Goal: Task Accomplishment & Management: Manage account settings

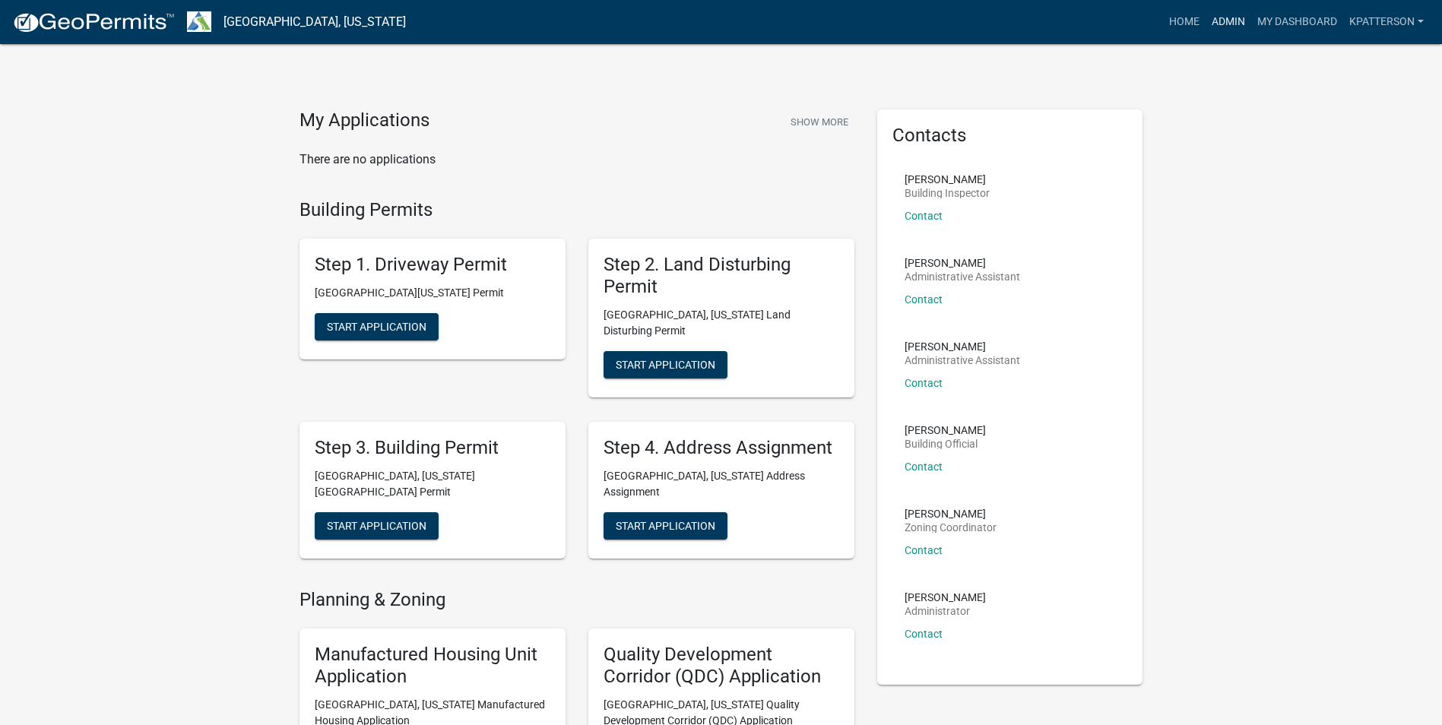
click at [1213, 21] on link "Admin" at bounding box center [1229, 22] width 46 height 29
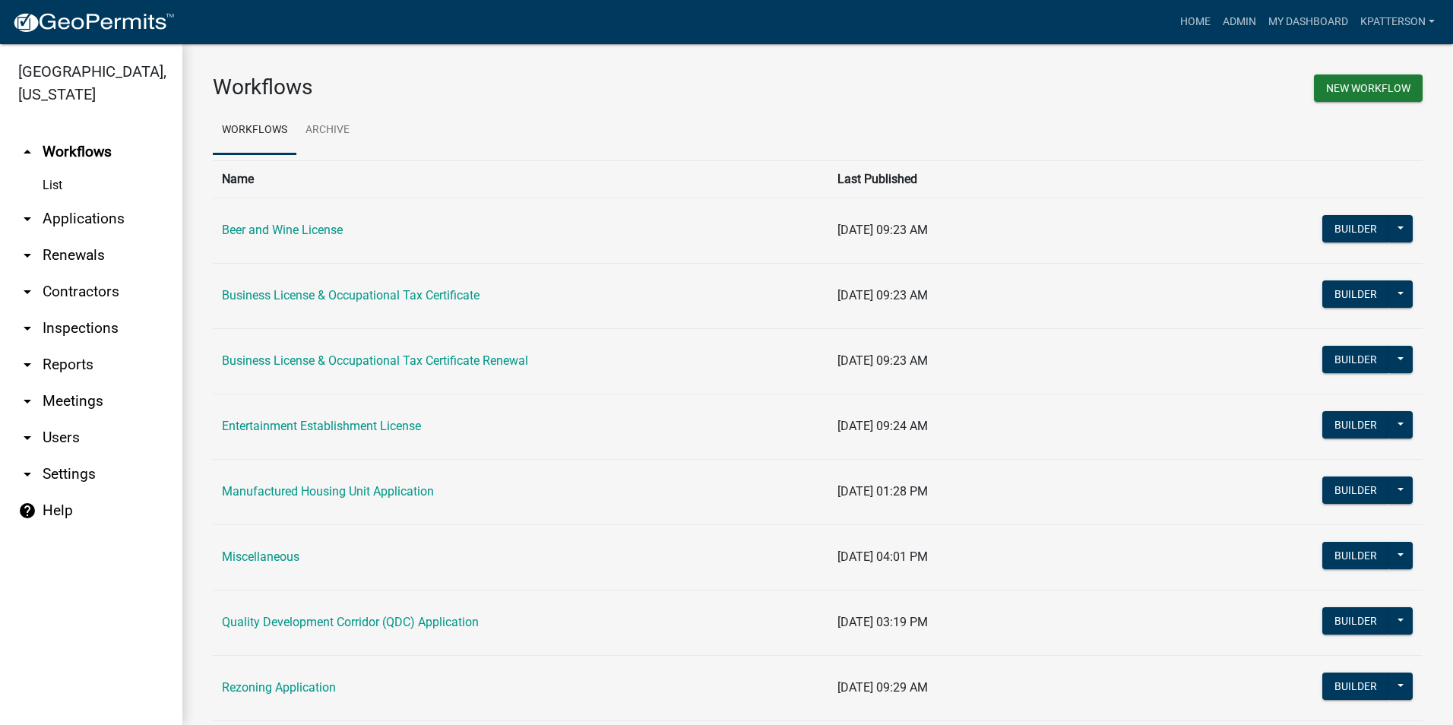
click at [84, 201] on link "arrow_drop_down Applications" at bounding box center [91, 219] width 182 height 36
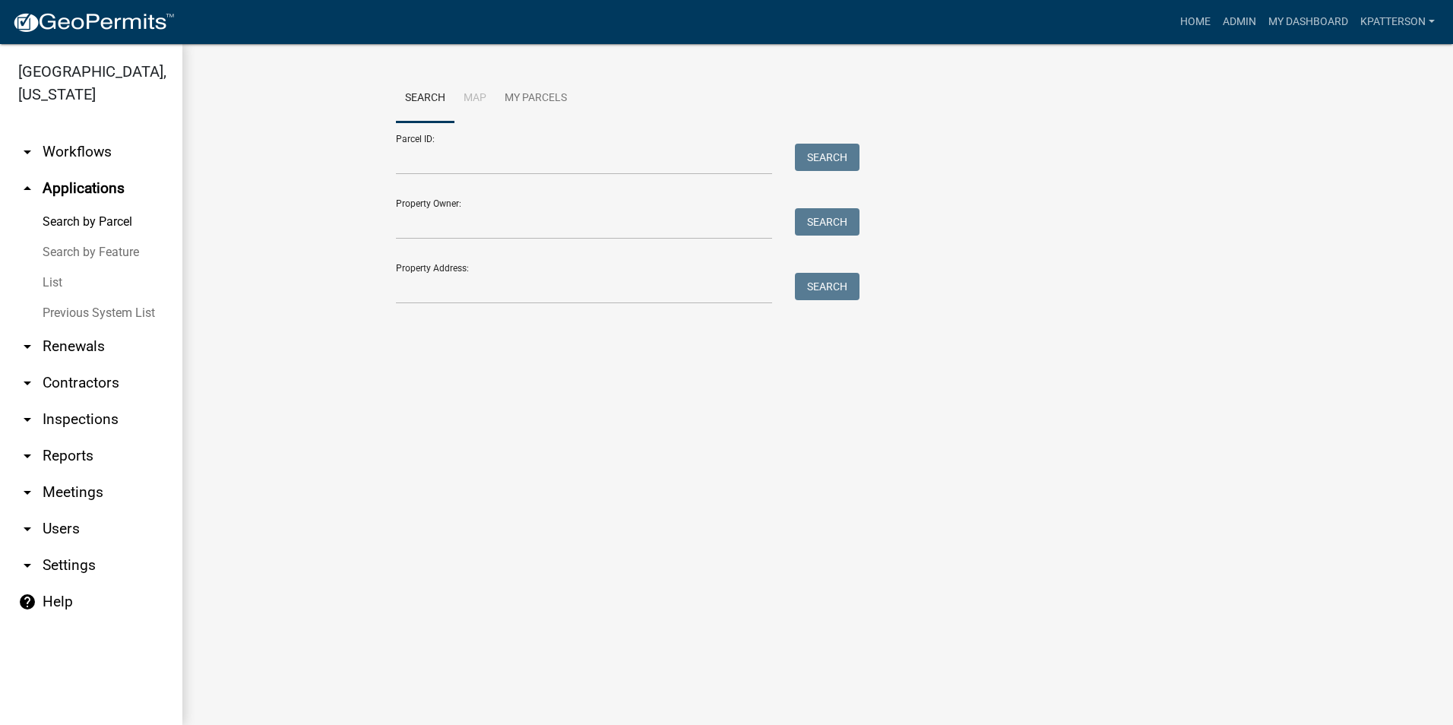
click at [90, 134] on link "arrow_drop_down Workflows" at bounding box center [91, 152] width 182 height 36
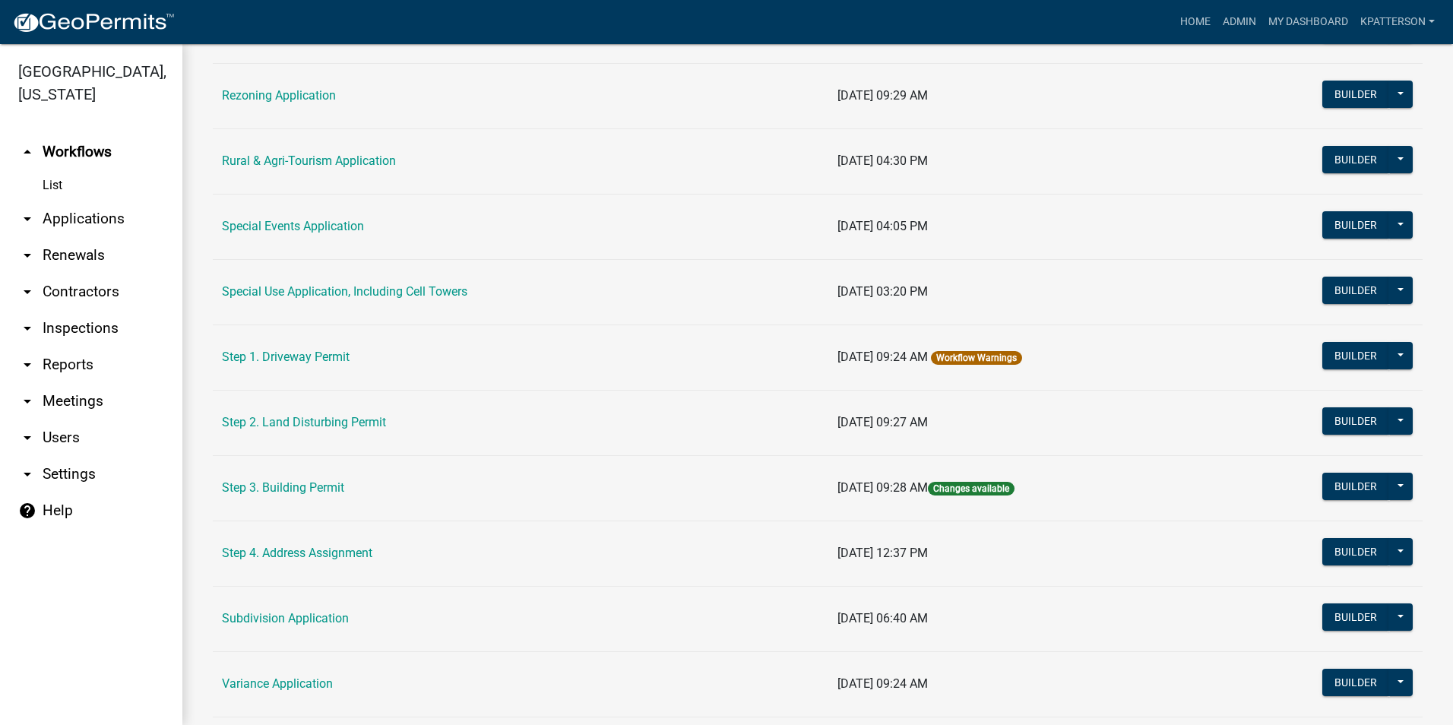
scroll to position [692, 0]
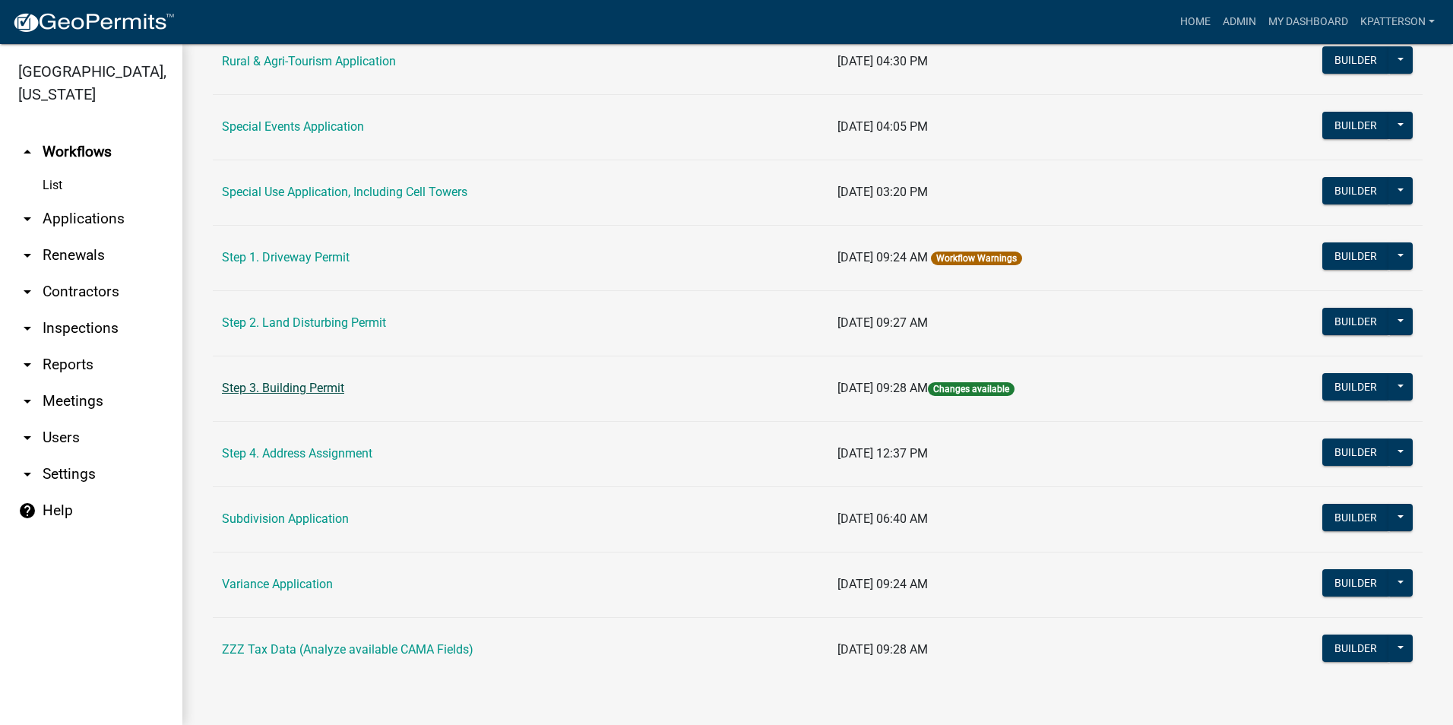
click at [296, 384] on link "Step 3. Building Permit" at bounding box center [283, 388] width 122 height 14
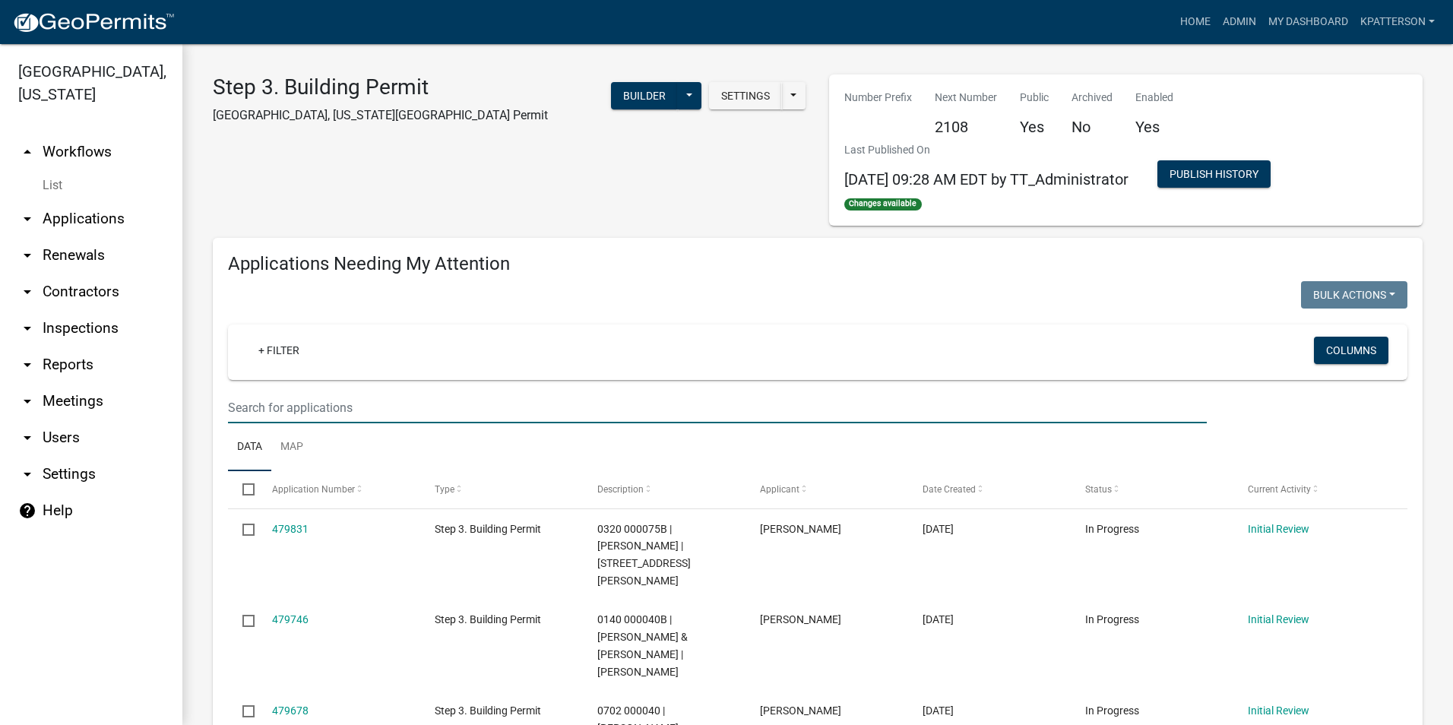
click at [354, 411] on input "text" at bounding box center [717, 407] width 979 height 31
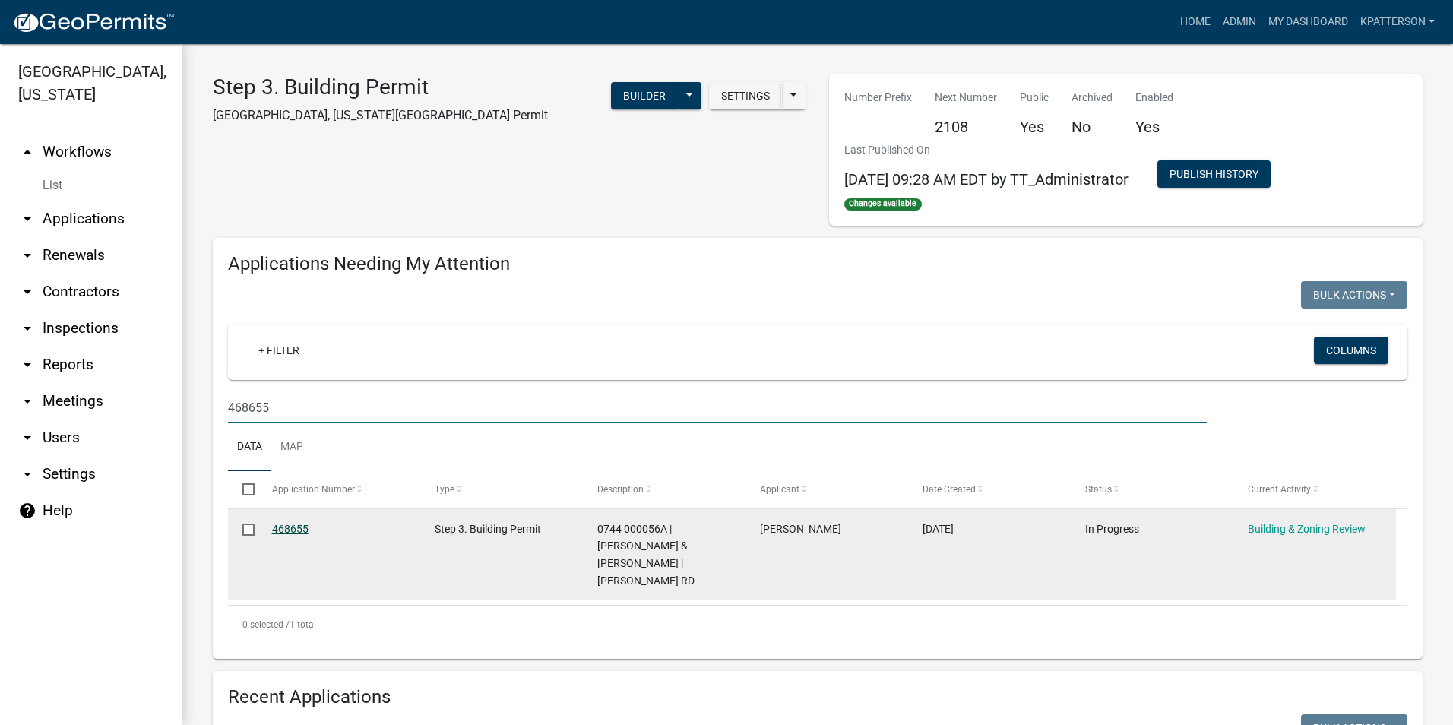
type input "468655"
click at [273, 525] on link "468655" at bounding box center [290, 529] width 36 height 12
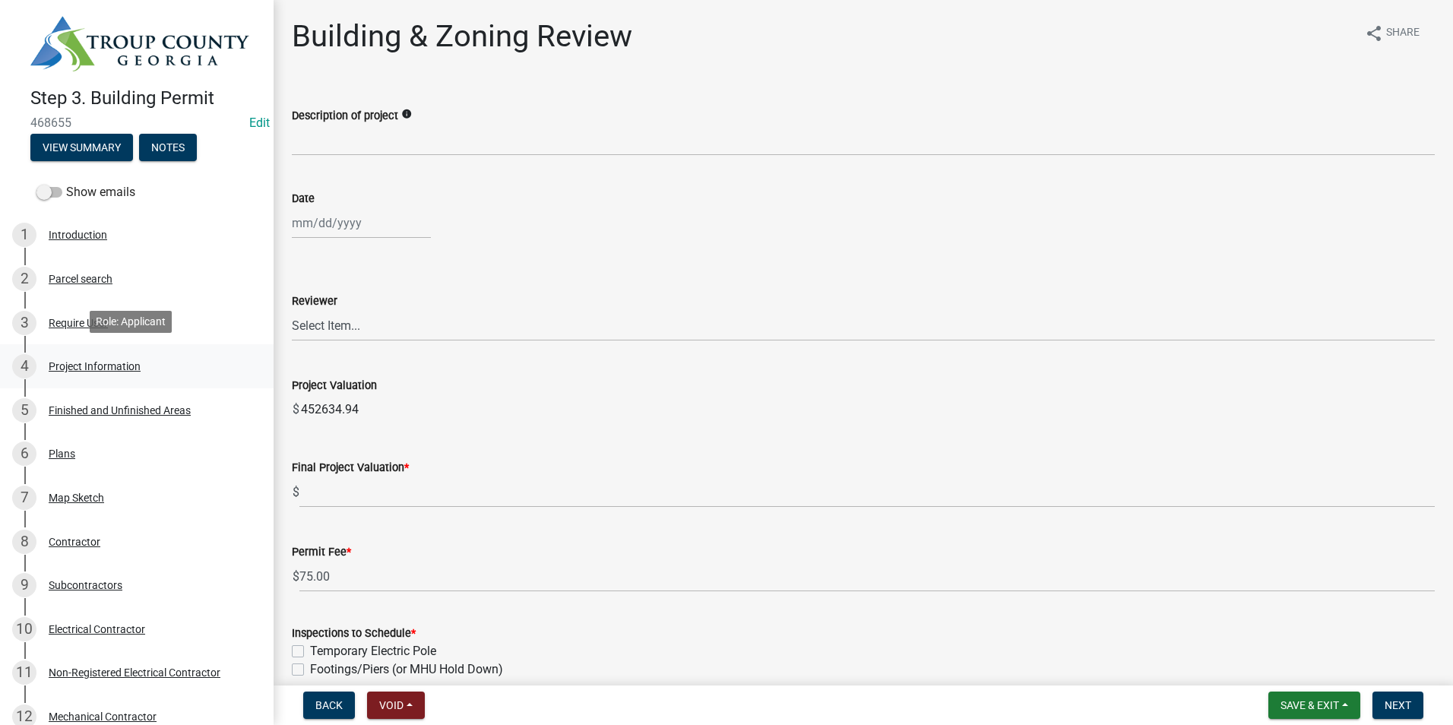
click at [157, 366] on div "4 Project Information" at bounding box center [130, 366] width 237 height 24
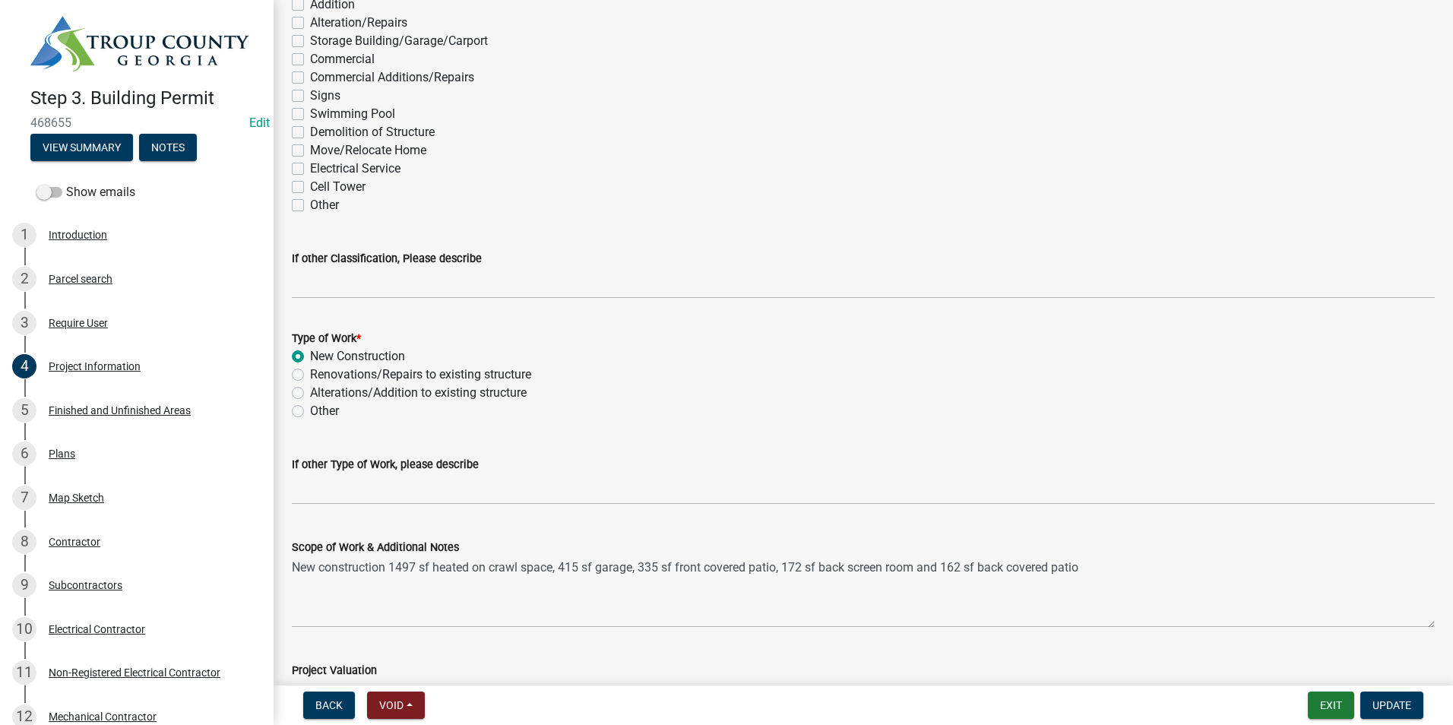
scroll to position [1292, 0]
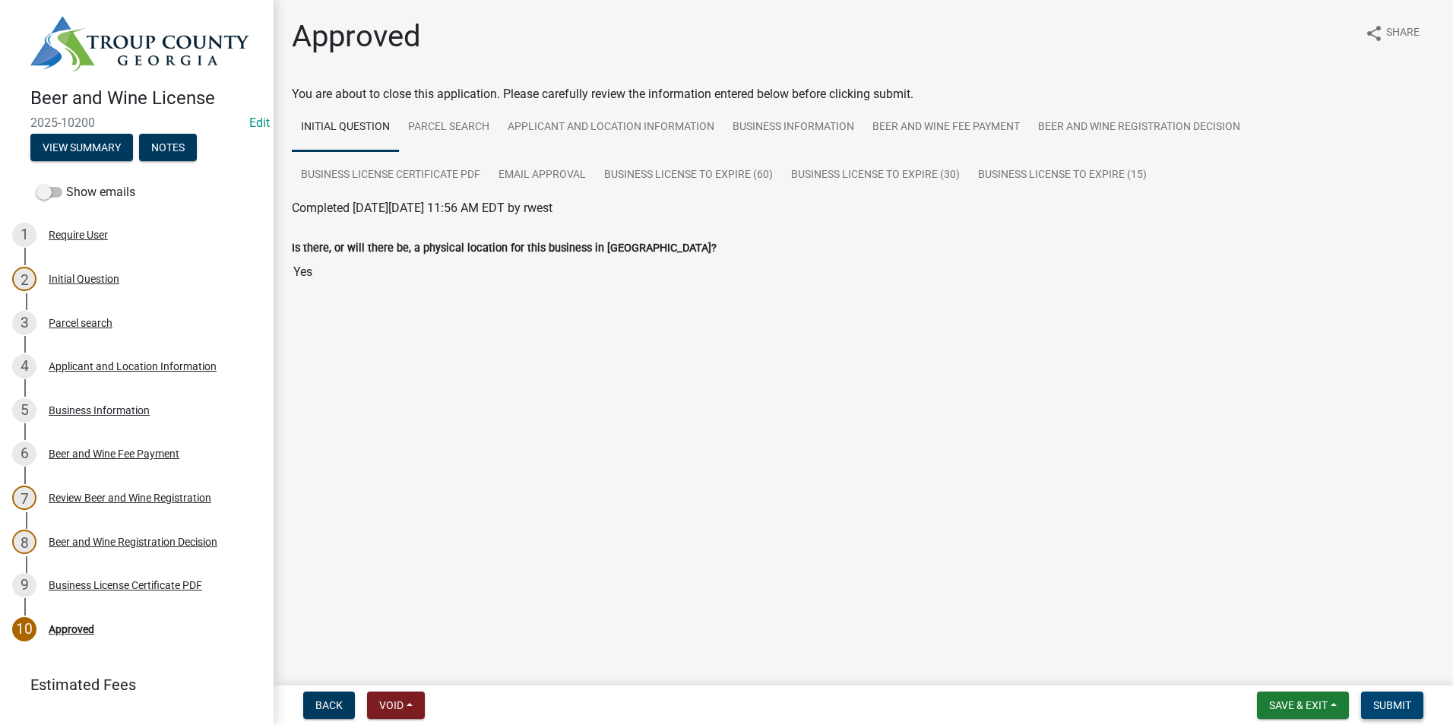
click at [1393, 700] on span "Submit" at bounding box center [1393, 705] width 38 height 12
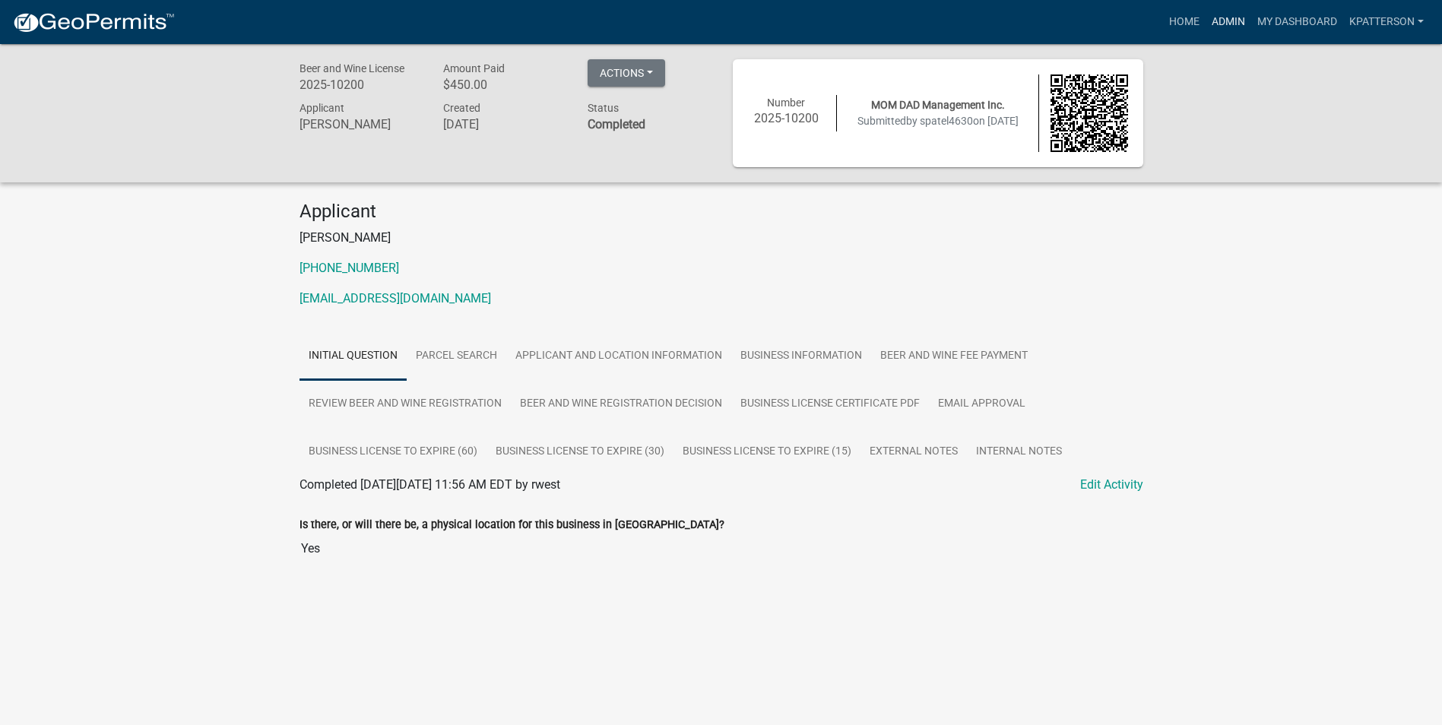
click at [1218, 18] on link "Admin" at bounding box center [1229, 22] width 46 height 29
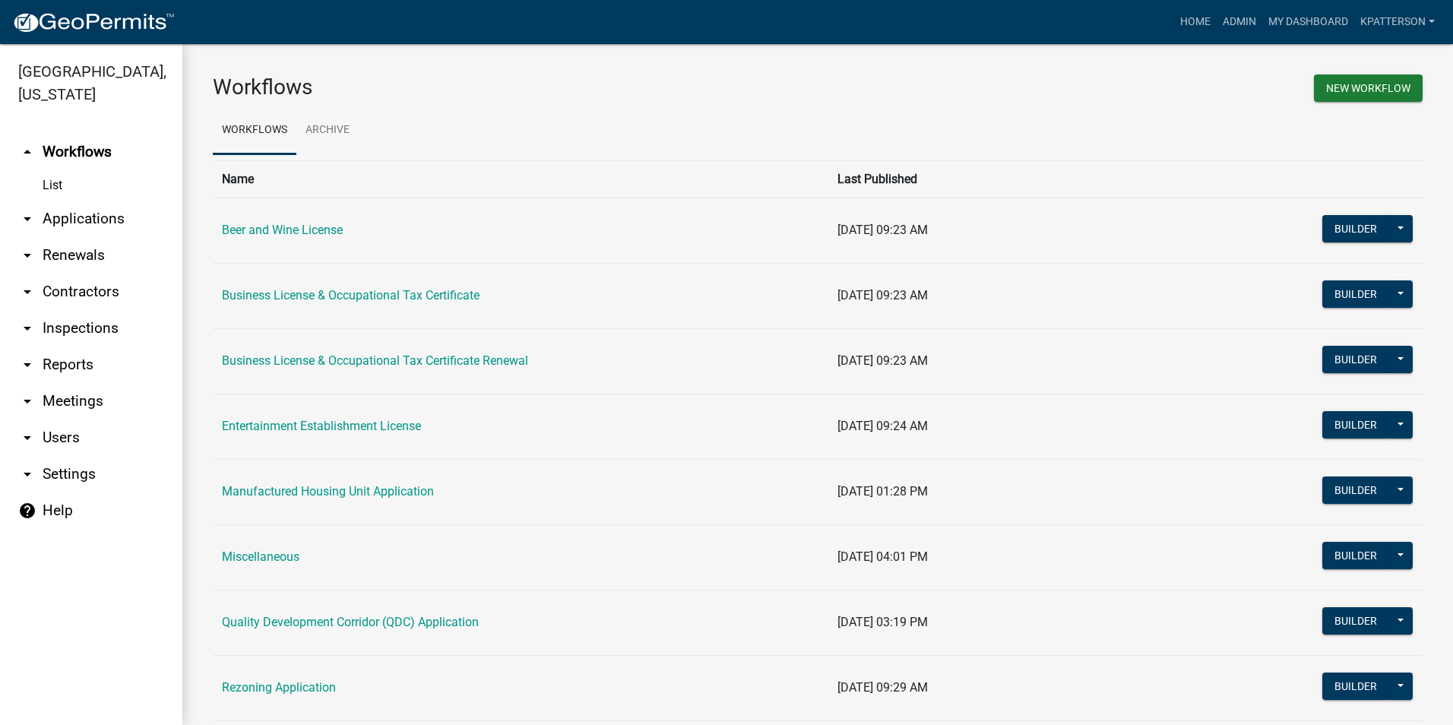
click at [94, 201] on link "arrow_drop_down Applications" at bounding box center [91, 219] width 182 height 36
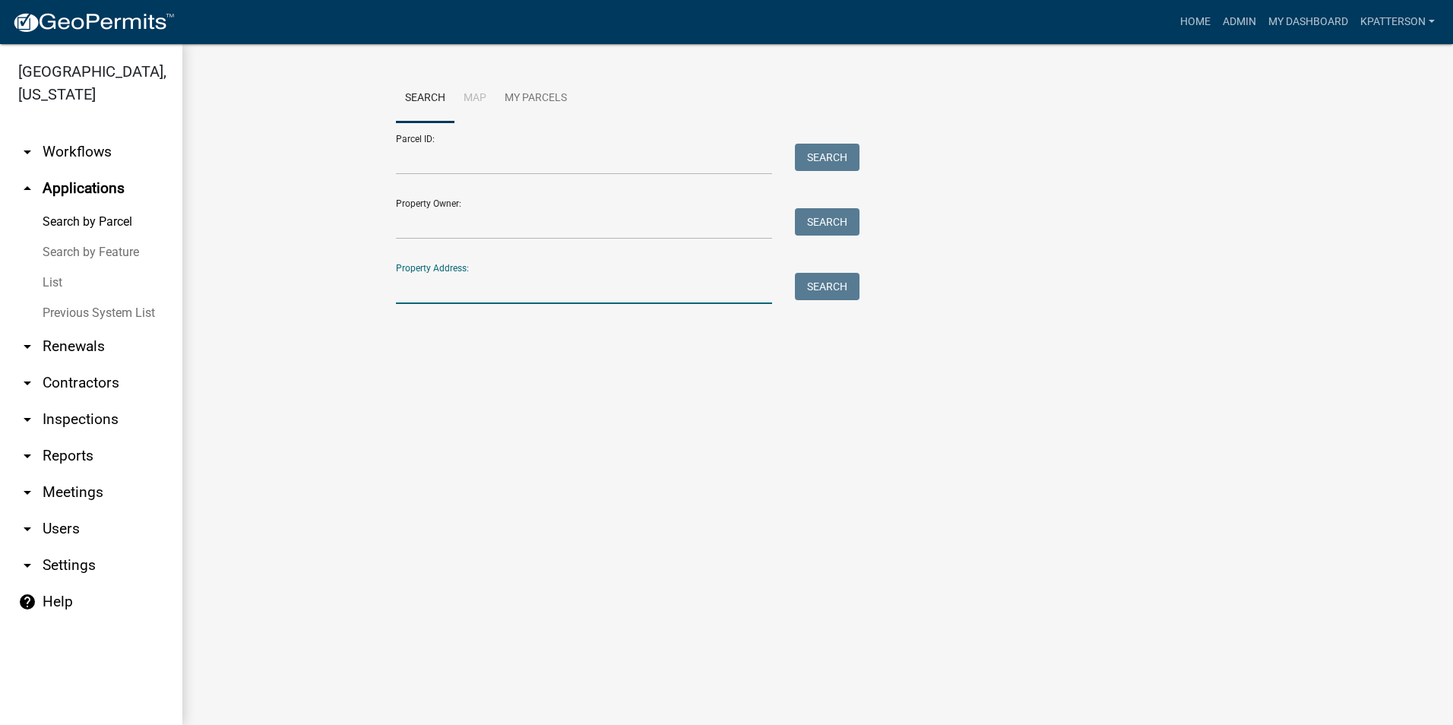
click at [468, 297] on input "Property Address:" at bounding box center [584, 288] width 376 height 31
paste input "309 Cheyenne Drive"
type input "309 Cheyenne Drive"
click at [809, 284] on button "Search" at bounding box center [827, 286] width 65 height 27
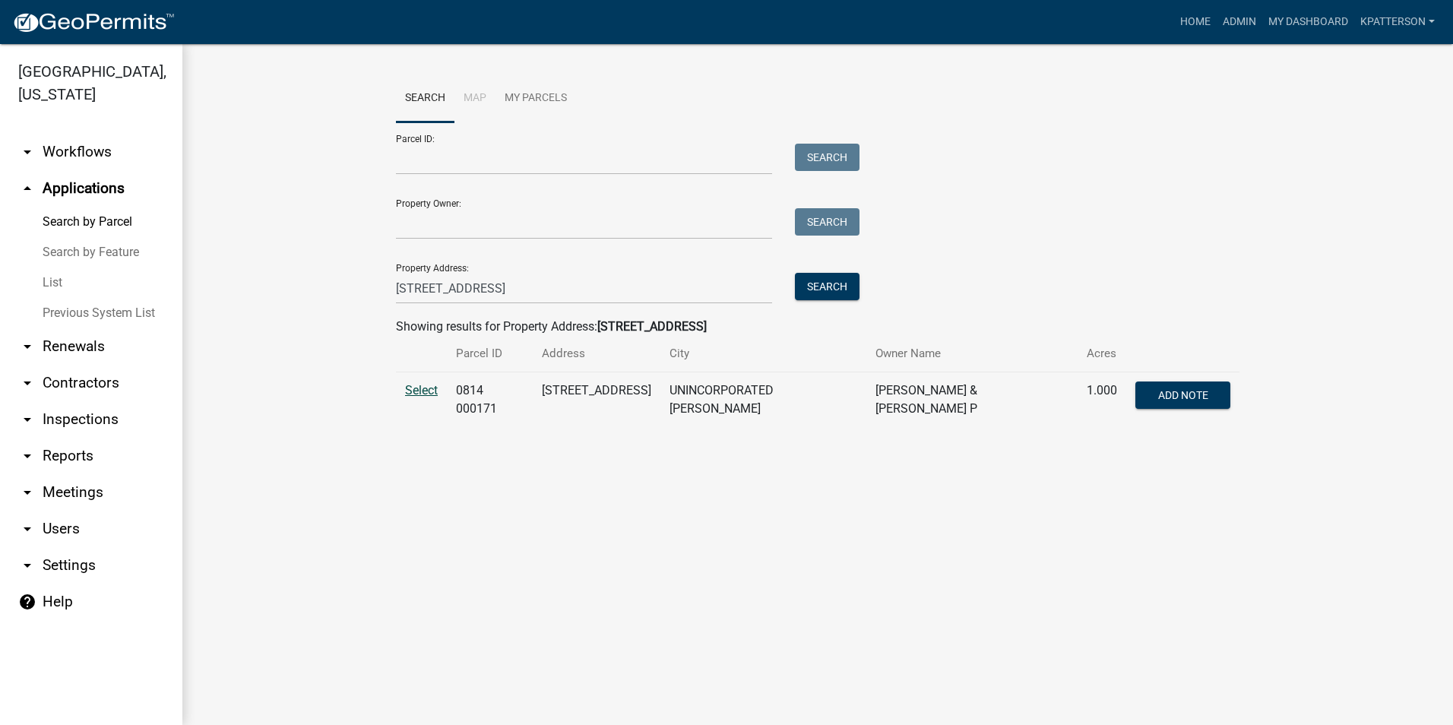
click at [426, 394] on span "Select" at bounding box center [421, 390] width 33 height 14
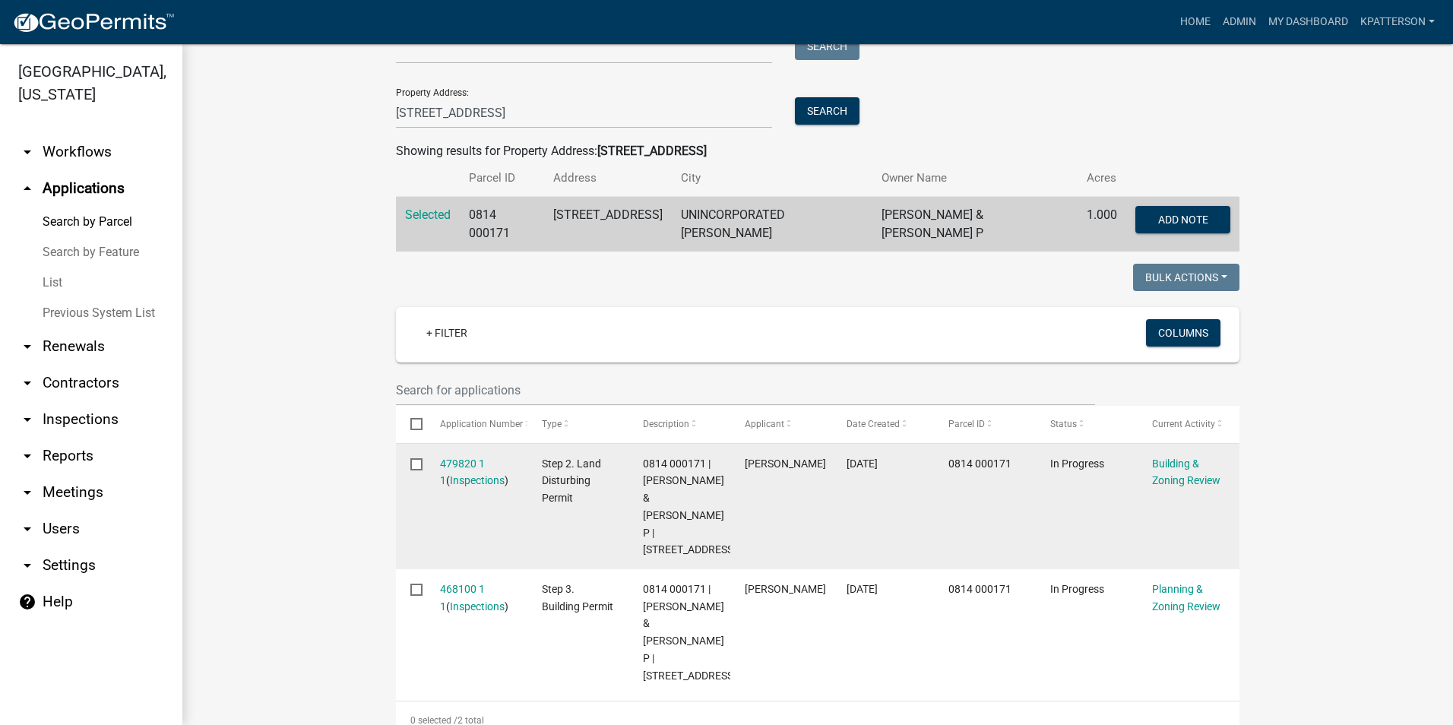
scroll to position [228, 0]
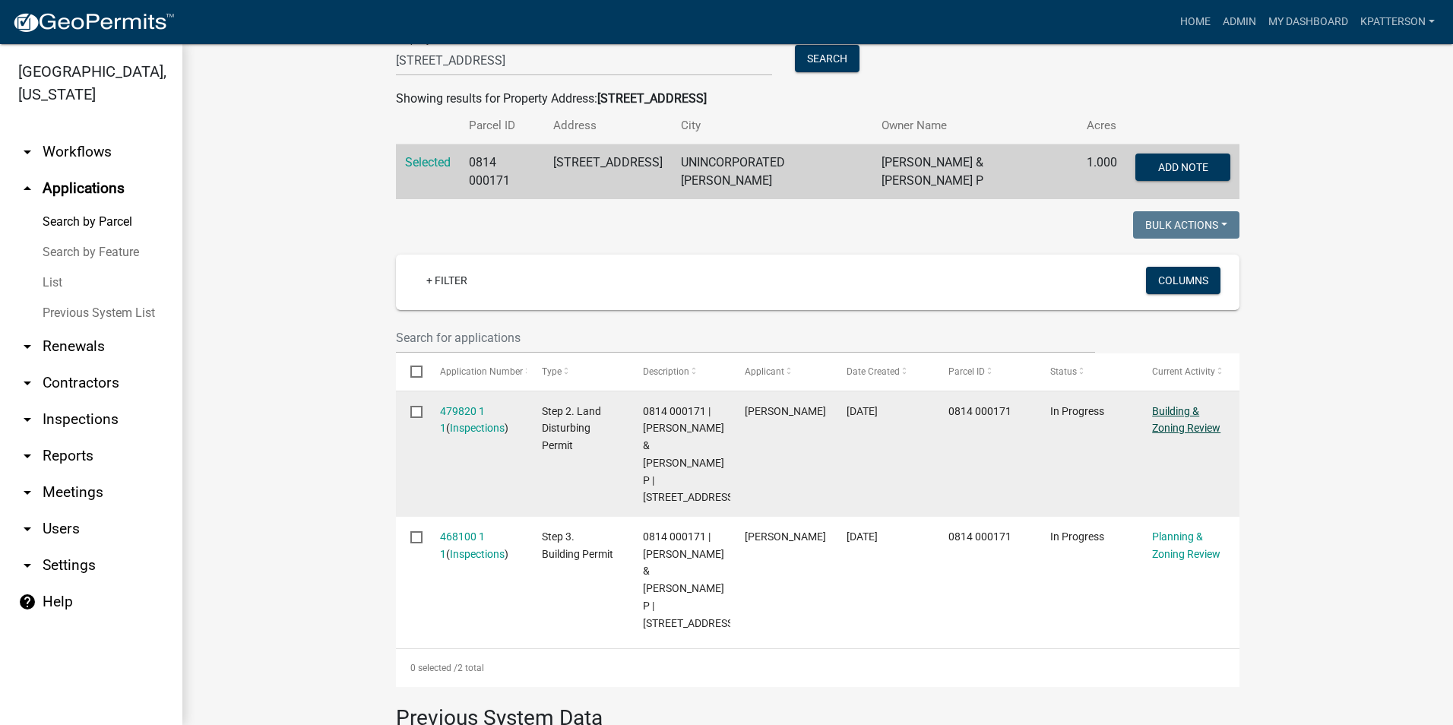
click at [1158, 410] on link "Building & Zoning Review" at bounding box center [1186, 420] width 68 height 30
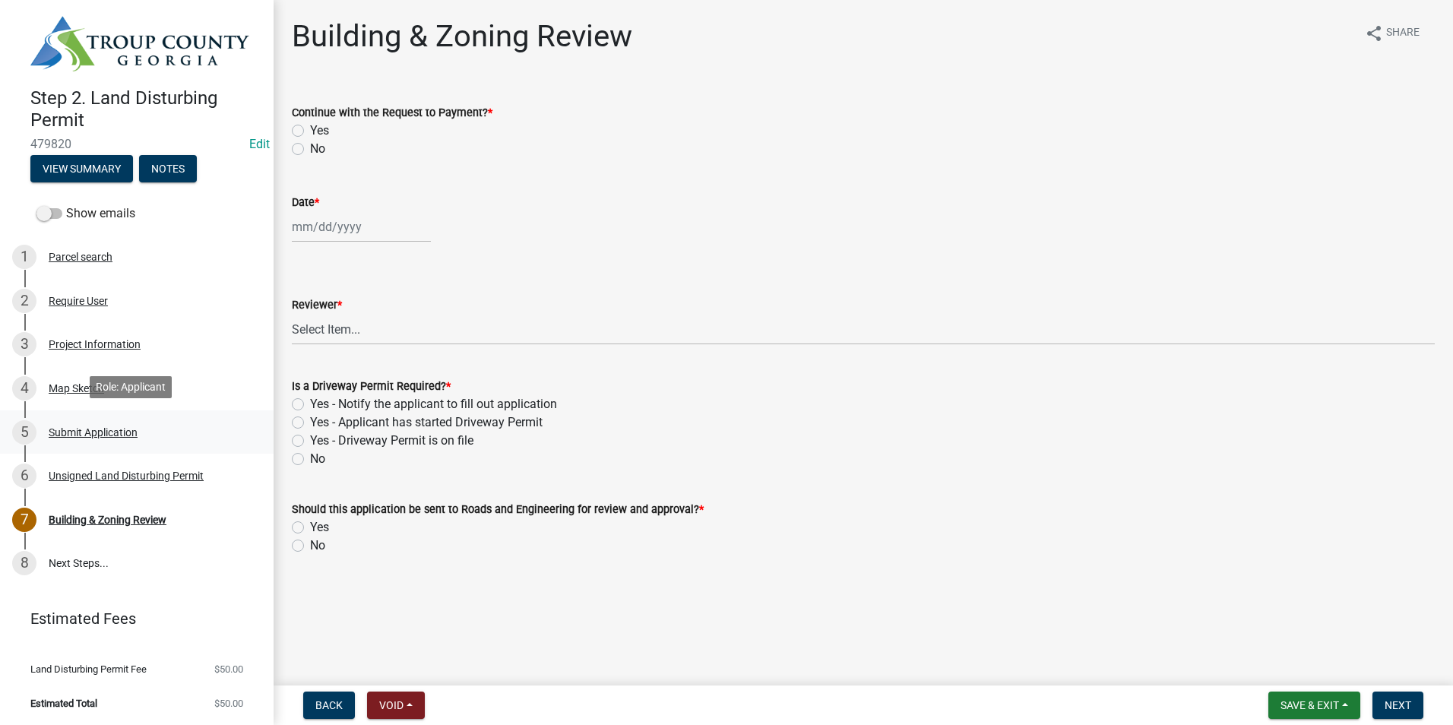
click at [71, 441] on link "5 Submit Application" at bounding box center [137, 432] width 274 height 44
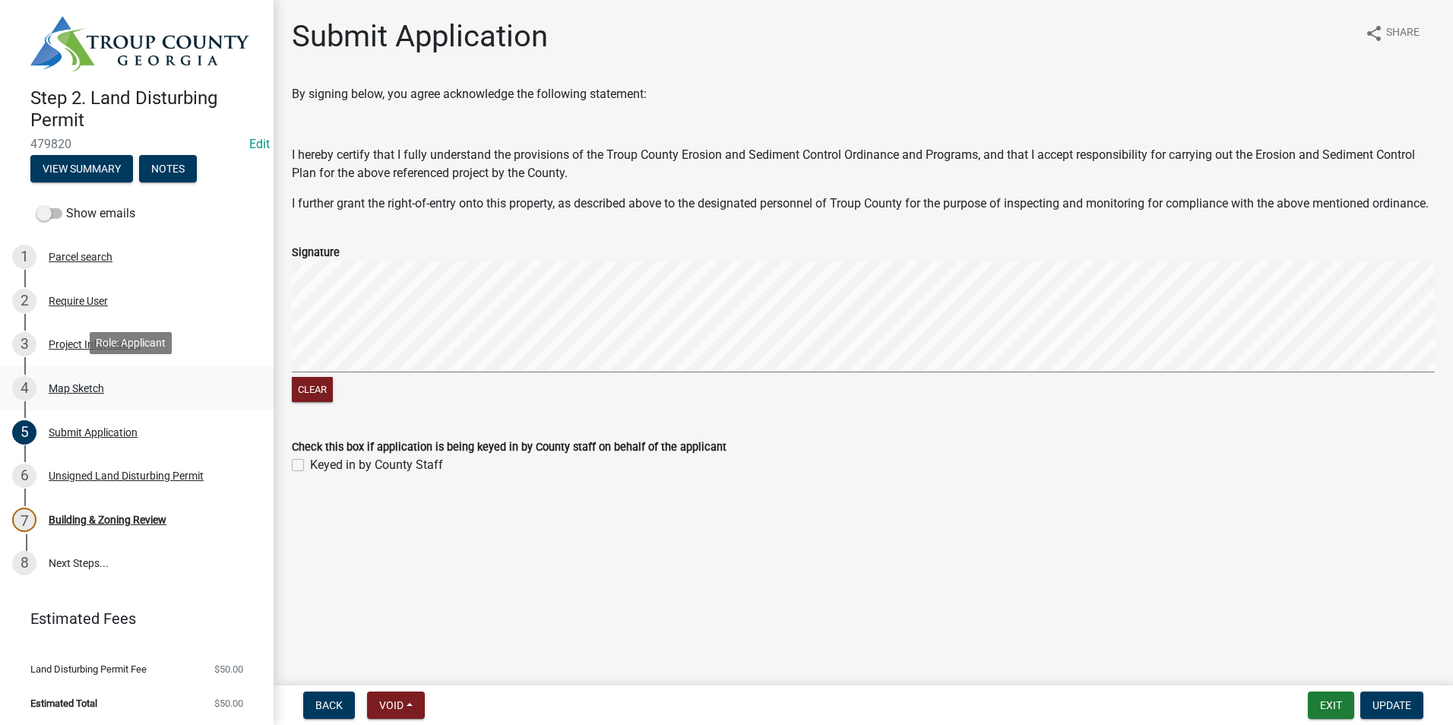
click at [86, 398] on div "4 Map Sketch" at bounding box center [130, 388] width 237 height 24
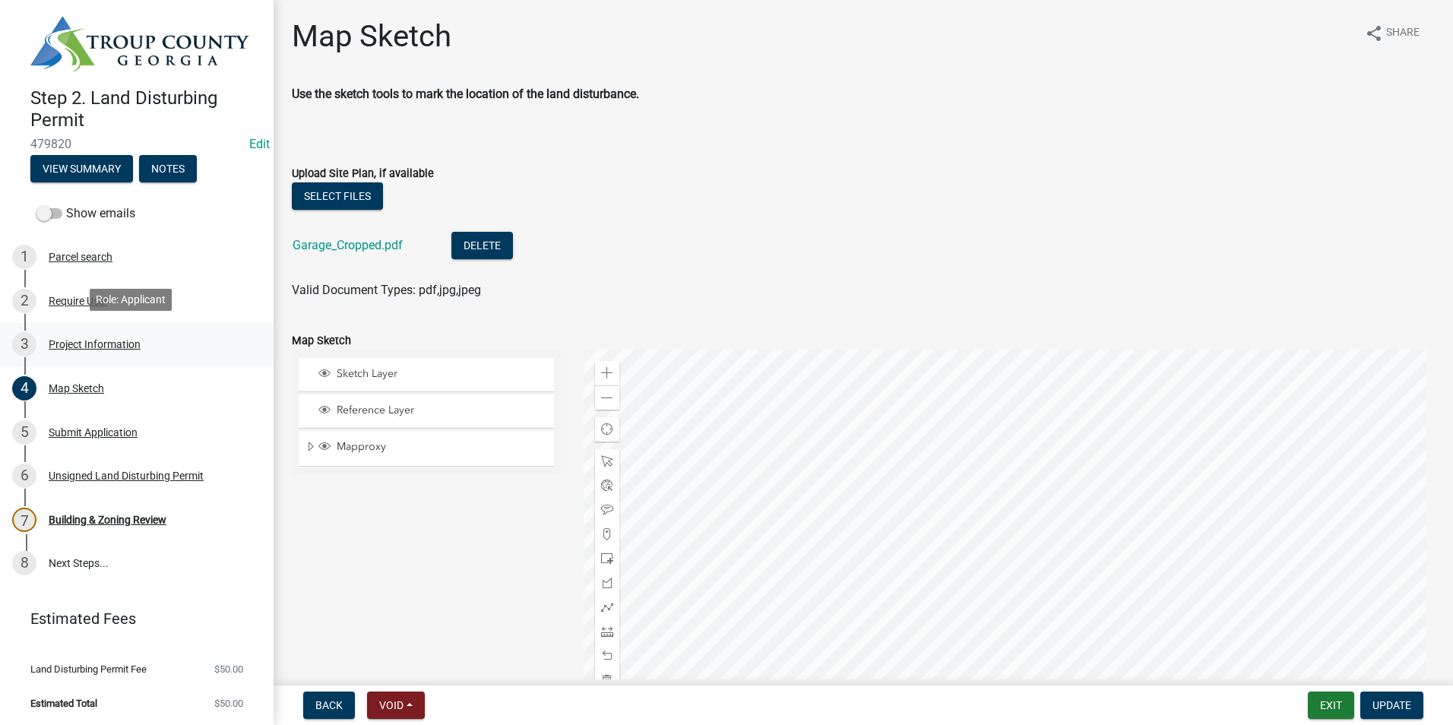
click at [87, 343] on div "Project Information" at bounding box center [95, 344] width 92 height 11
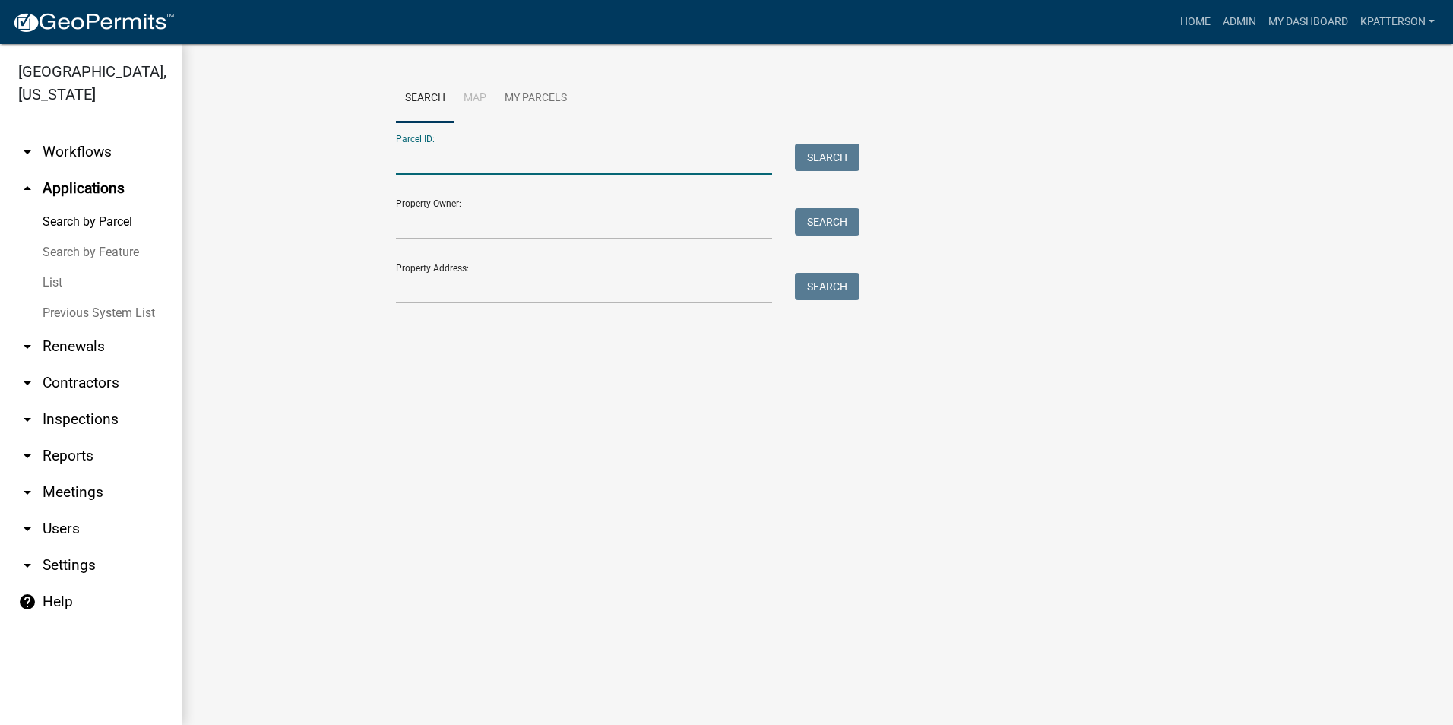
paste input "[STREET_ADDRESS]"
type input "[STREET_ADDRESS]"
drag, startPoint x: 500, startPoint y: 160, endPoint x: 319, endPoint y: 123, distance: 185.5
click at [201, 140] on div "Search Map My Parcels Parcel ID: 309 Cheyenne Drive Search Property Owner: Sear…" at bounding box center [817, 196] width 1271 height 304
paste input "[STREET_ADDRESS]"
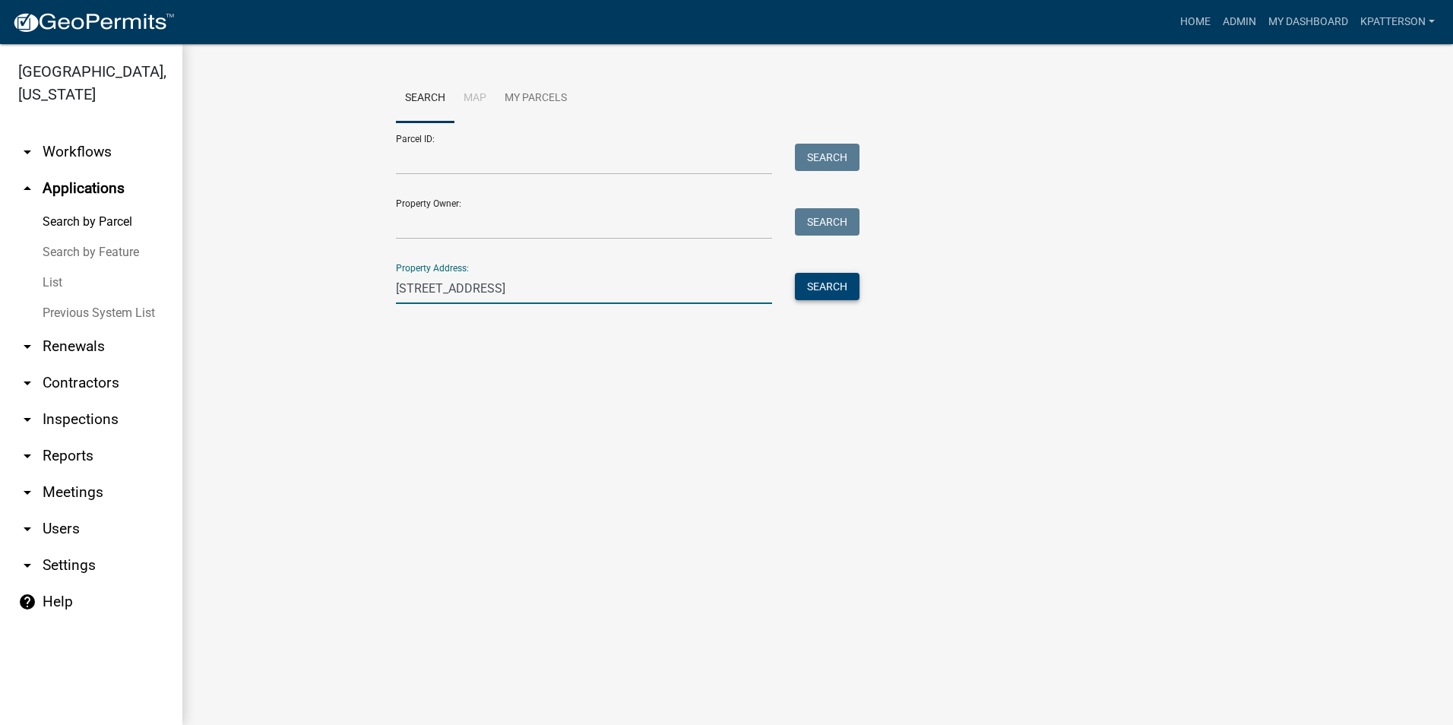
type input "[STREET_ADDRESS]"
click at [824, 296] on button "Search" at bounding box center [827, 286] width 65 height 27
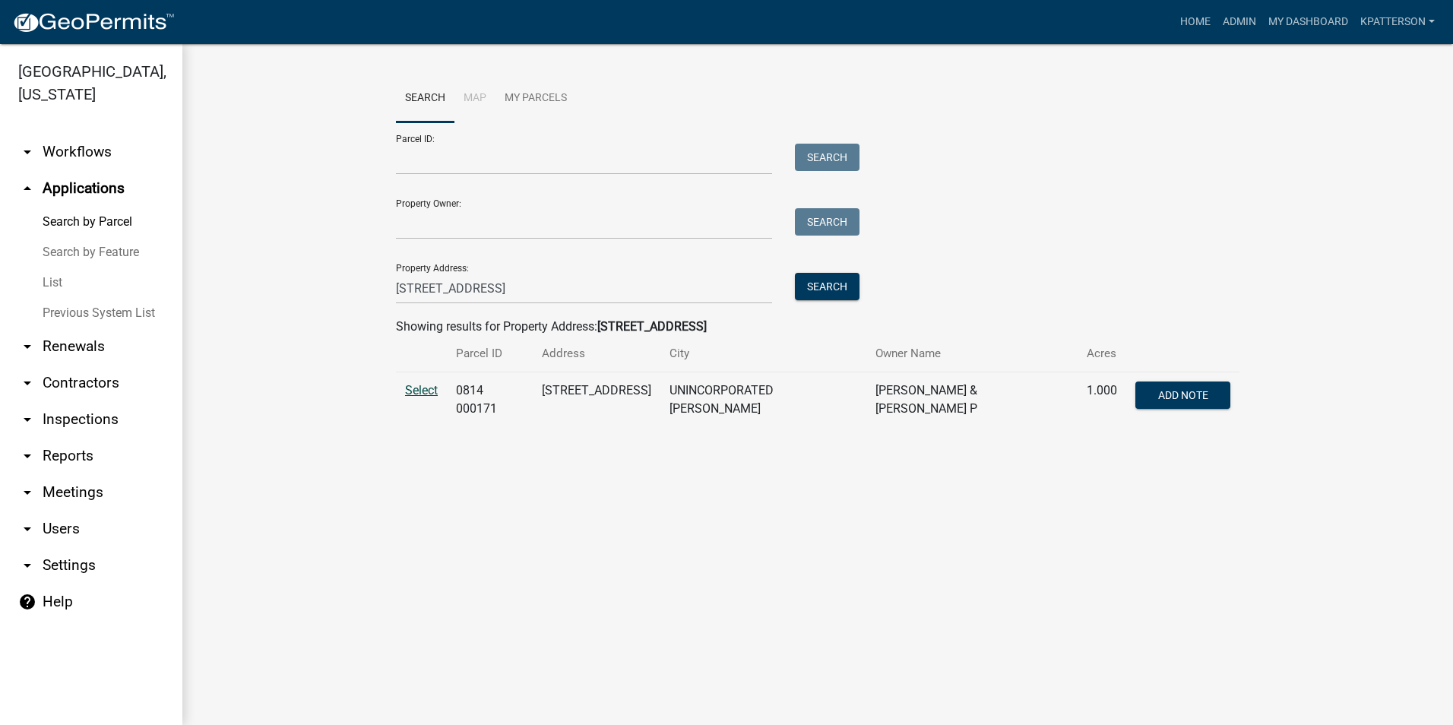
click at [420, 391] on span "Select" at bounding box center [421, 390] width 33 height 14
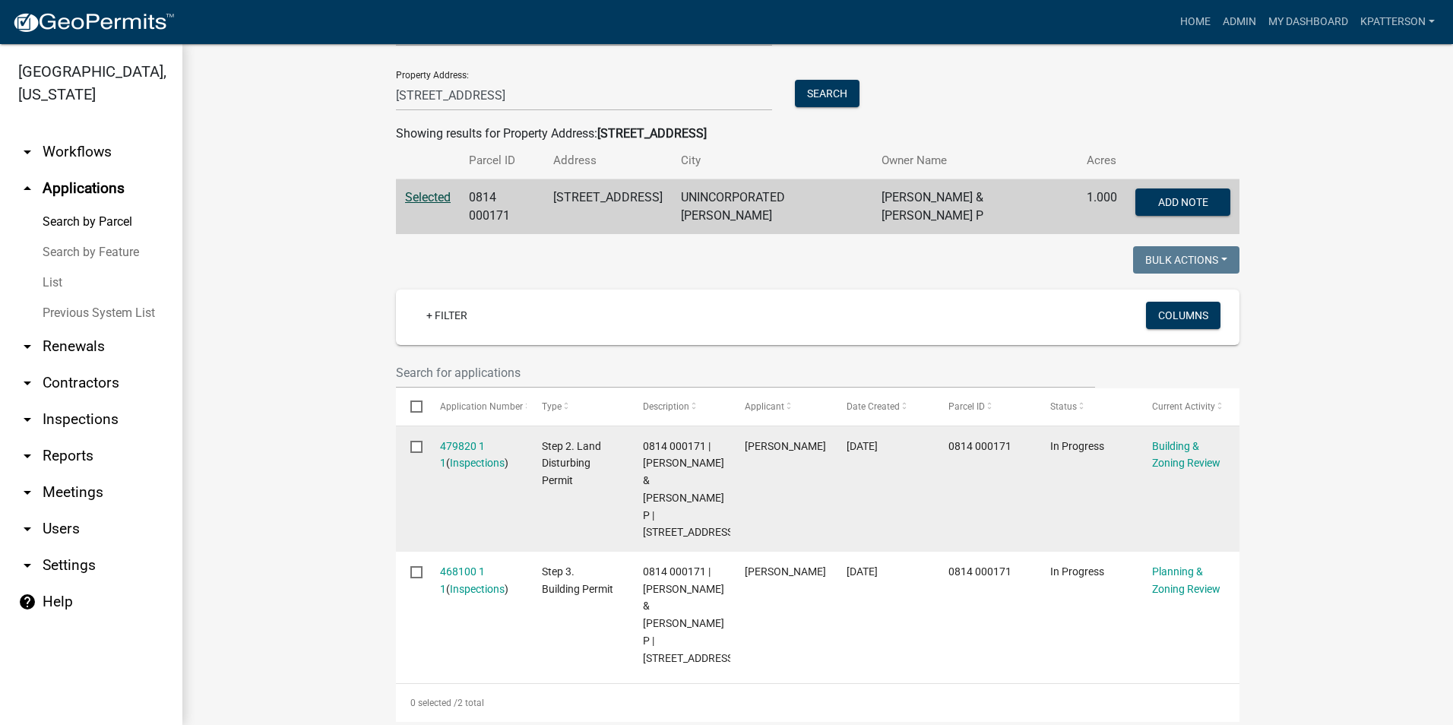
scroll to position [228, 0]
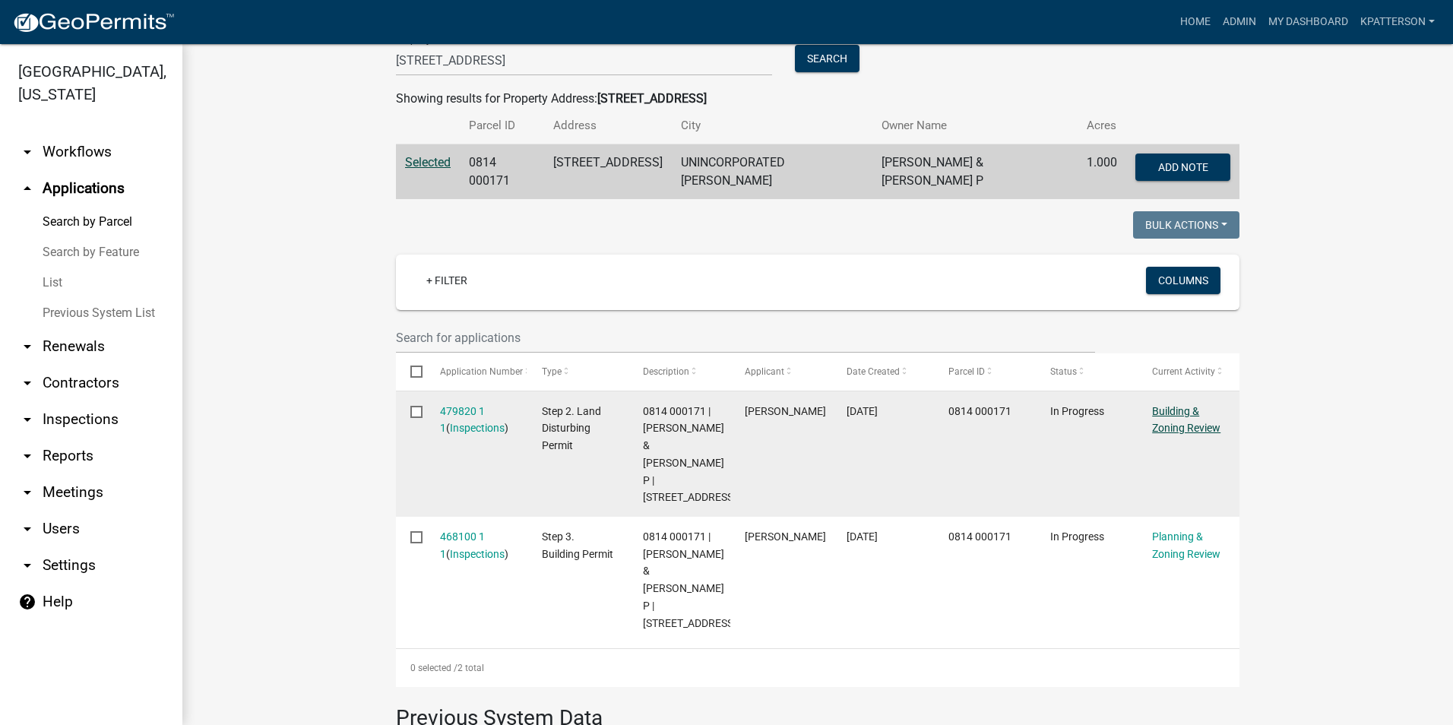
click at [1168, 420] on link "Building & Zoning Review" at bounding box center [1186, 420] width 68 height 30
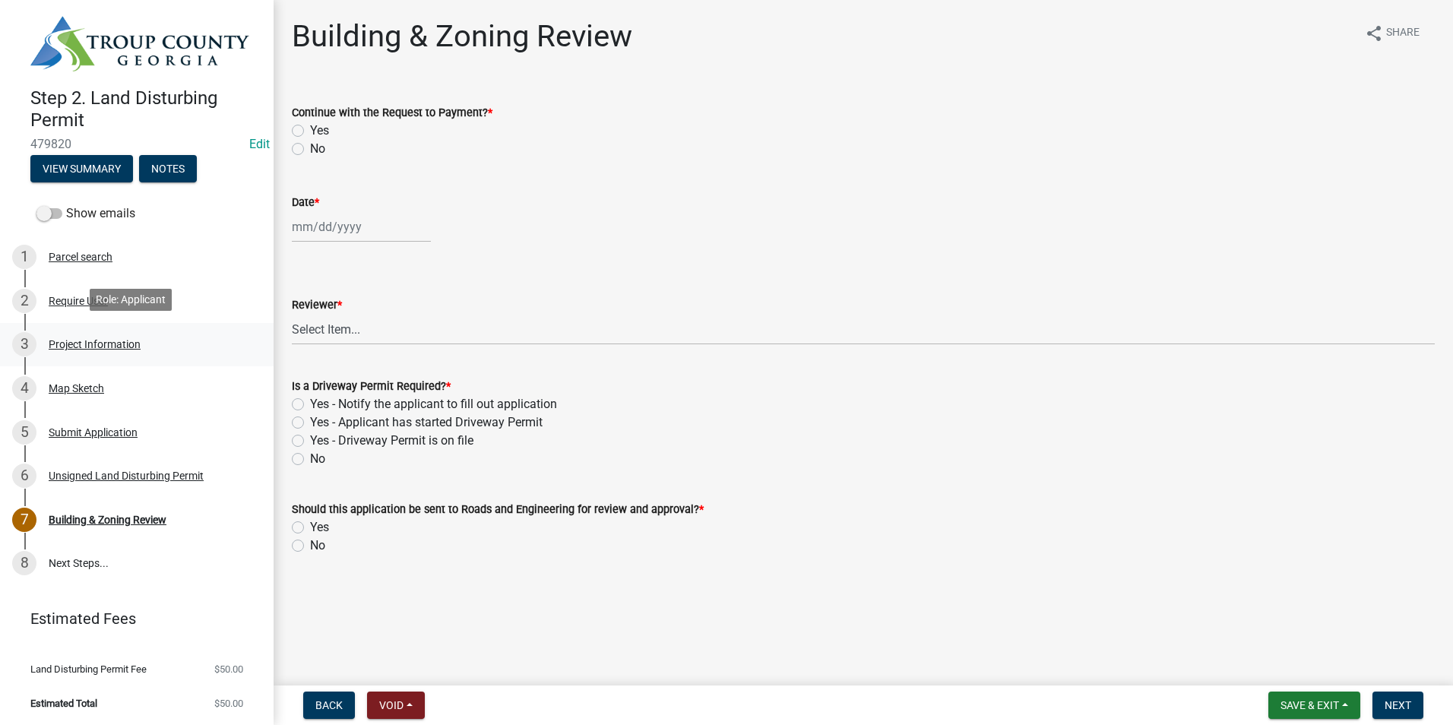
click at [118, 350] on div "3 Project Information" at bounding box center [130, 344] width 237 height 24
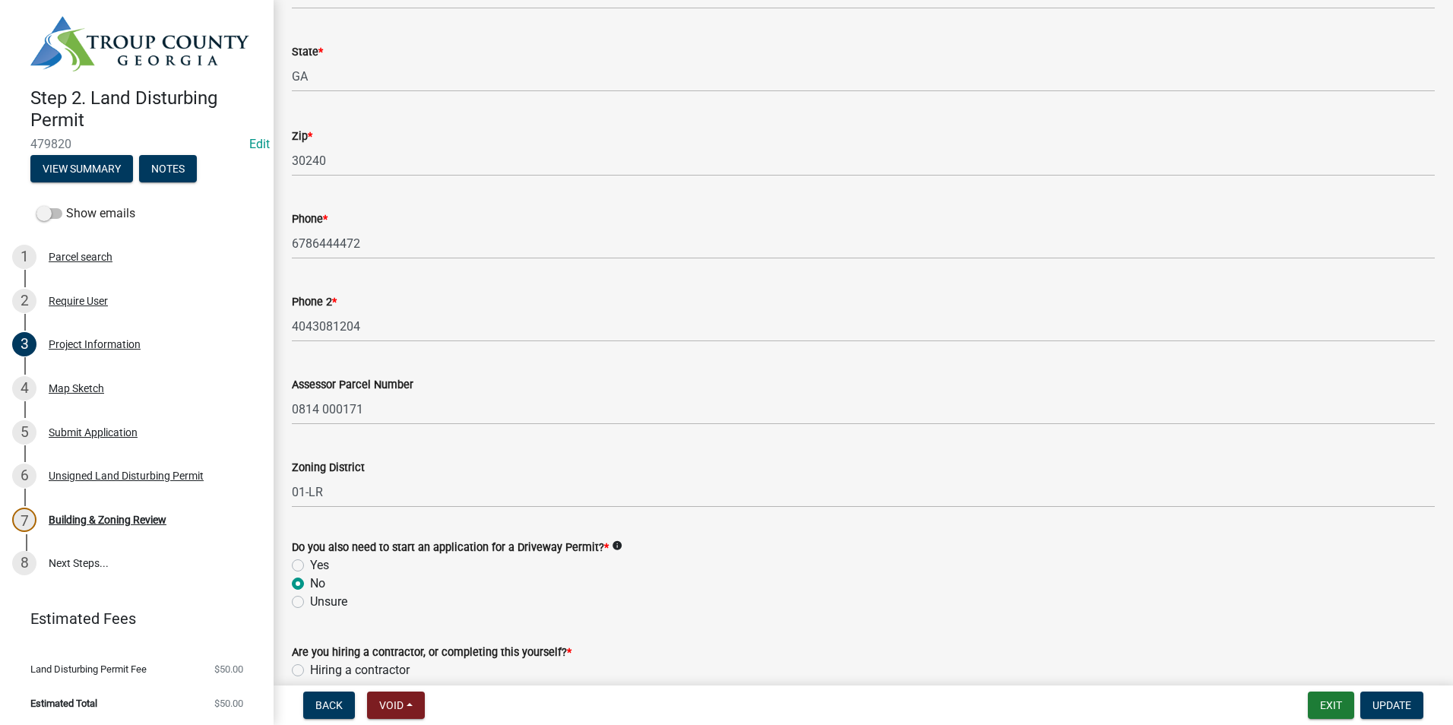
scroll to position [522, 0]
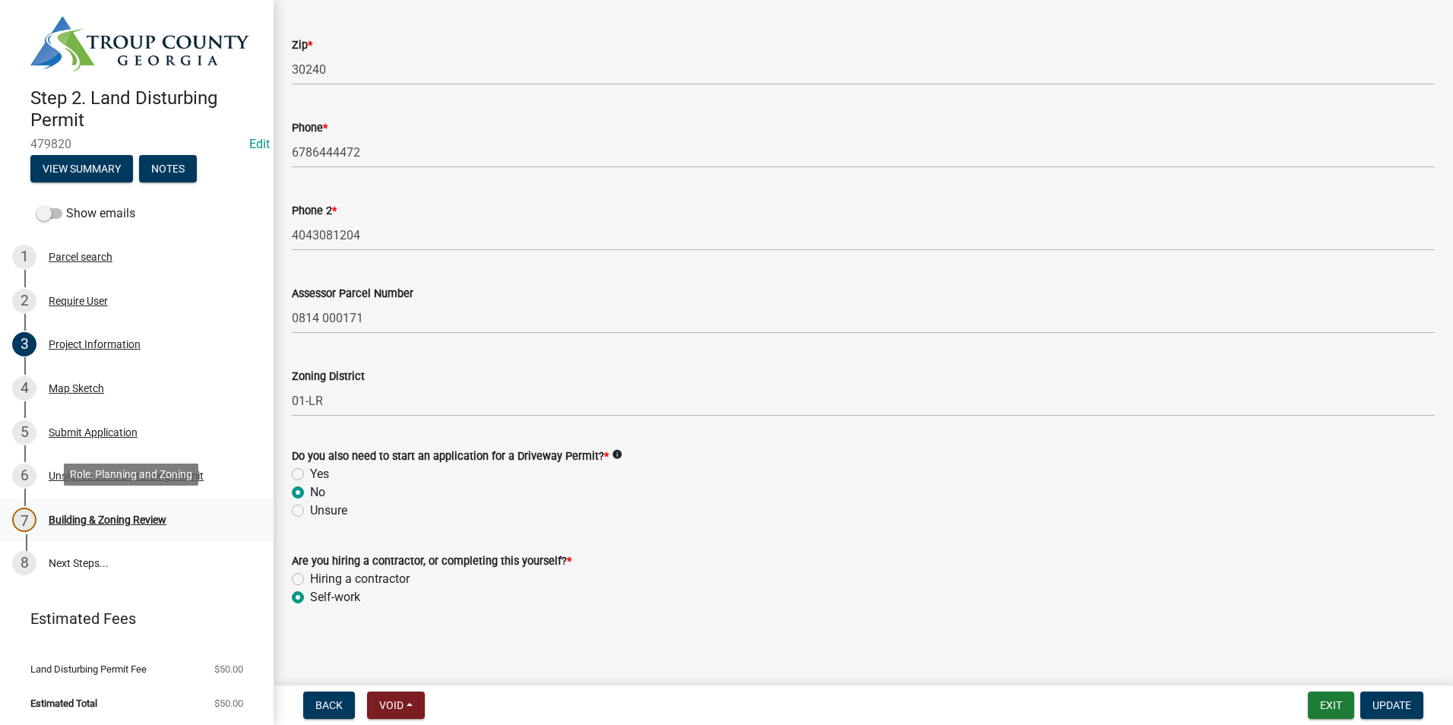
click at [148, 509] on div "7 Building & Zoning Review" at bounding box center [130, 520] width 237 height 24
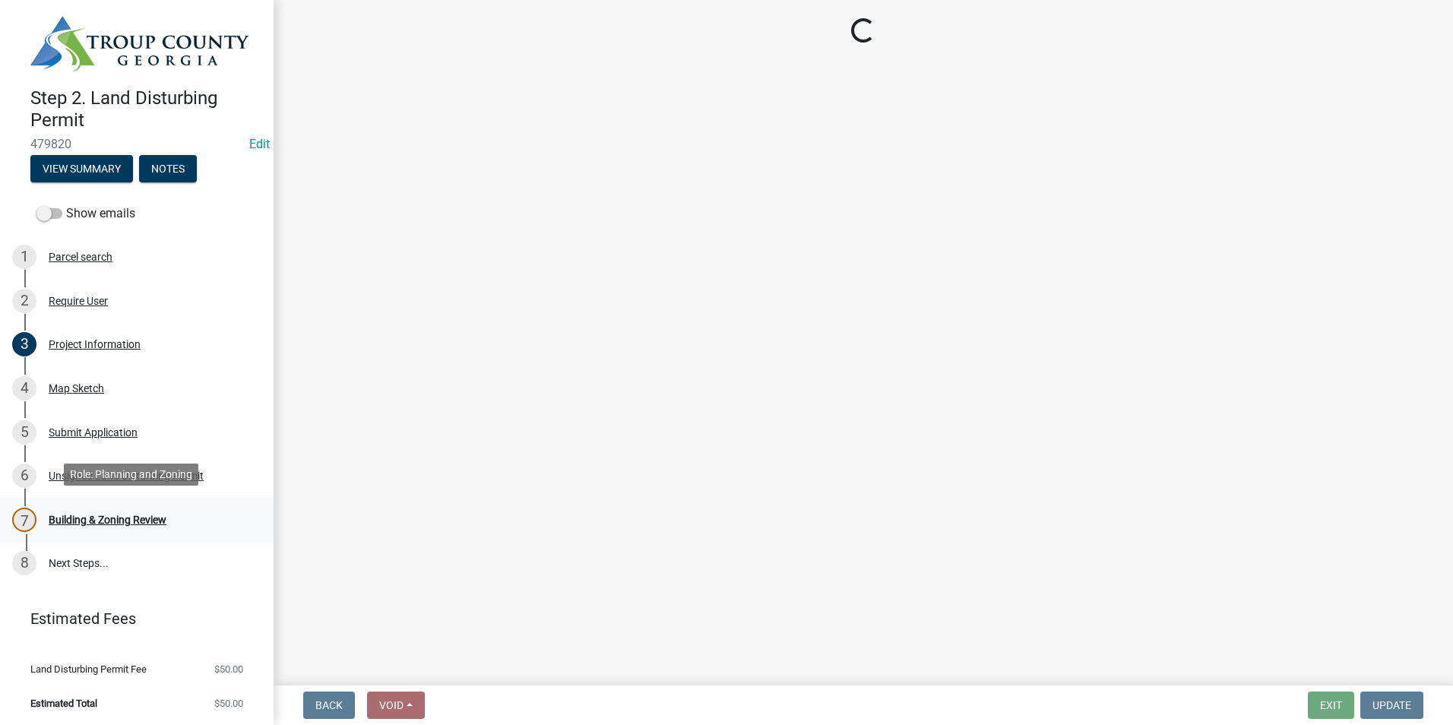
scroll to position [0, 0]
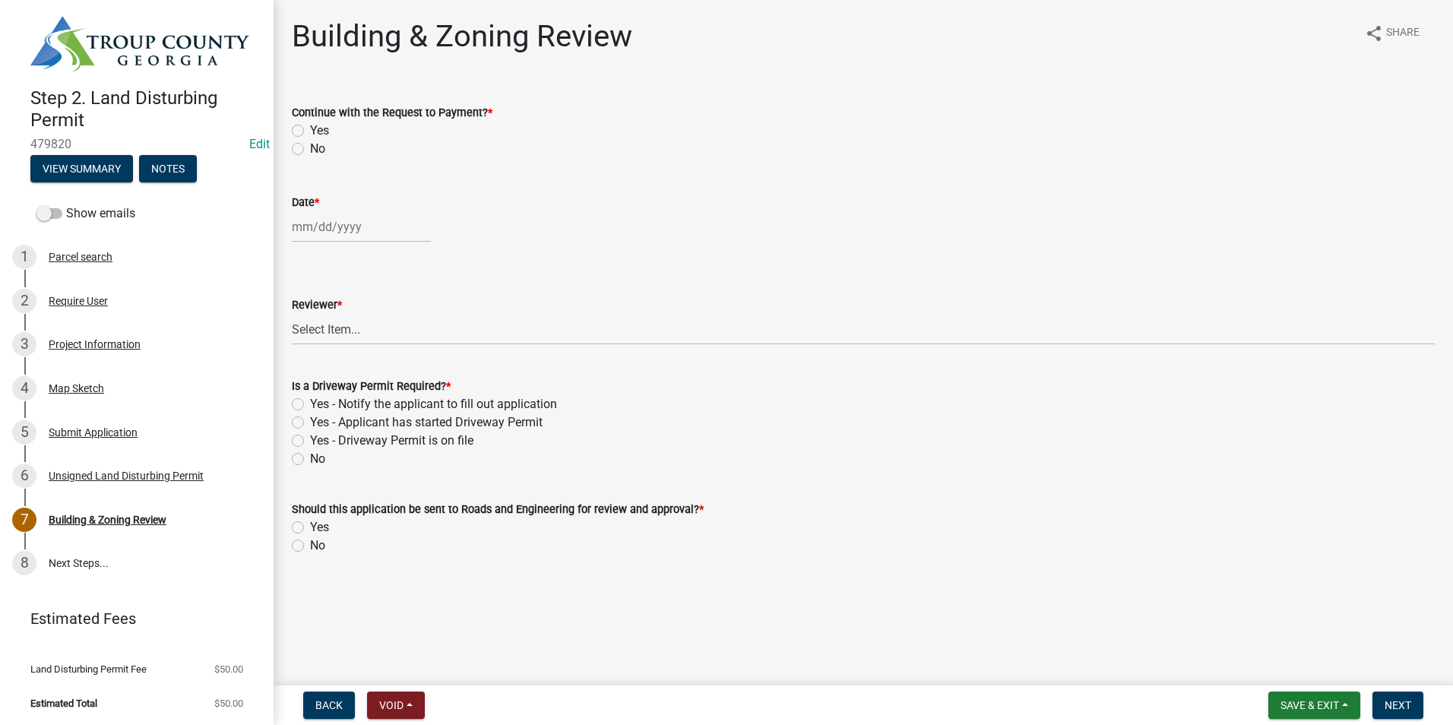
click at [310, 130] on label "Yes" at bounding box center [319, 131] width 19 height 18
click at [310, 130] on input "Yes" at bounding box center [315, 127] width 10 height 10
radio input "true"
select select "9"
select select "2025"
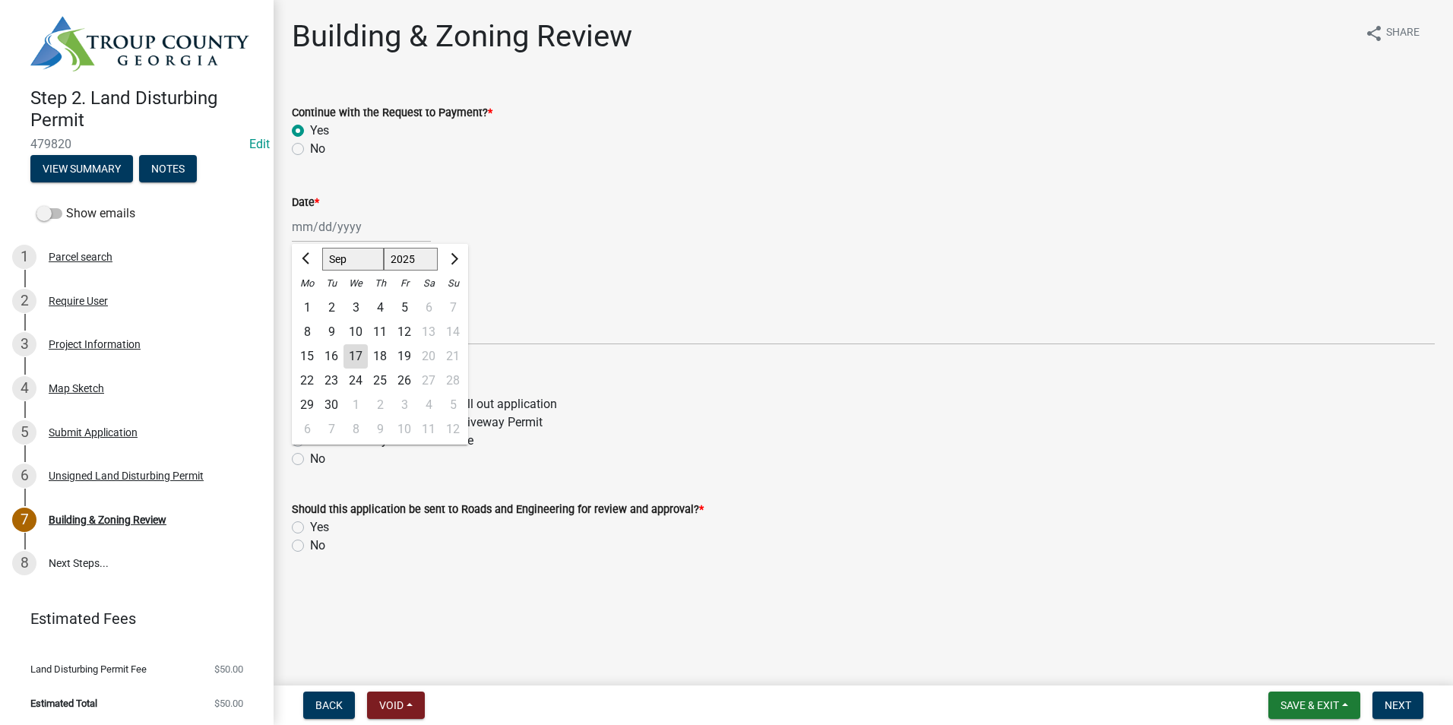
click at [333, 226] on div "Jan Feb Mar Apr May Jun Jul Aug Sep Oct Nov Dec 1525 1526 1527 1528 1529 1530 1…" at bounding box center [361, 226] width 139 height 31
click at [355, 354] on div "17" at bounding box center [356, 356] width 24 height 24
type input "[DATE]"
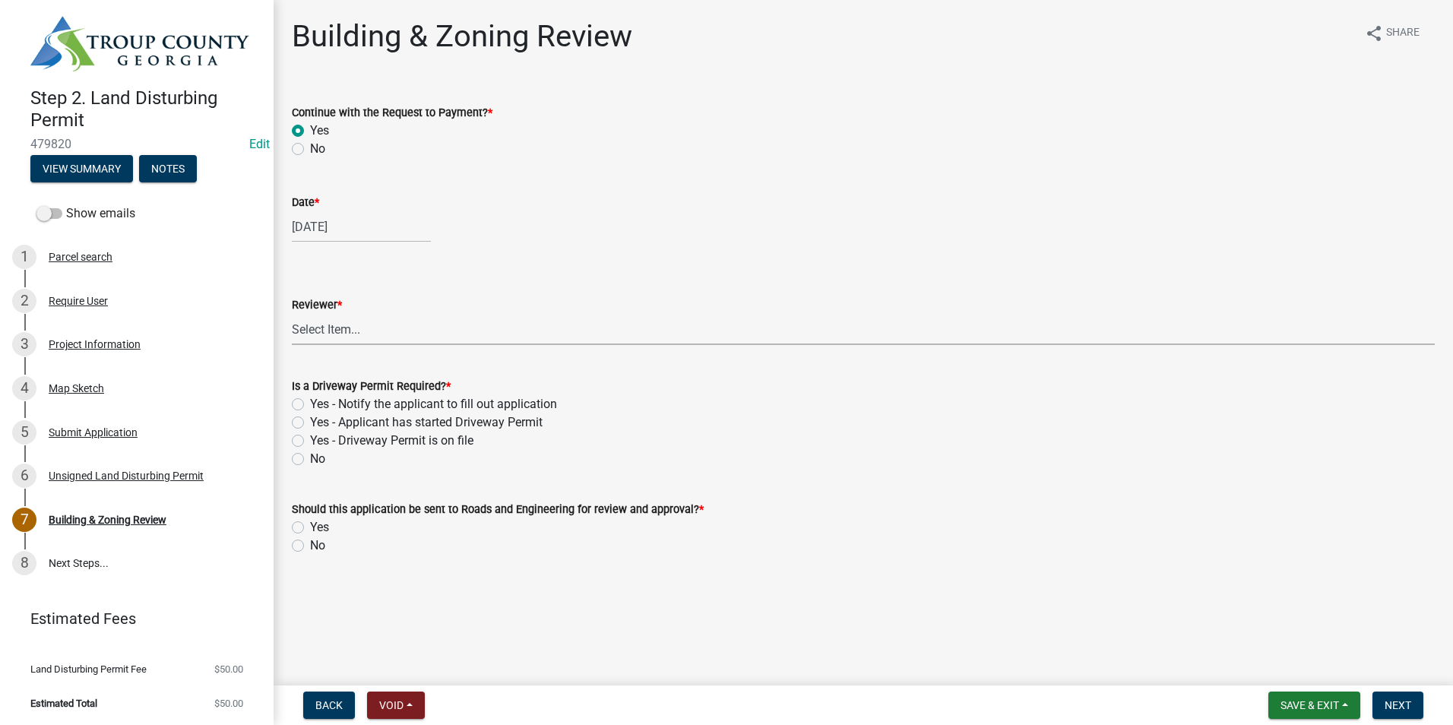
click at [352, 325] on select "Select Item... Douglas Richardson James Lorimer Thrailkill Jr Keanua Patterson …" at bounding box center [863, 329] width 1143 height 31
click at [292, 314] on select "Select Item... Douglas Richardson James Lorimer Thrailkill Jr Keanua Patterson …" at bounding box center [863, 329] width 1143 height 31
select select "2b86b0c4-e8a1-45ee-90a7-b8d4cb5b2682"
click at [310, 421] on label "Yes - Applicant has started Driveway Permit" at bounding box center [426, 423] width 233 height 18
click at [310, 421] on input "Yes - Applicant has started Driveway Permit" at bounding box center [315, 419] width 10 height 10
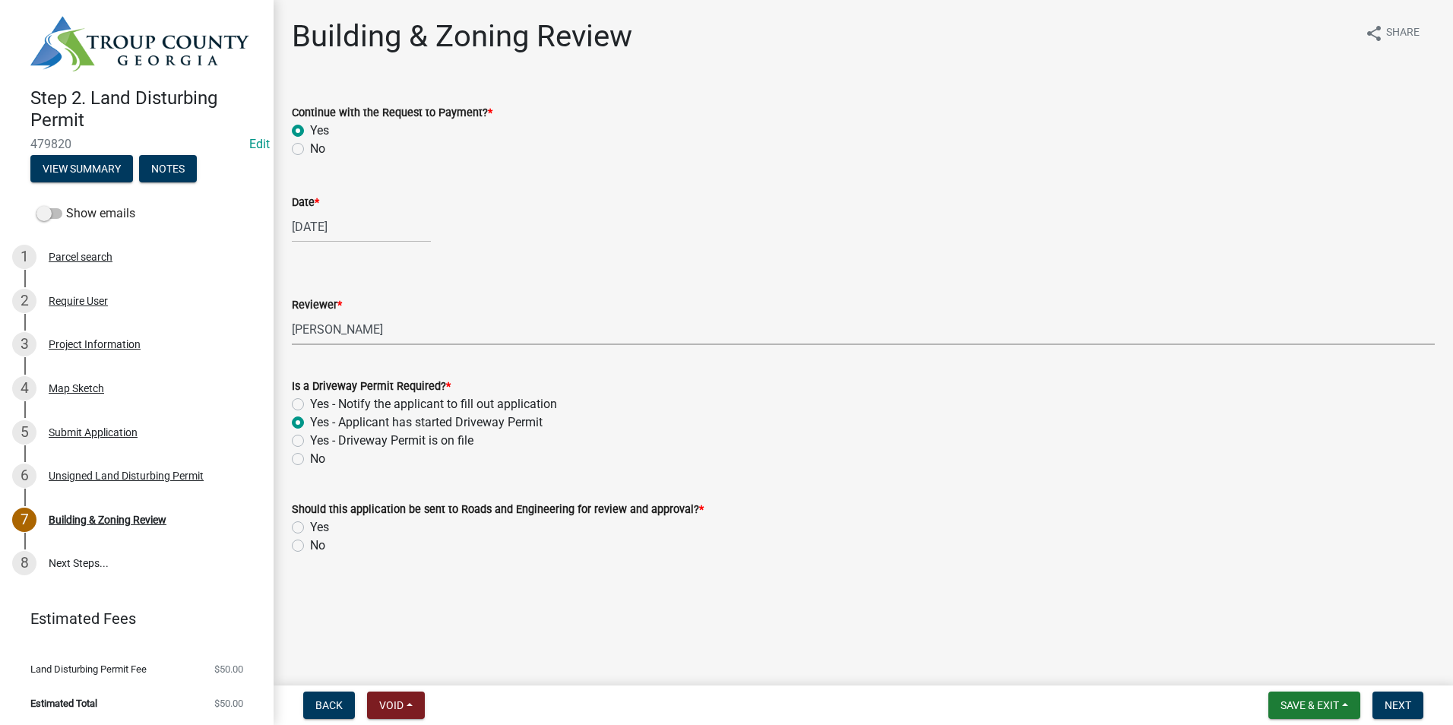
radio input "true"
click at [298, 516] on div "Should this application be sent to Roads and Engineering for review and approva…" at bounding box center [863, 509] width 1143 height 18
click at [310, 525] on label "Yes" at bounding box center [319, 527] width 19 height 18
click at [310, 525] on input "Yes" at bounding box center [315, 523] width 10 height 10
radio input "true"
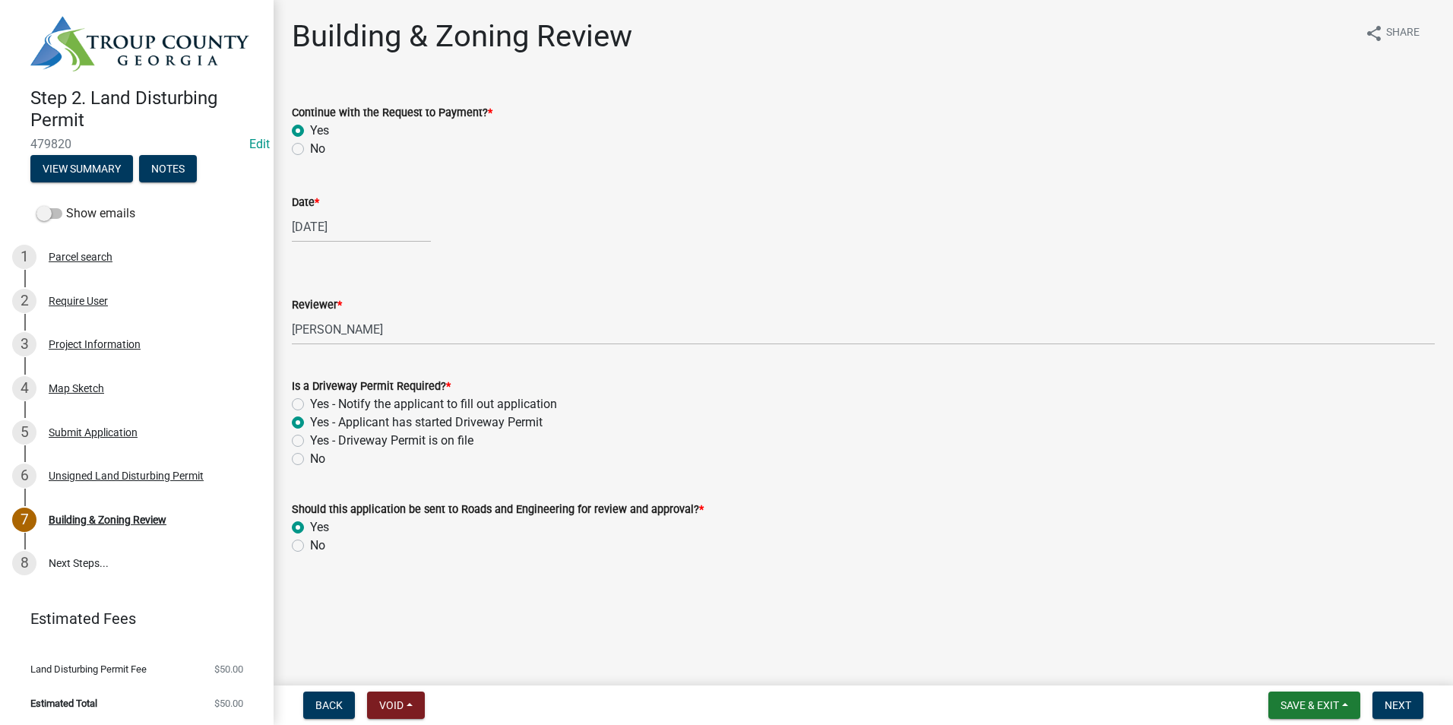
click at [296, 468] on wm-data-entity-input "Is a Driveway Permit Required? * Yes - Notify the applicant to fill out applica…" at bounding box center [863, 420] width 1143 height 123
click at [304, 458] on div "No" at bounding box center [863, 459] width 1143 height 18
click at [310, 458] on label "No" at bounding box center [317, 459] width 15 height 18
click at [310, 458] on input "No" at bounding box center [315, 455] width 10 height 10
radio input "true"
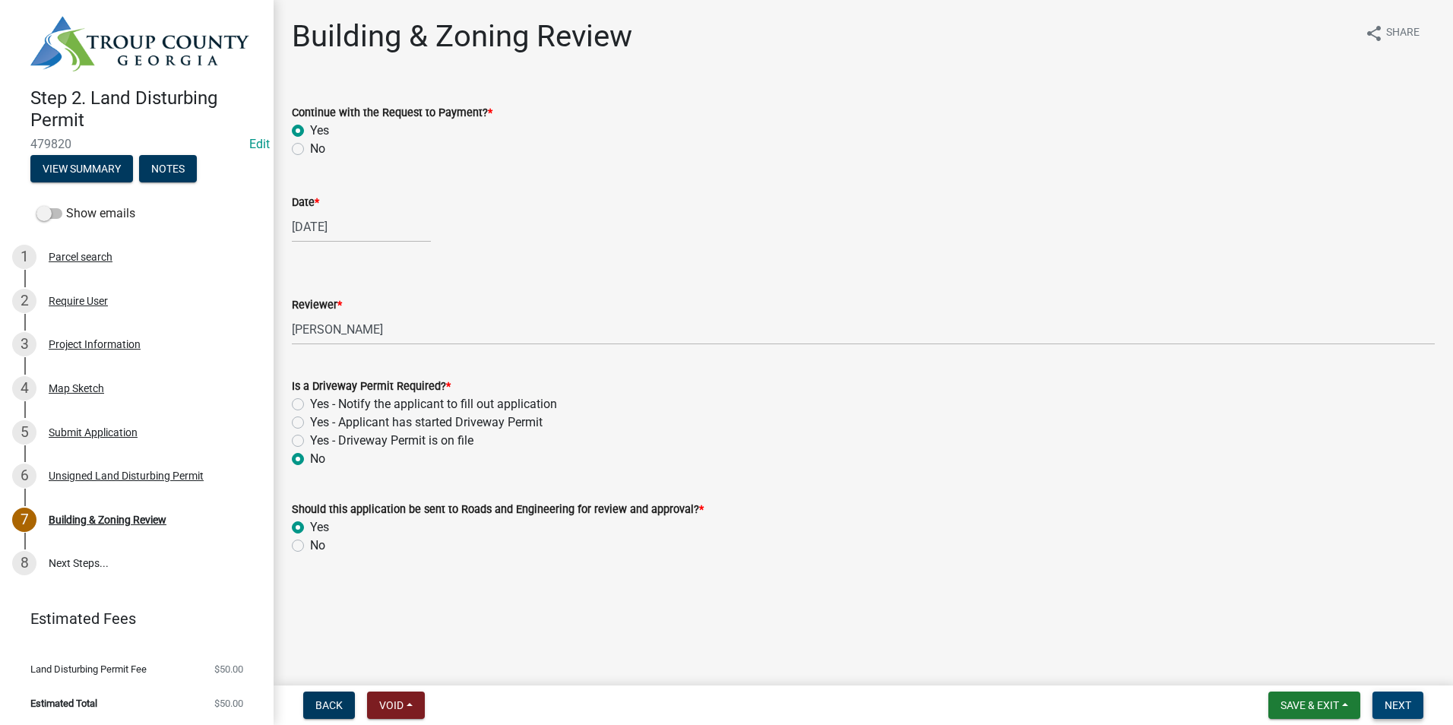
click at [1405, 700] on span "Next" at bounding box center [1398, 705] width 27 height 12
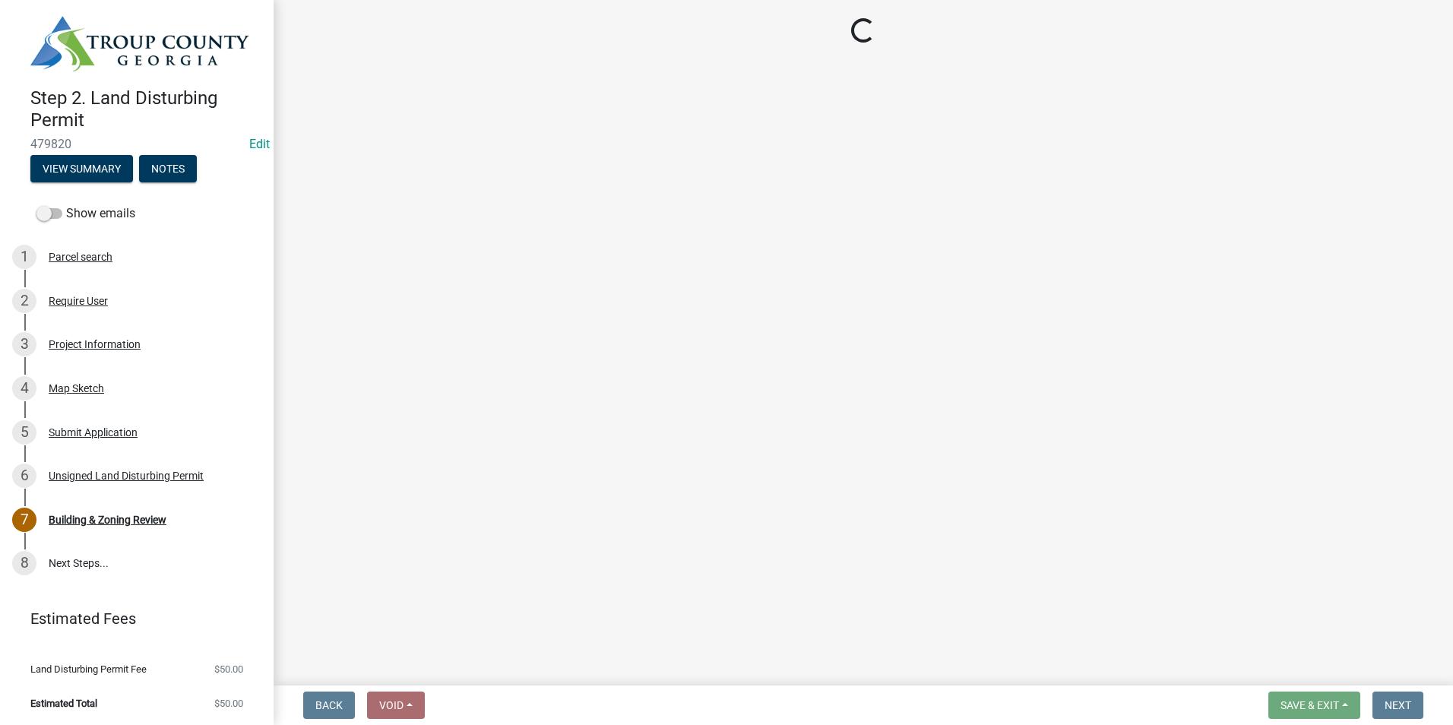
select select "3: 3"
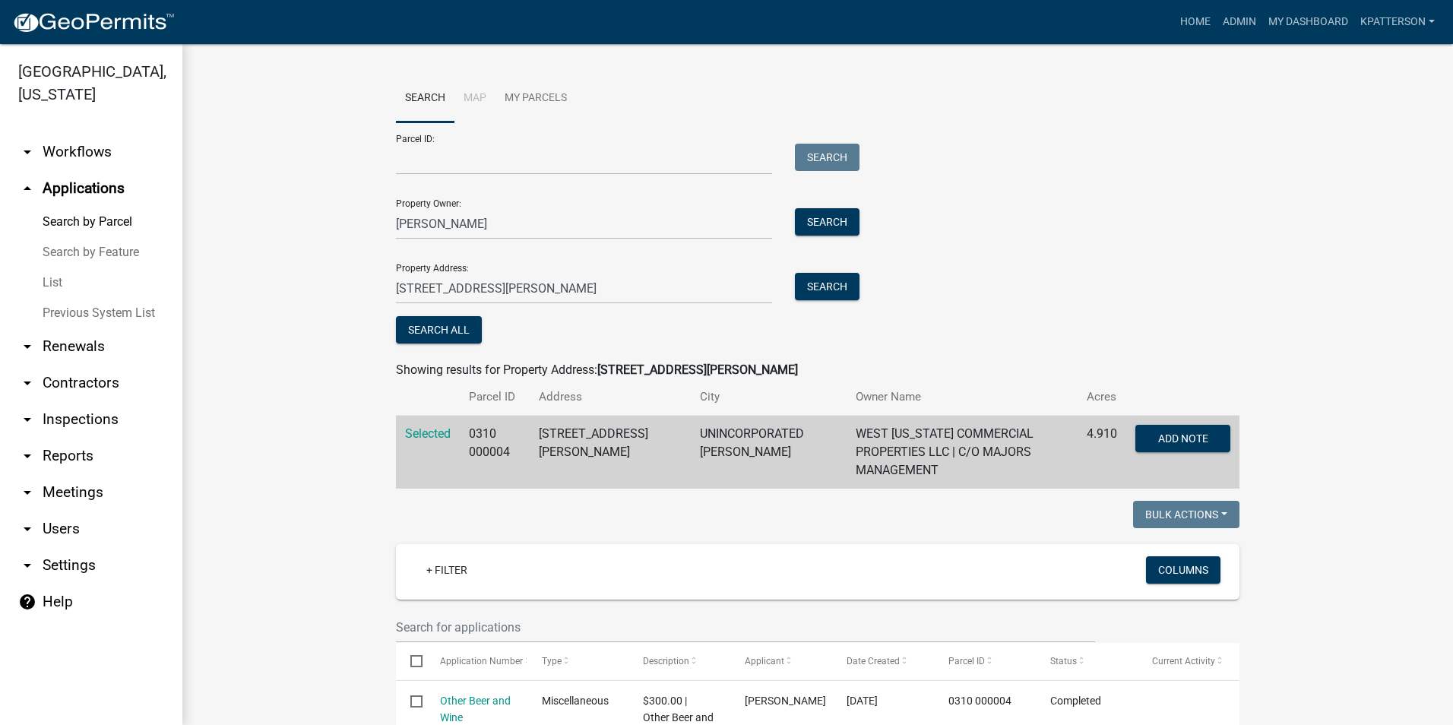
scroll to position [76, 0]
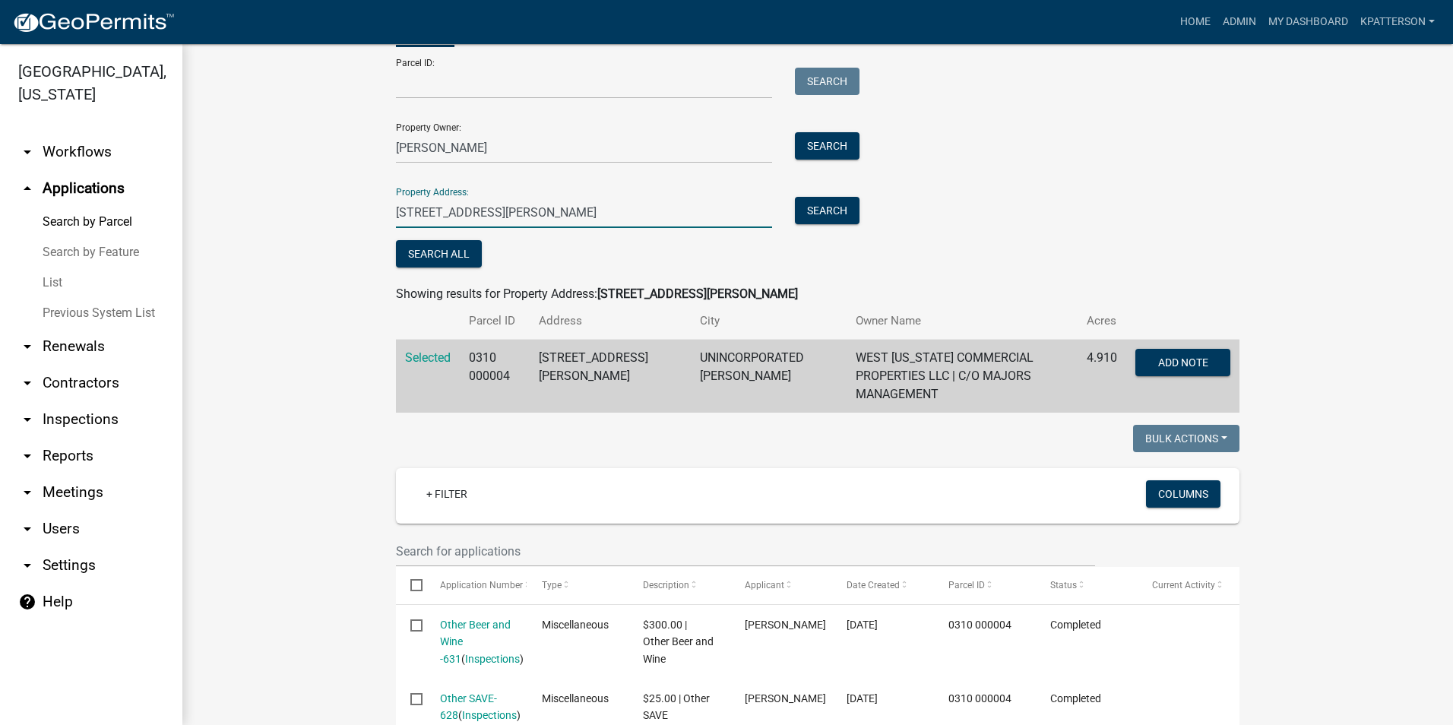
drag, startPoint x: 532, startPoint y: 226, endPoint x: 263, endPoint y: 200, distance: 270.3
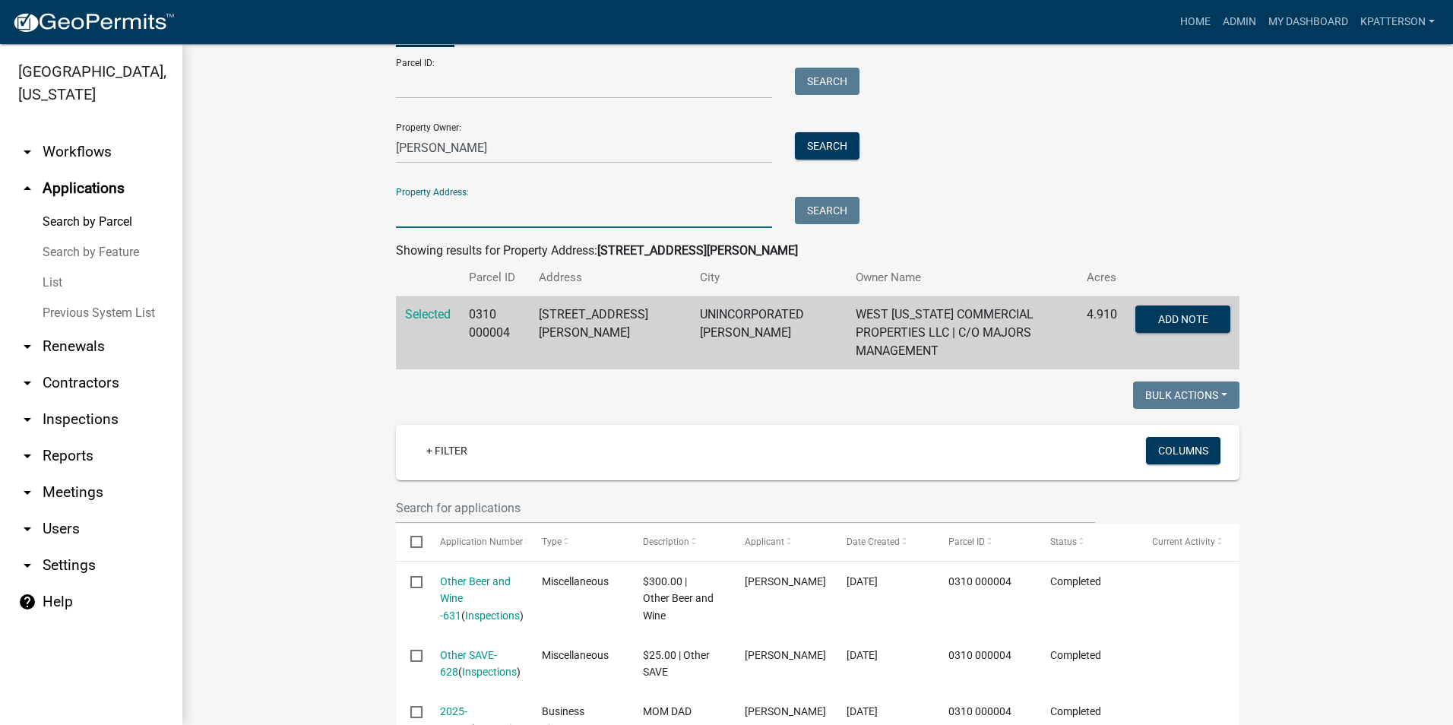
paste input "309 Cheyenne Drive"
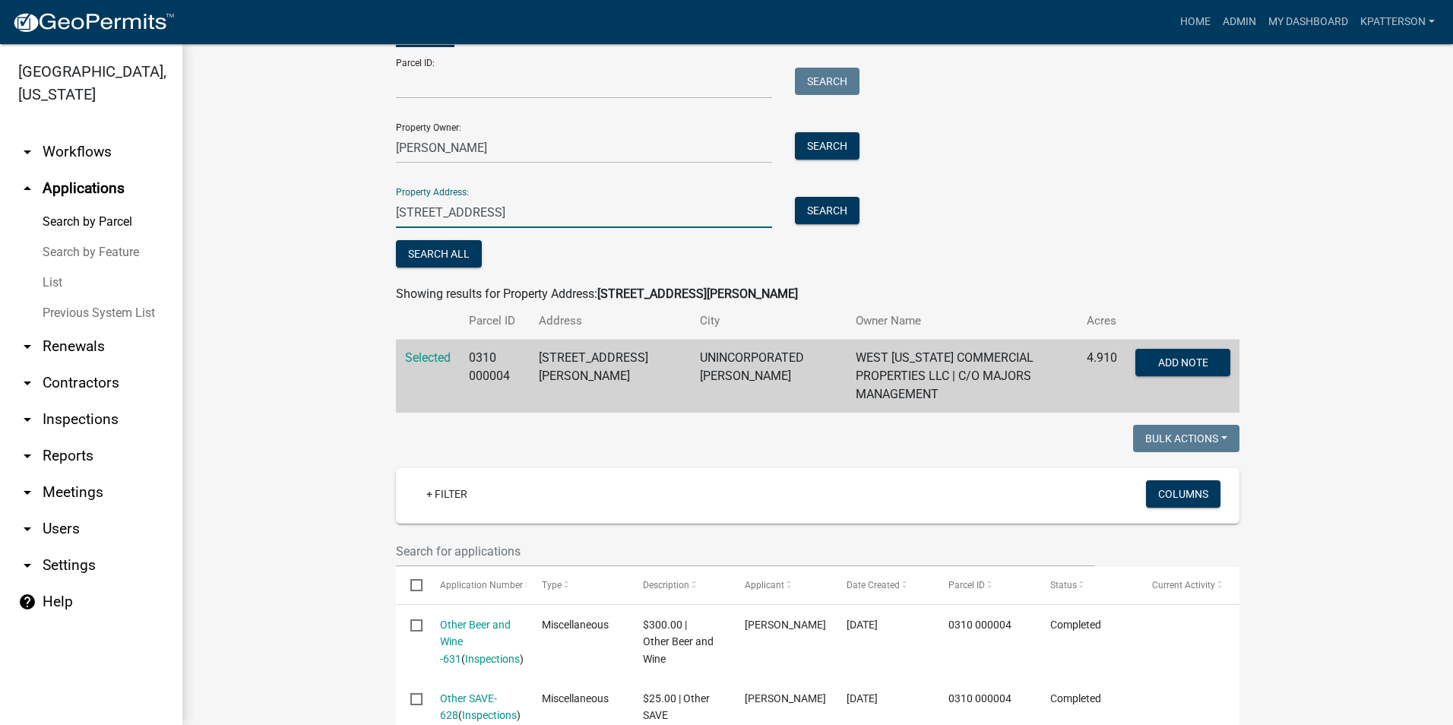
type input "309 Cheyenne Drive"
click at [857, 220] on div "Search" at bounding box center [824, 212] width 80 height 31
click at [839, 216] on button "Search" at bounding box center [827, 210] width 65 height 27
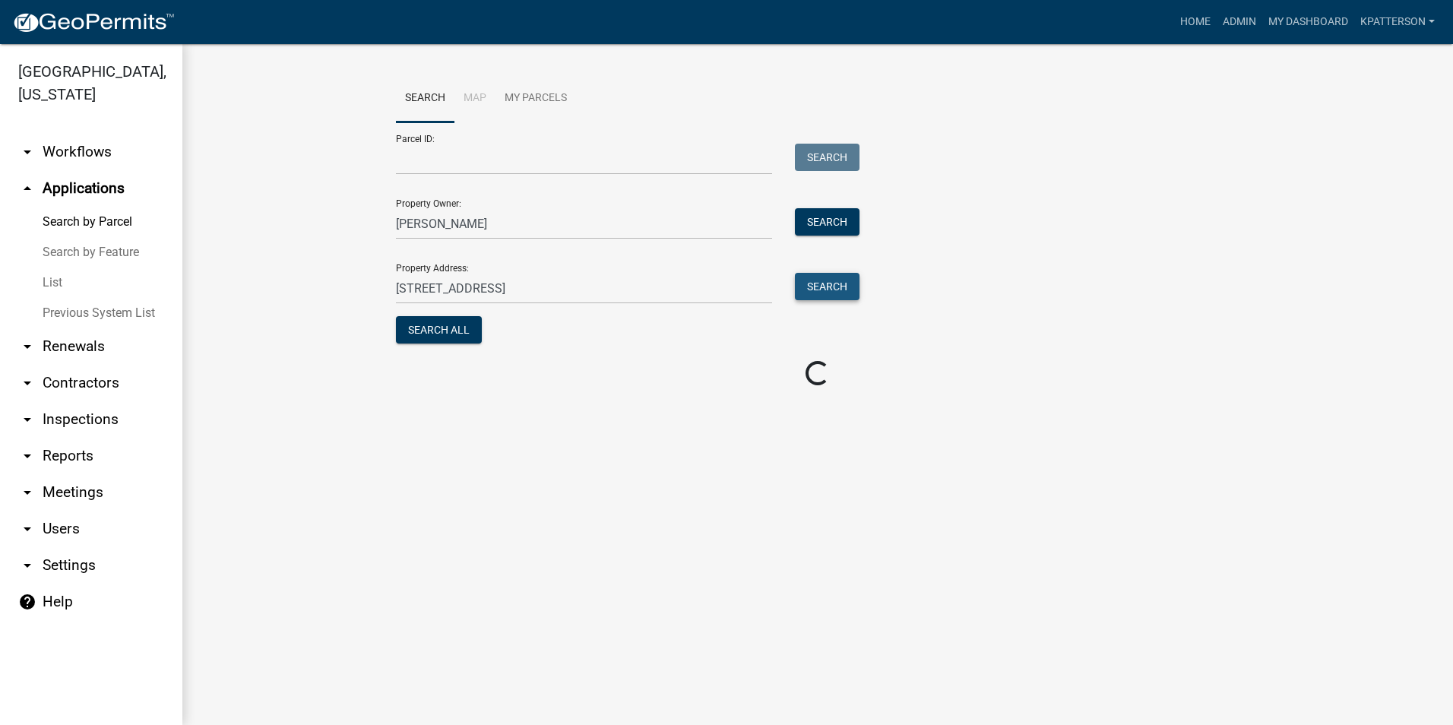
scroll to position [0, 0]
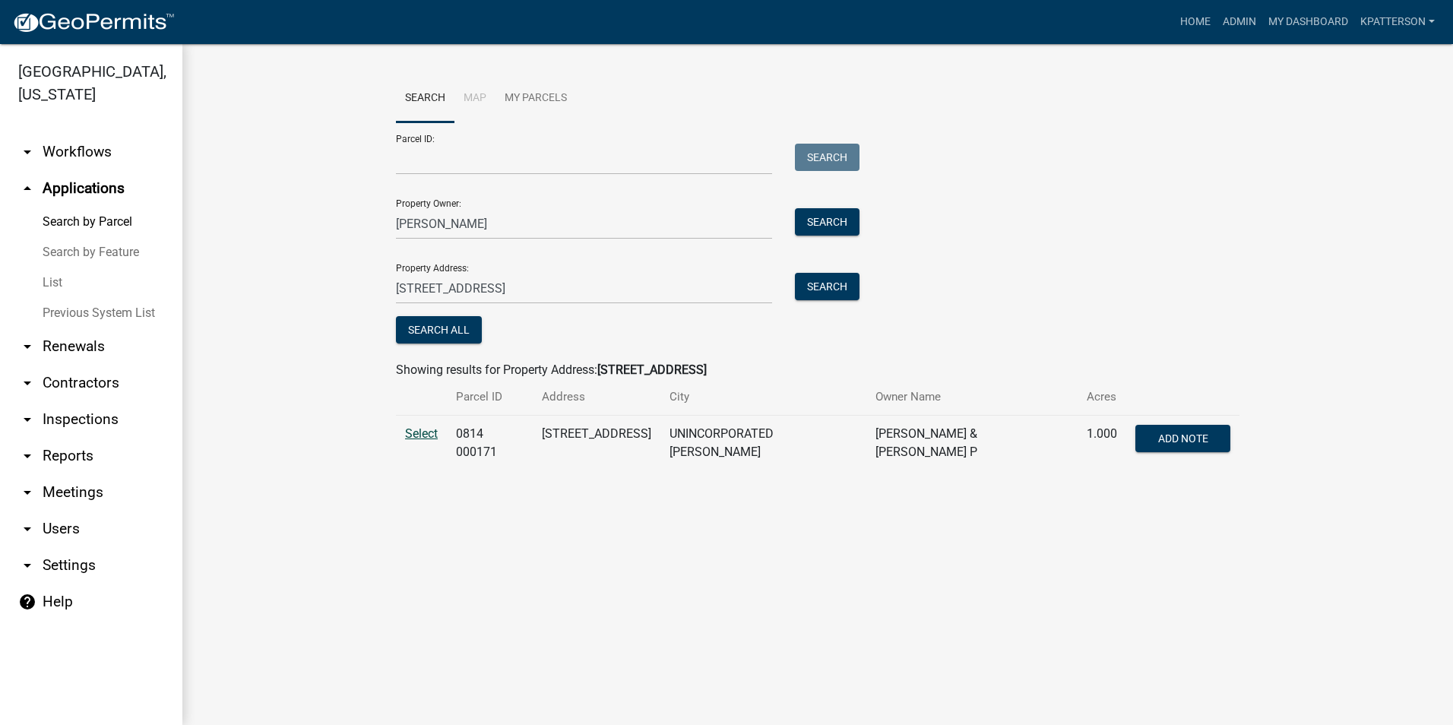
click at [414, 434] on span "Select" at bounding box center [421, 433] width 33 height 14
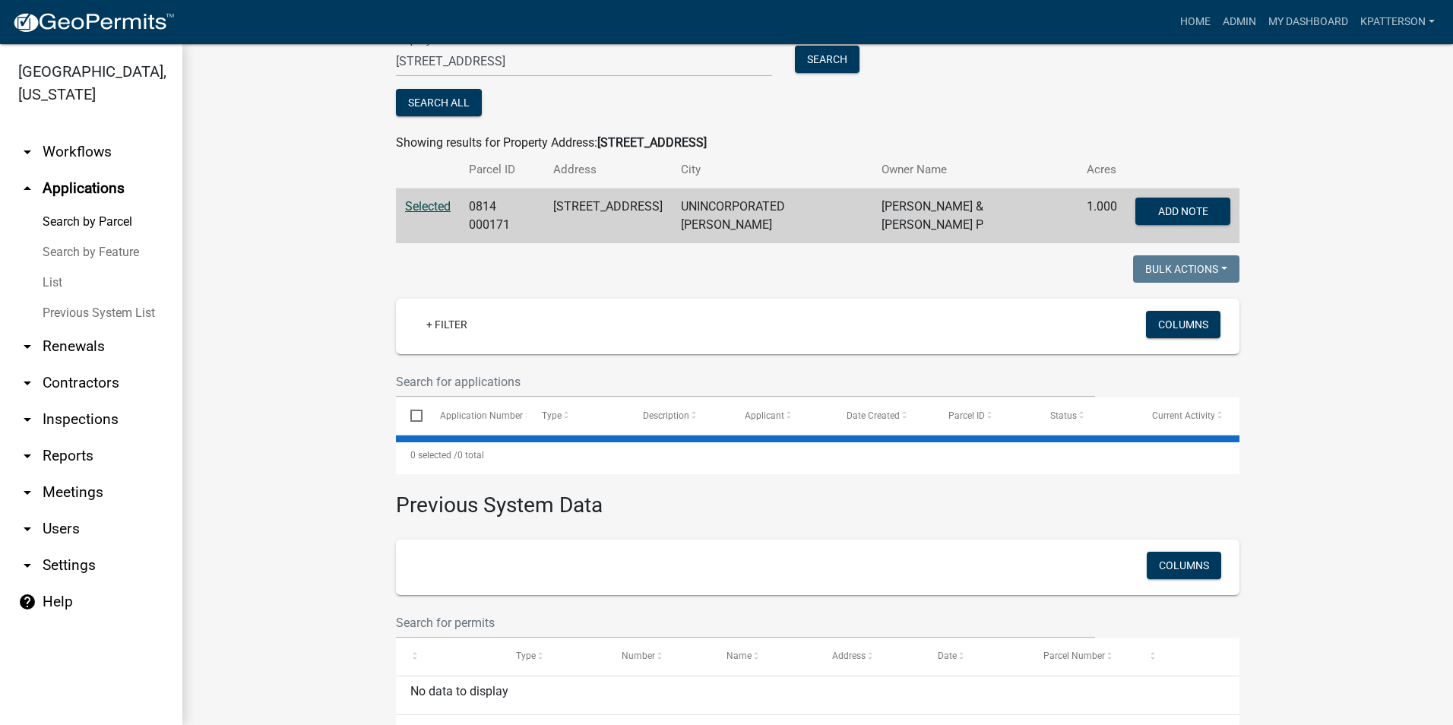
scroll to position [228, 0]
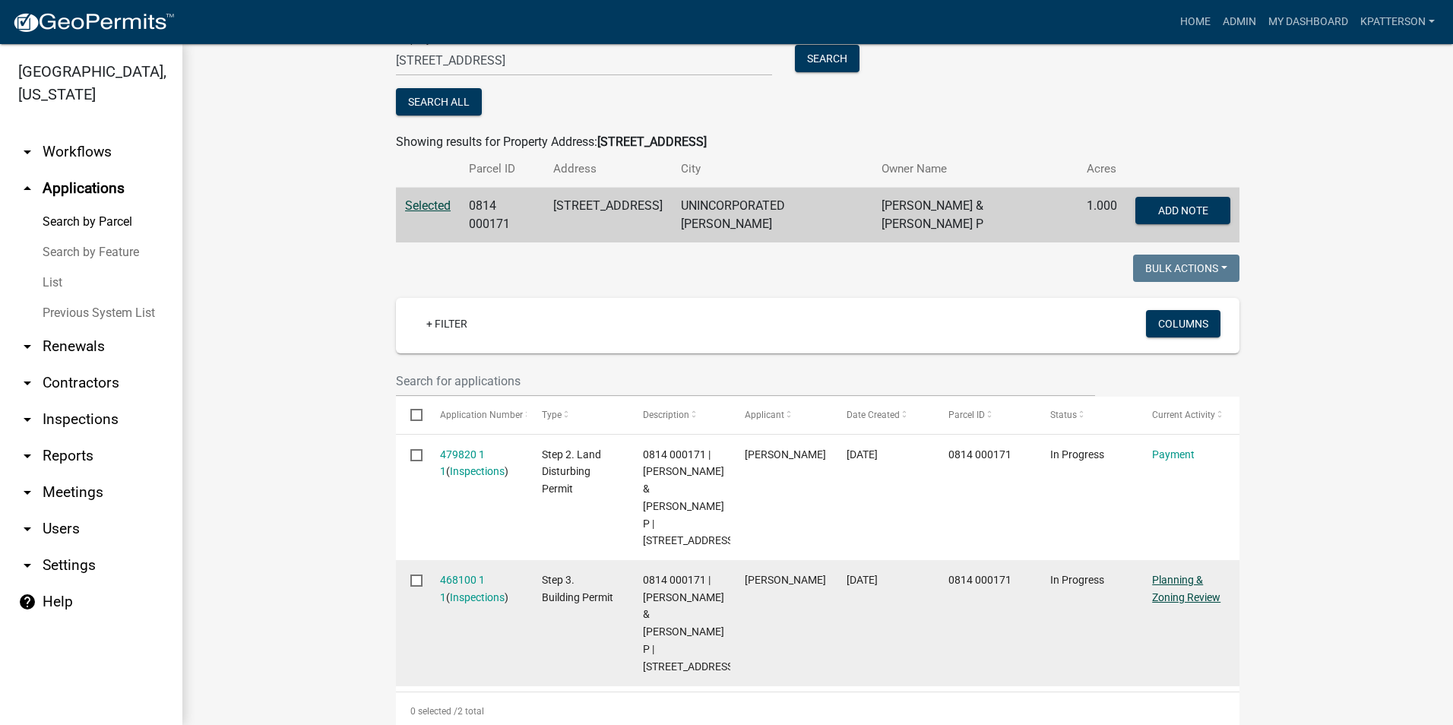
click at [1177, 574] on link "Planning & Zoning Review" at bounding box center [1186, 589] width 68 height 30
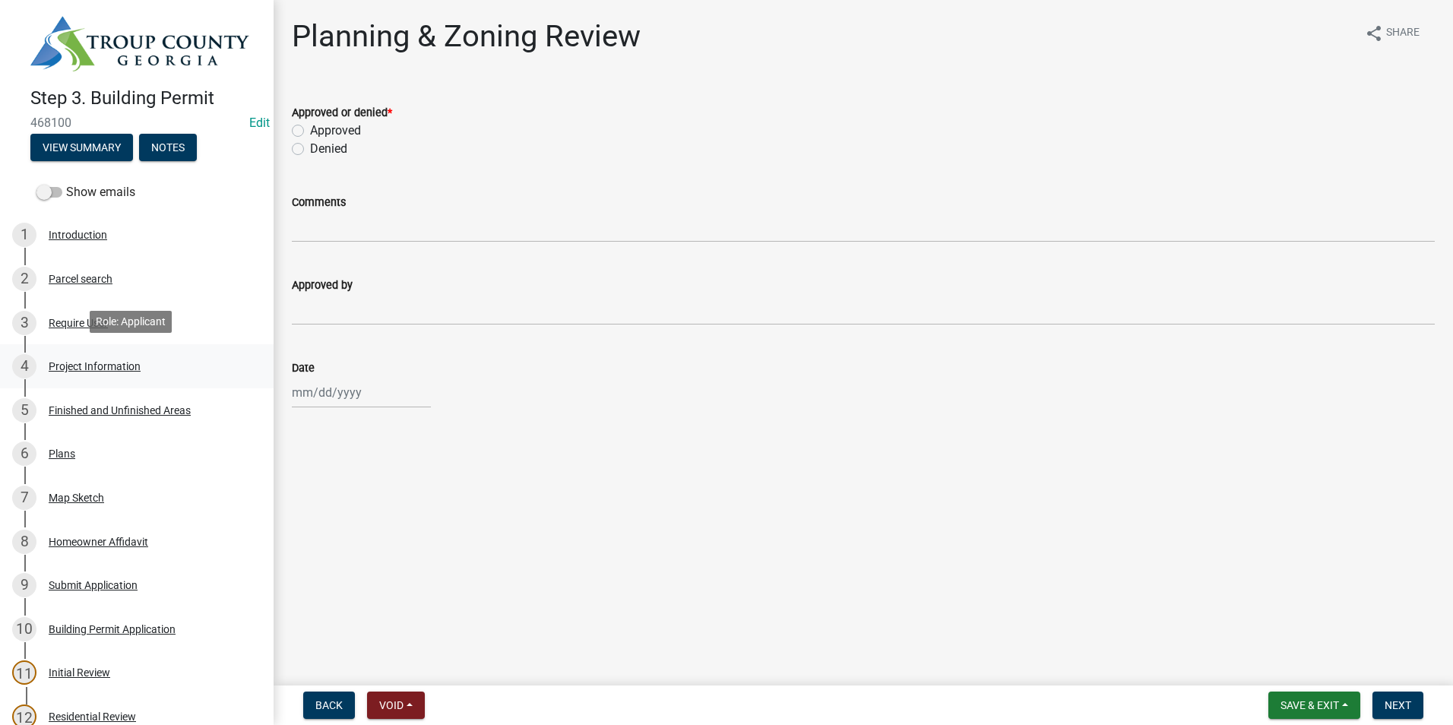
click at [125, 373] on div "4 Project Information" at bounding box center [130, 366] width 237 height 24
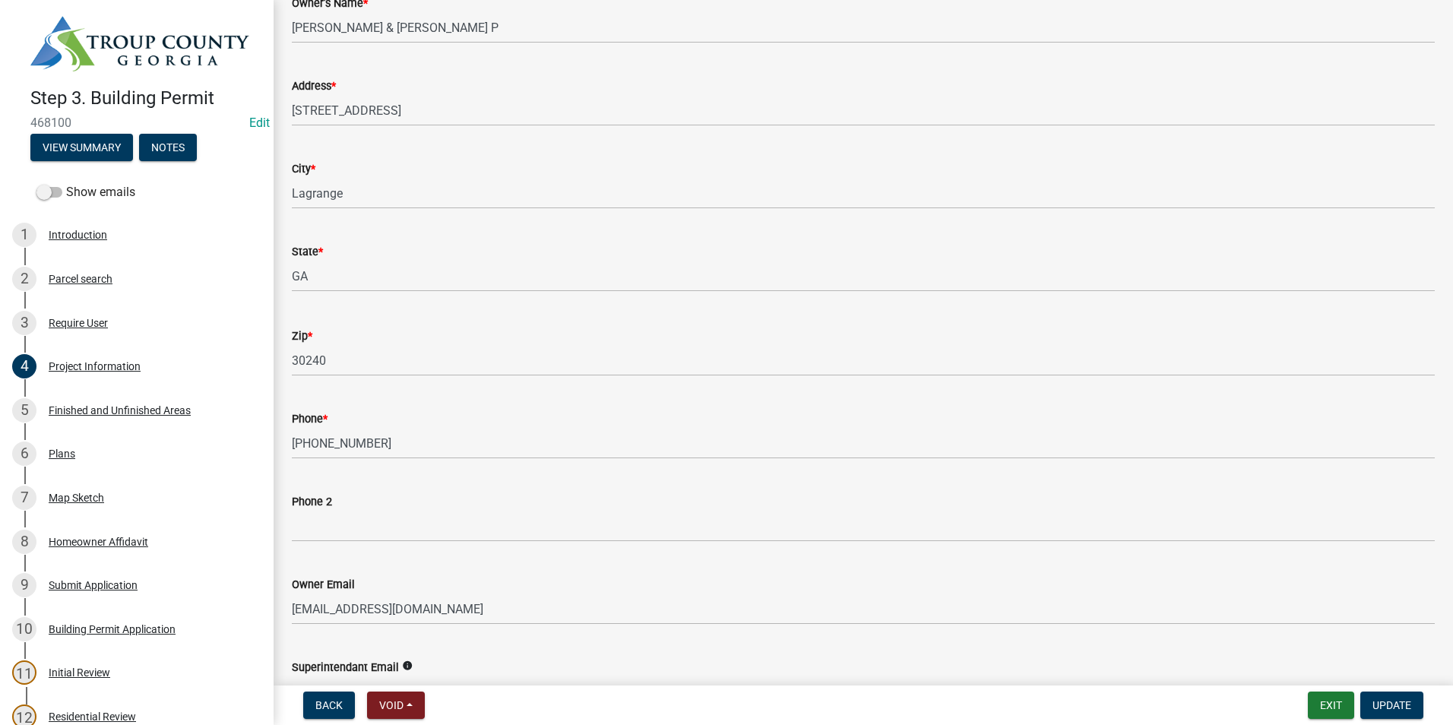
scroll to position [228, 0]
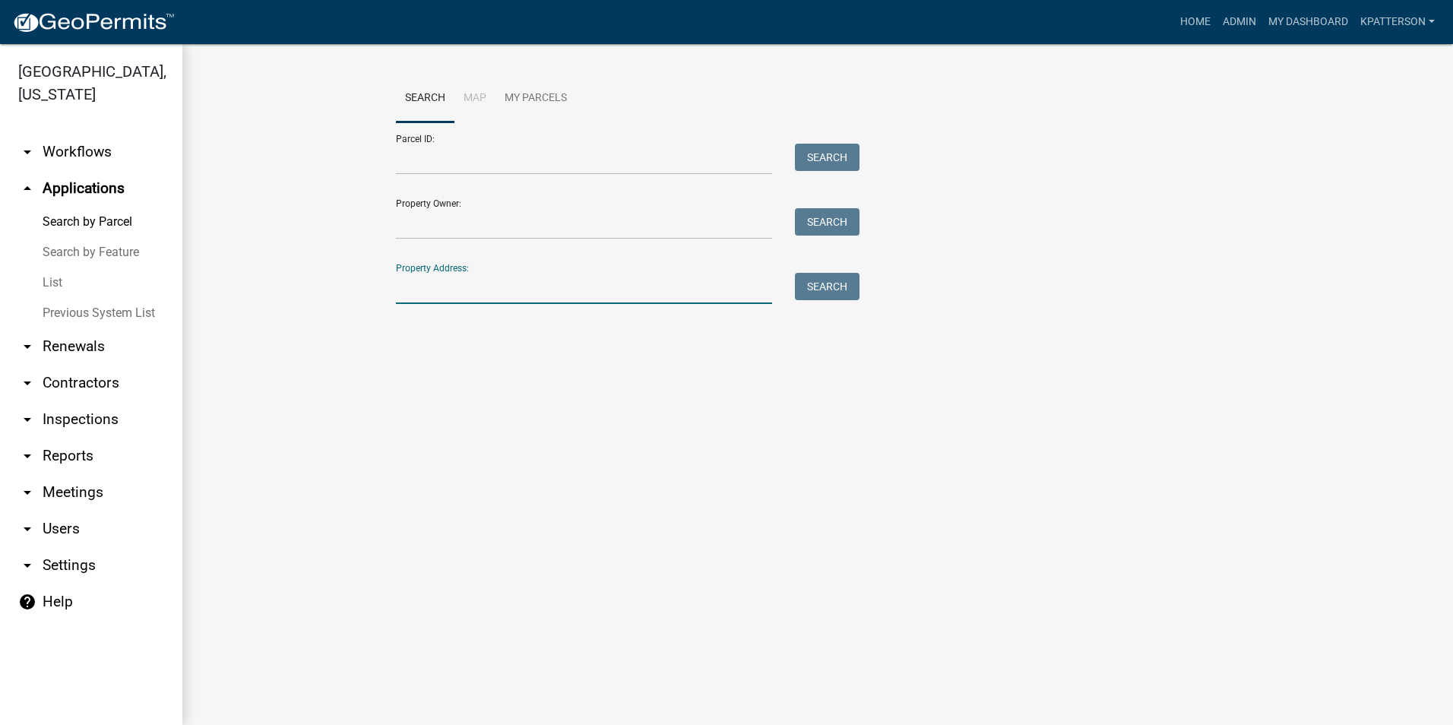
click at [439, 281] on input "Property Address:" at bounding box center [584, 288] width 376 height 31
type input "770 abbottsford"
click at [846, 285] on button "Search" at bounding box center [827, 286] width 65 height 27
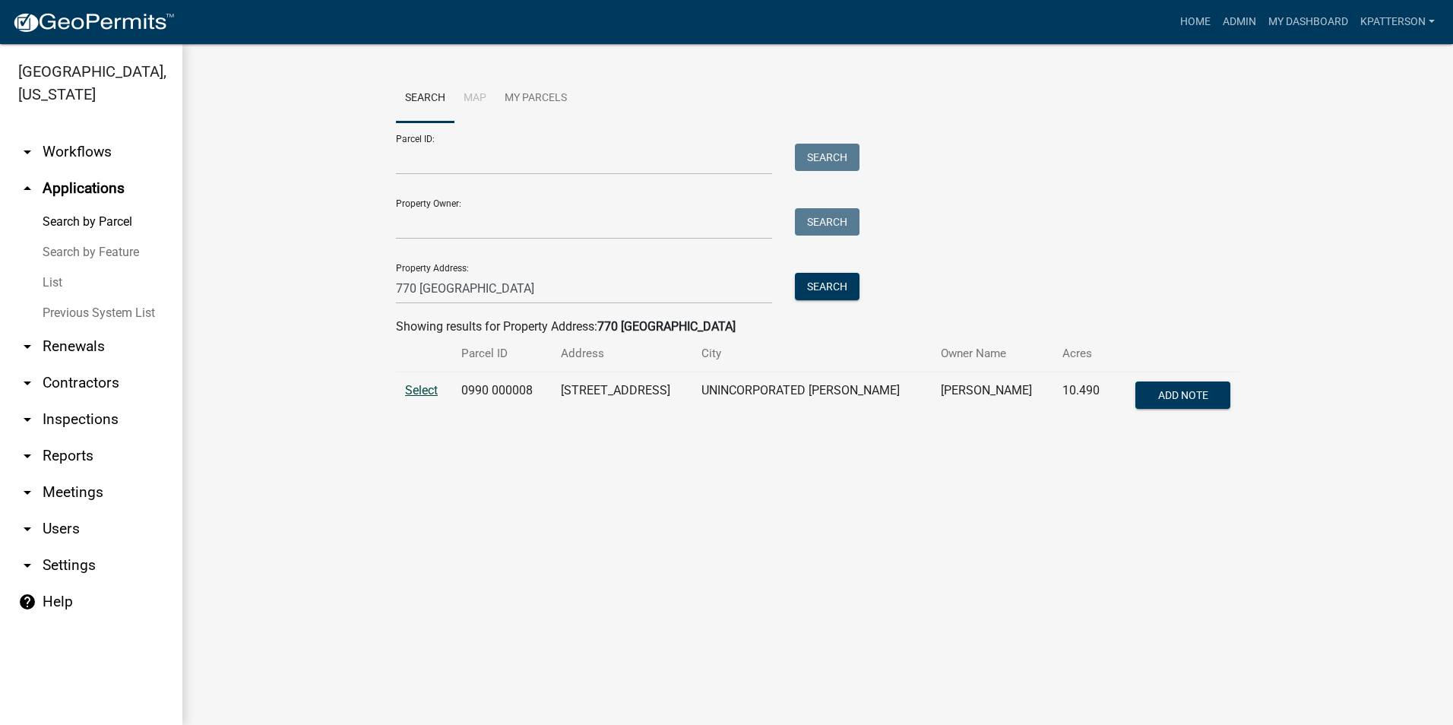
click at [436, 395] on span "Select" at bounding box center [421, 390] width 33 height 14
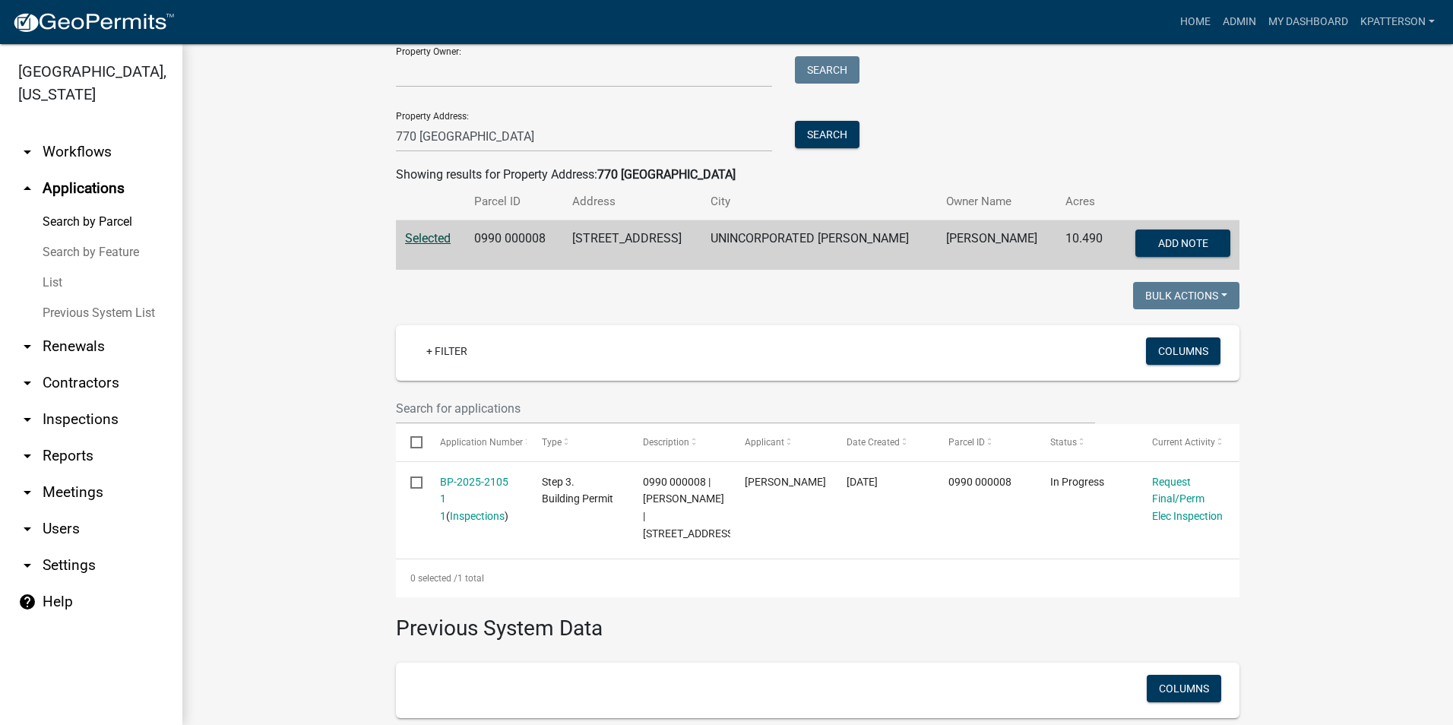
scroll to position [228, 0]
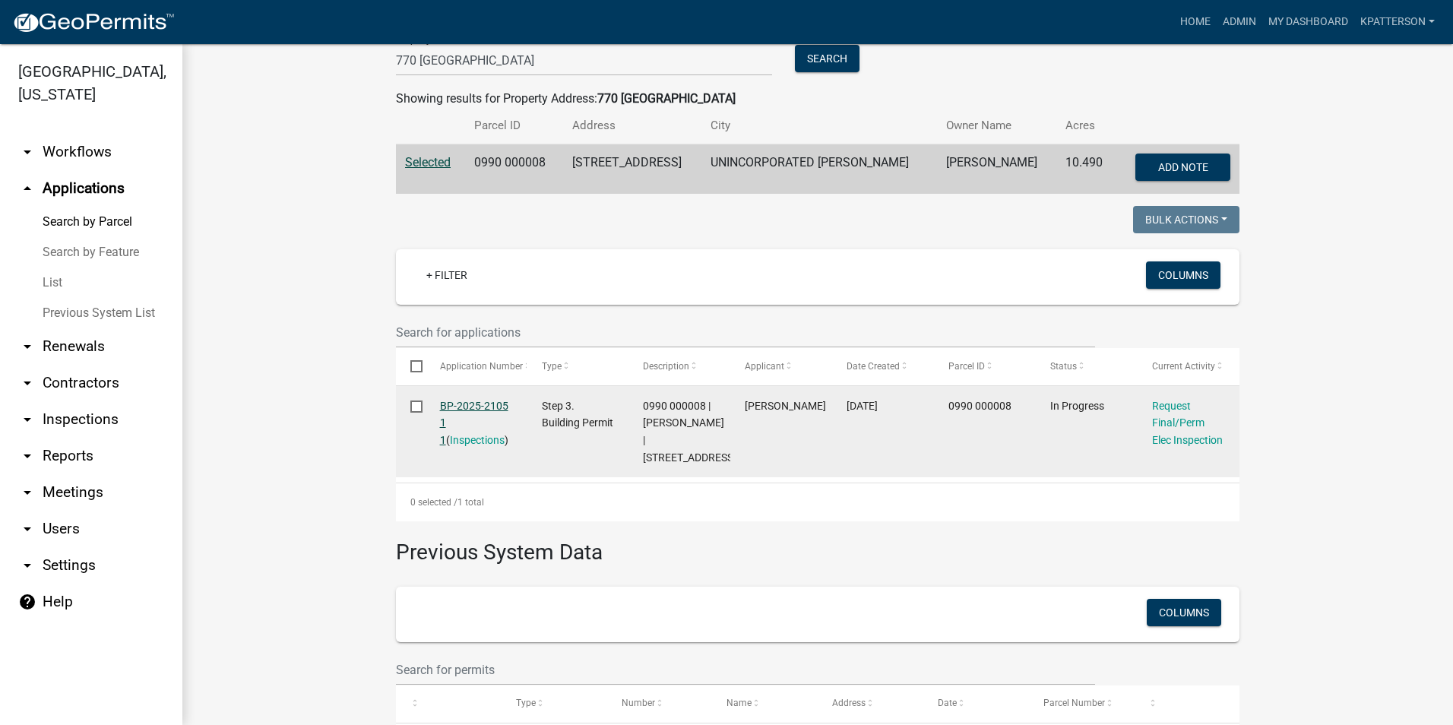
click at [483, 408] on link "BP-2025-2105 1 1" at bounding box center [474, 423] width 68 height 47
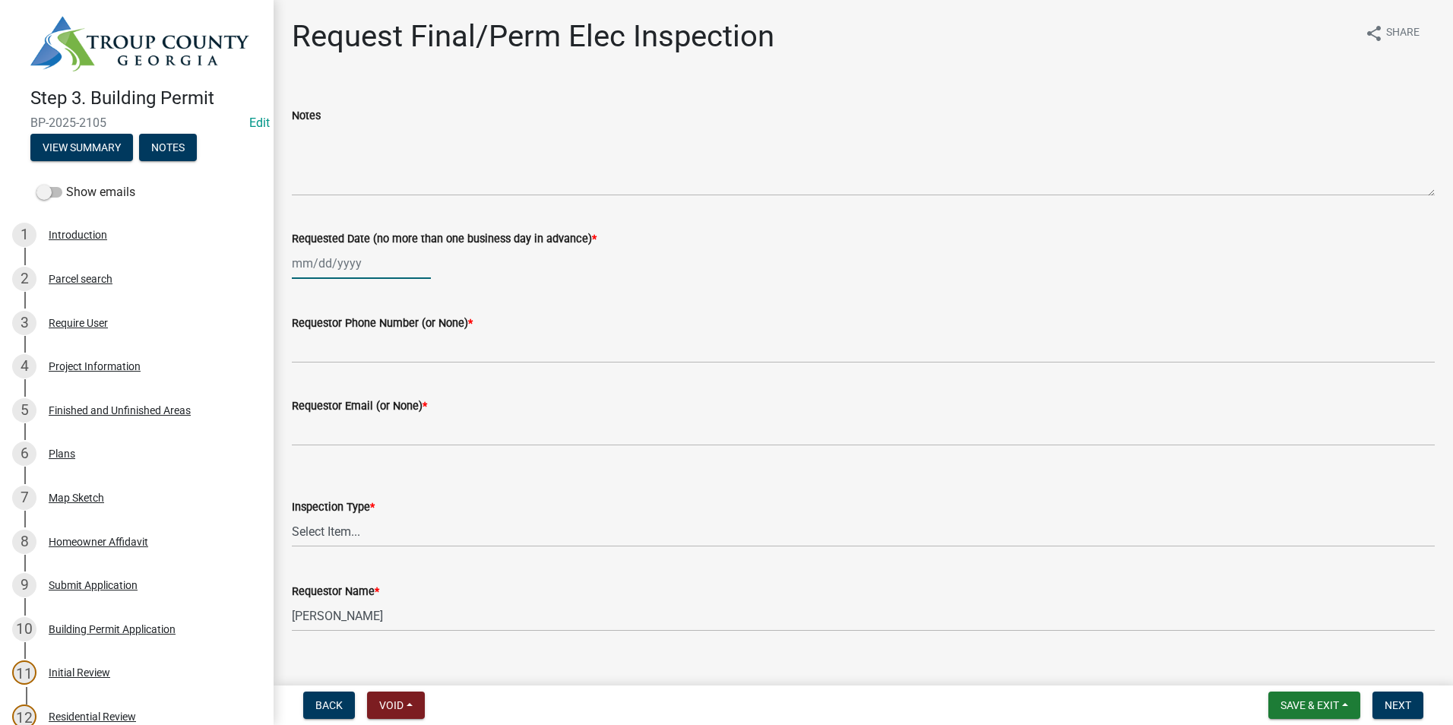
click at [355, 261] on div at bounding box center [361, 263] width 139 height 31
select select "9"
select select "2025"
click at [352, 390] on div "17" at bounding box center [356, 393] width 24 height 24
type input "09/17/2025"
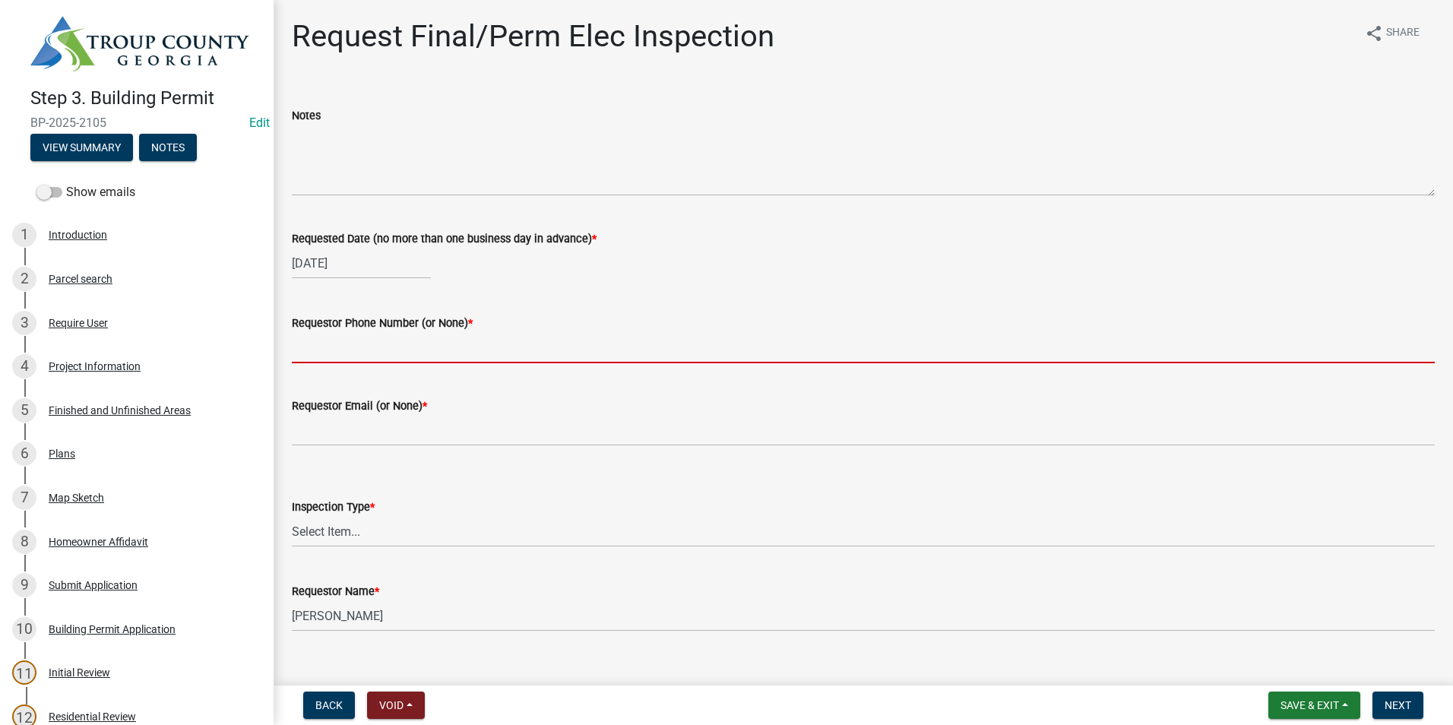
click at [357, 352] on input "Requestor Phone Number (or None) *" at bounding box center [863, 347] width 1143 height 31
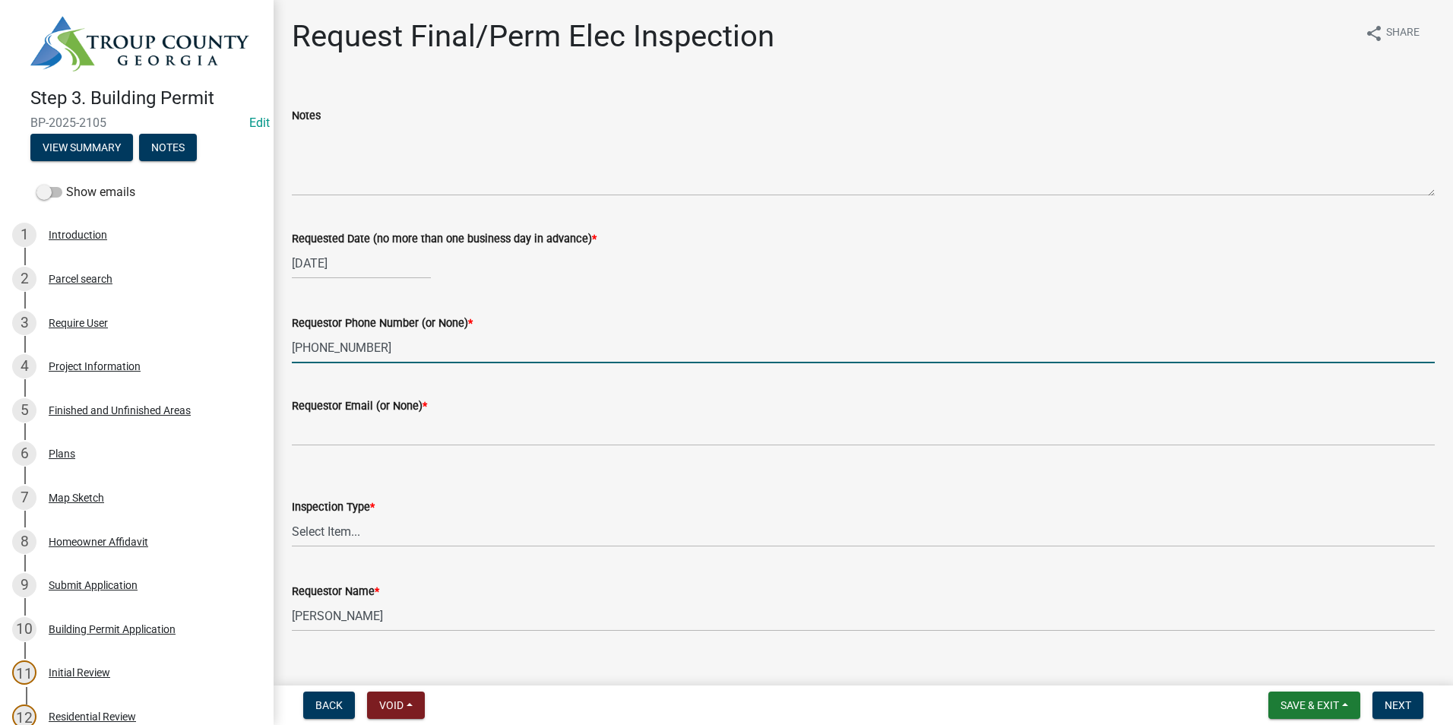
click at [393, 350] on input "706-881-608" at bounding box center [863, 347] width 1143 height 31
type input "706-881-8608"
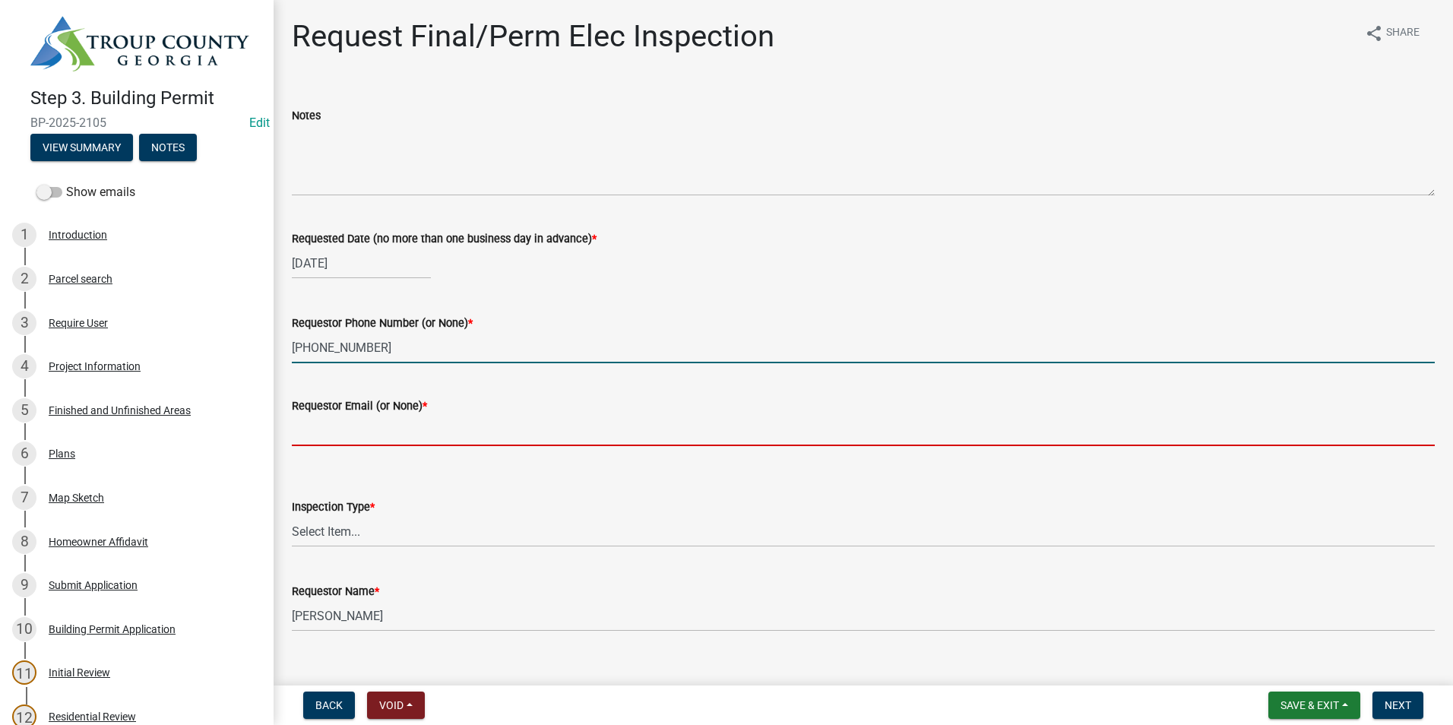
click at [343, 435] on input "Requestor Email (or None) *" at bounding box center [863, 430] width 1143 height 31
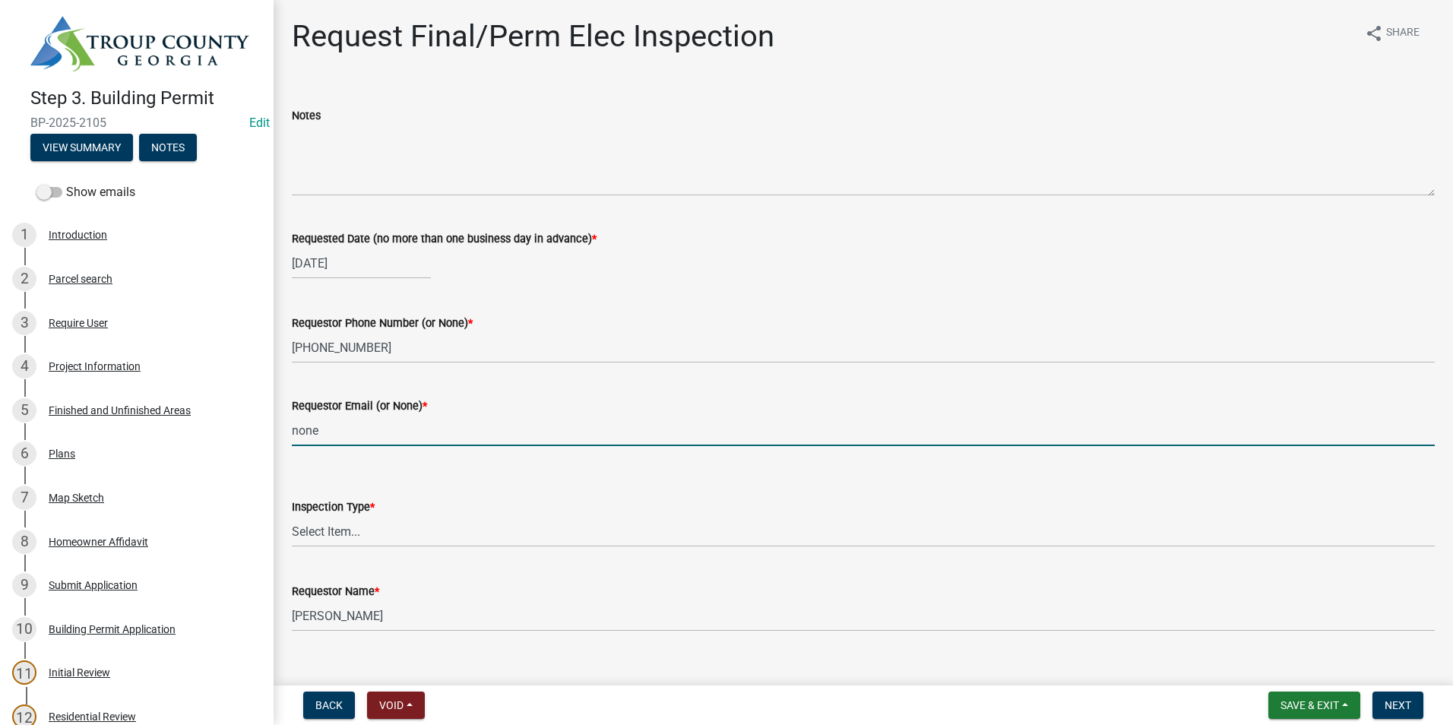
type input "none"
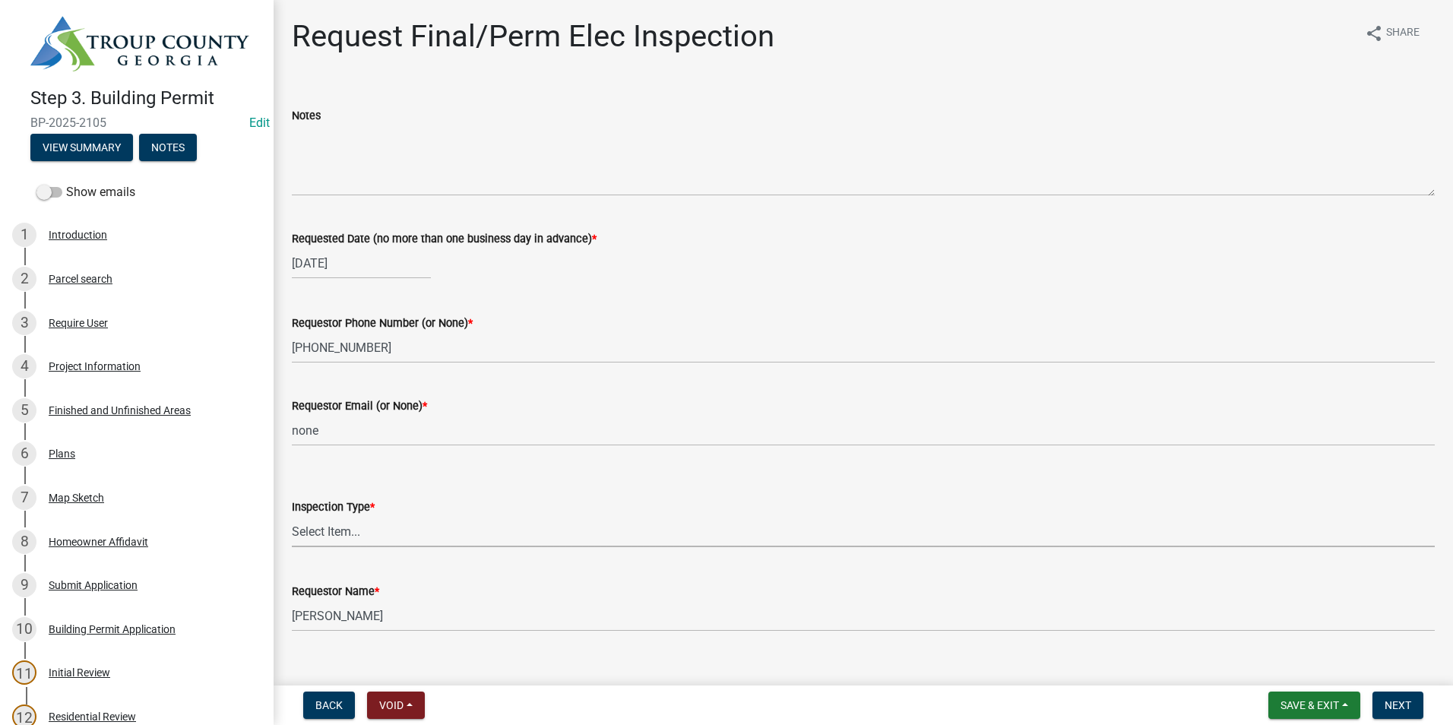
click at [398, 525] on select "Select Item... Final/Permanent Electrical" at bounding box center [863, 531] width 1143 height 31
click at [292, 516] on select "Select Item... Final/Permanent Electrical" at bounding box center [863, 531] width 1143 height 31
select select "15602396-5ec3-4d50-b7ba-128f4fe7a0c1"
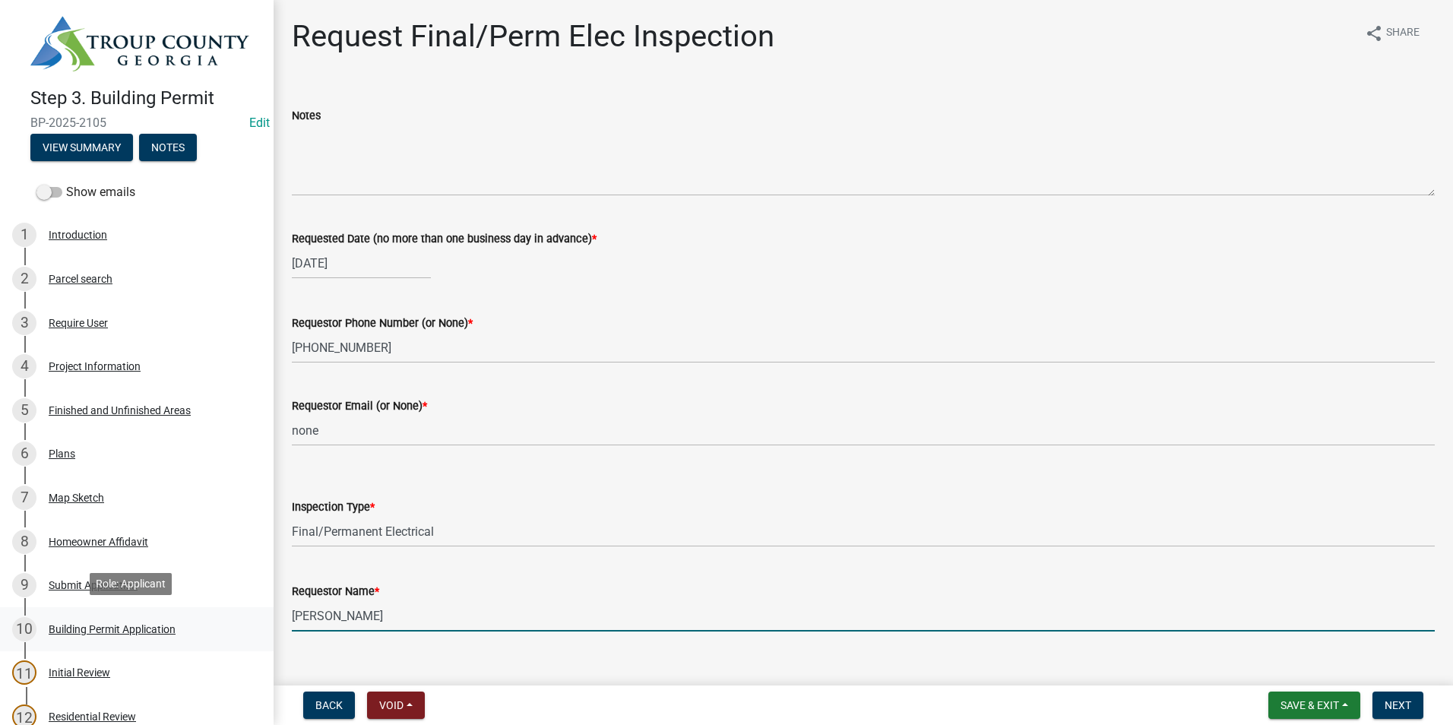
drag, startPoint x: 401, startPoint y: 628, endPoint x: 128, endPoint y: 629, distance: 273.7
click at [128, 629] on div "Step 3. Building Permit BP-2025-2105 Edit View Summary Notes Show emails 1 Intr…" at bounding box center [726, 362] width 1453 height 725
type input "Tim Riley"
click at [1408, 706] on span "Next" at bounding box center [1398, 705] width 27 height 12
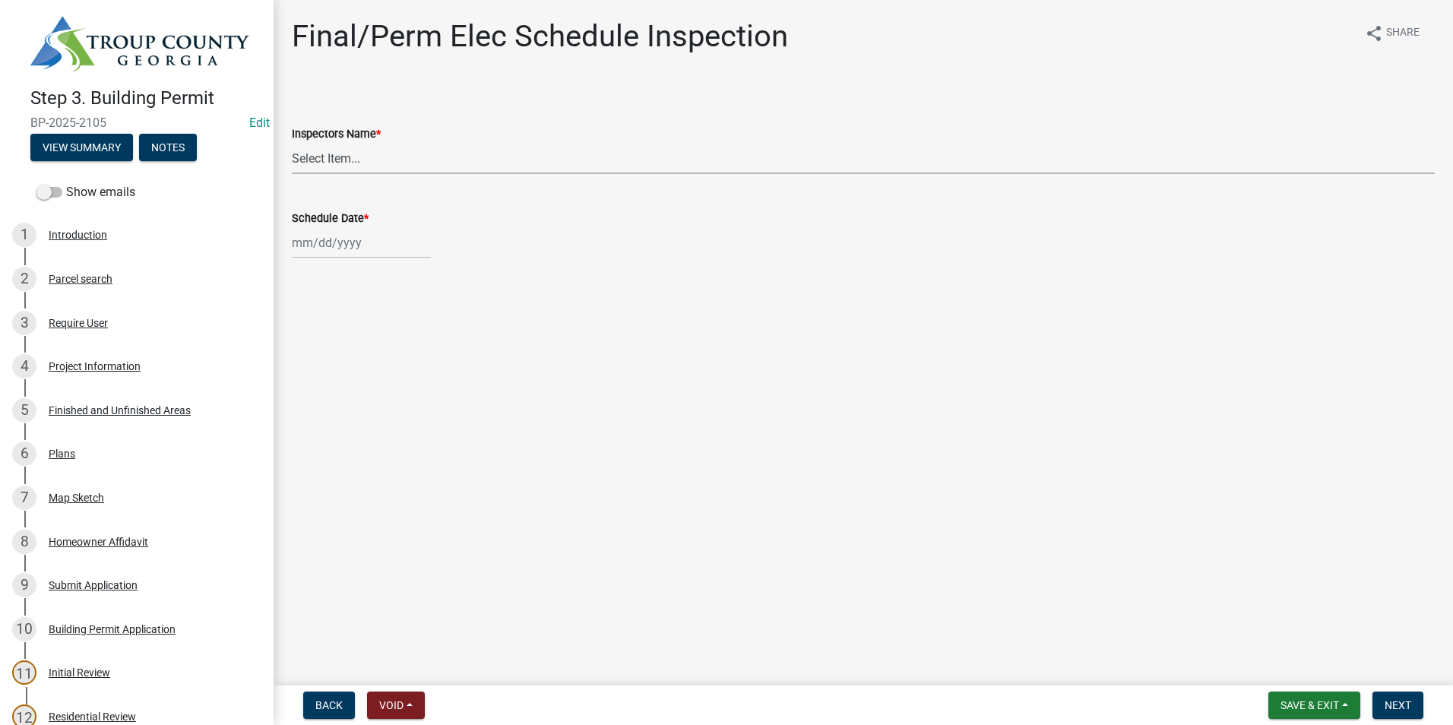
drag, startPoint x: 324, startPoint y: 170, endPoint x: 327, endPoint y: 161, distance: 8.9
click at [325, 163] on select "Select Item... whuff (William Huff) drichardson (Douglas Richardson) knorred (K…" at bounding box center [863, 158] width 1143 height 31
select select "a5a5a9dc-14a5-4192-801a-4b6ec73e6000"
click at [292, 143] on select "Select Item... whuff (William Huff) drichardson (Douglas Richardson) knorred (K…" at bounding box center [863, 158] width 1143 height 31
click at [350, 220] on label "Schedule Date *" at bounding box center [330, 219] width 77 height 11
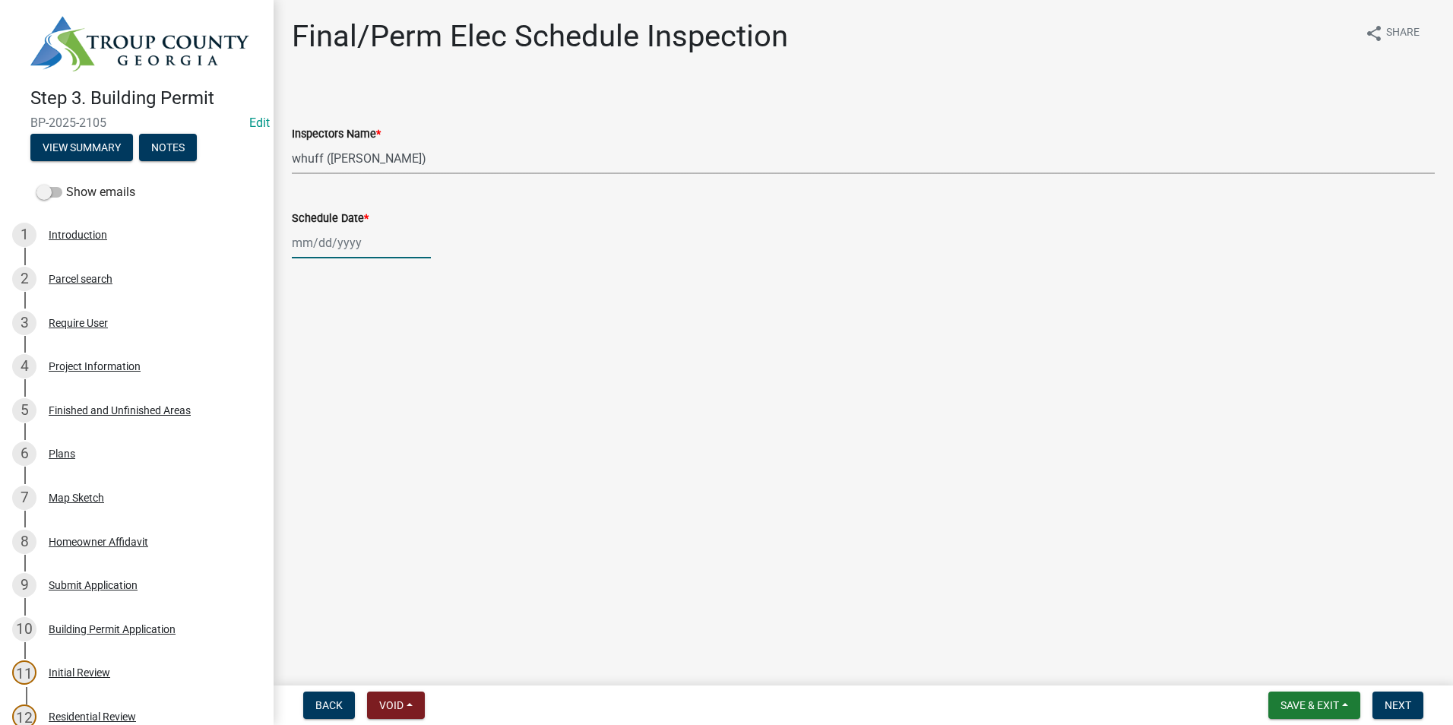
click at [350, 227] on input "Schedule Date *" at bounding box center [361, 242] width 139 height 31
select select "9"
select select "2025"
click at [356, 366] on div "17" at bounding box center [356, 372] width 24 height 24
type input "09/17/2025"
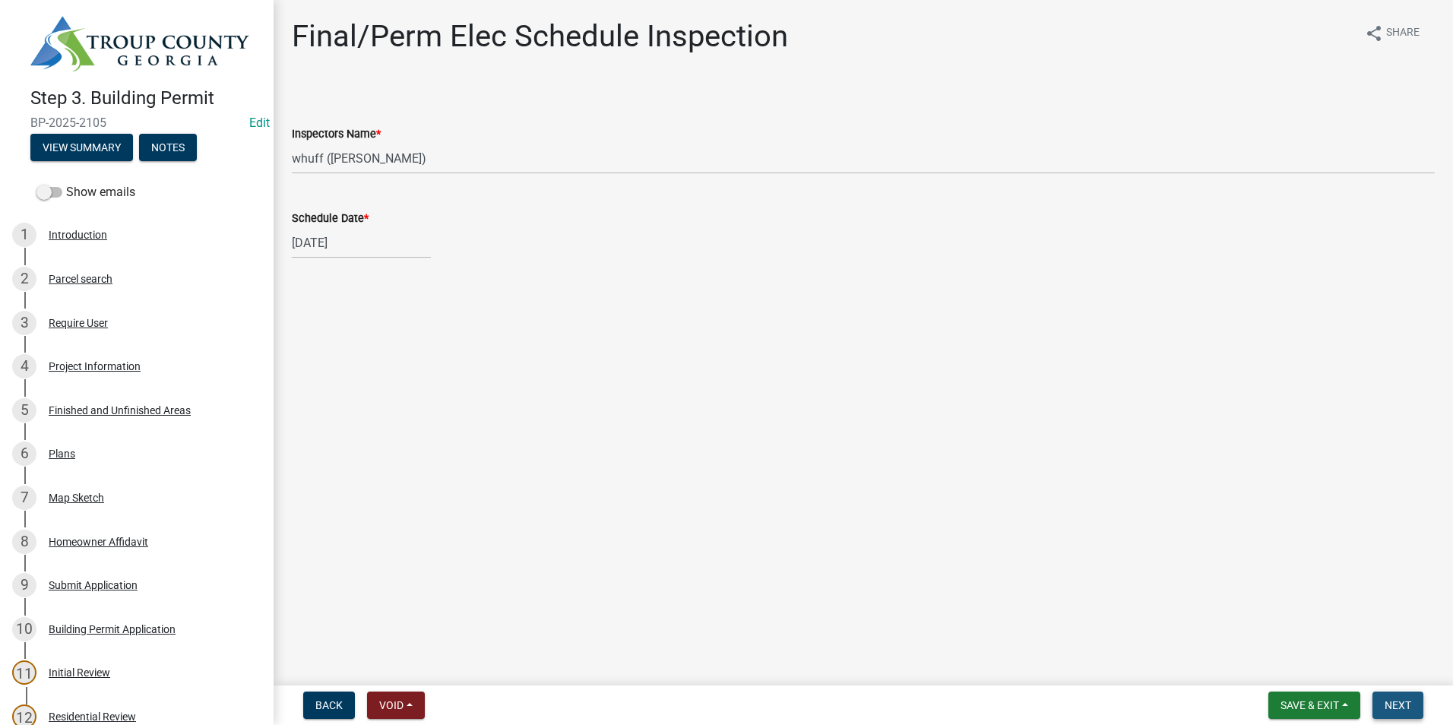
click at [1403, 706] on span "Next" at bounding box center [1398, 705] width 27 height 12
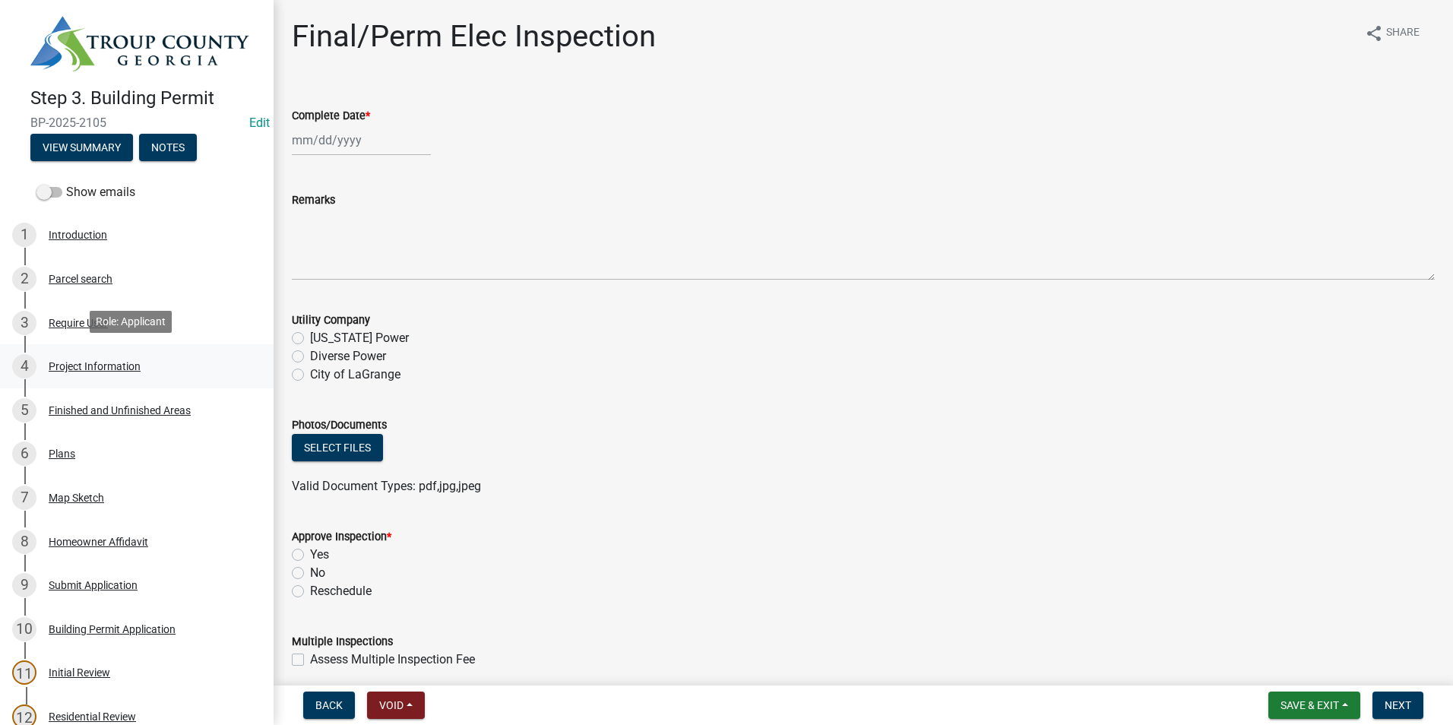
click at [140, 376] on div "4 Project Information" at bounding box center [130, 366] width 237 height 24
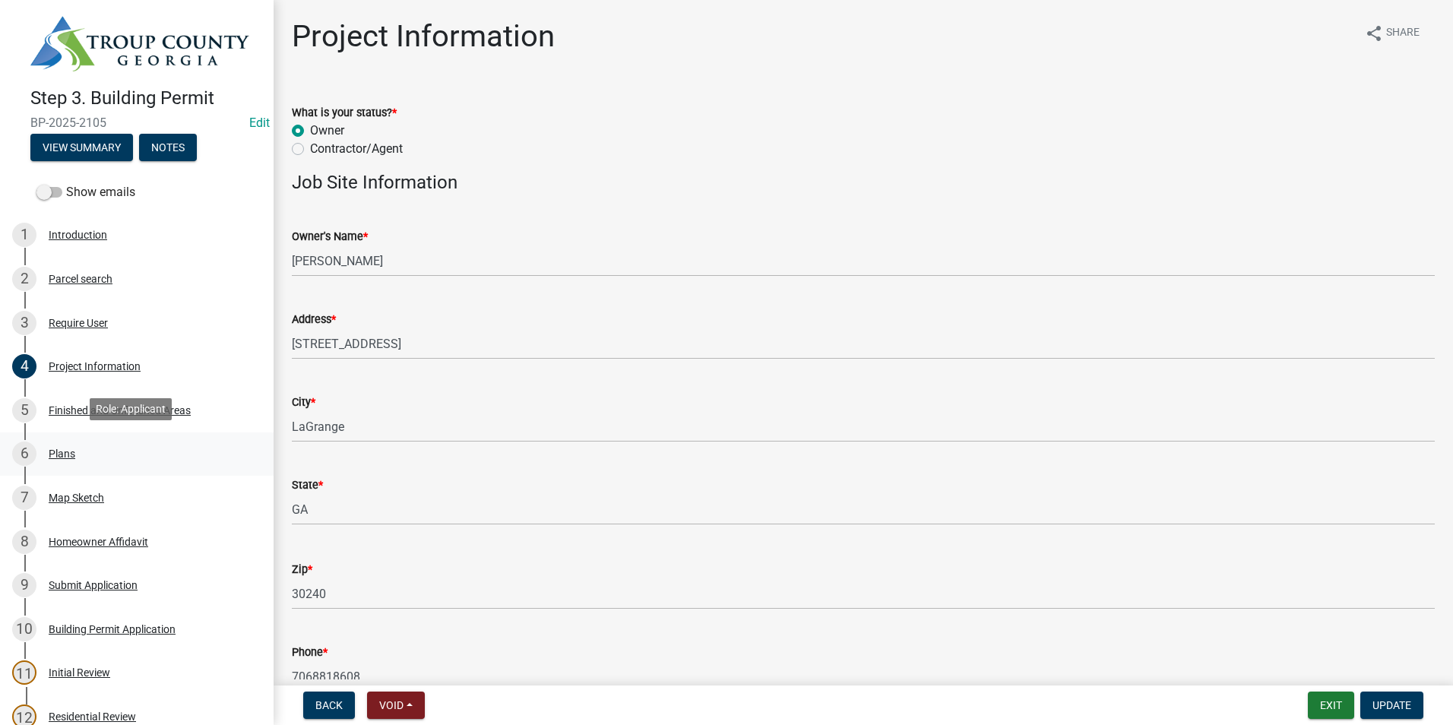
click at [129, 462] on div "6 Plans" at bounding box center [130, 454] width 237 height 24
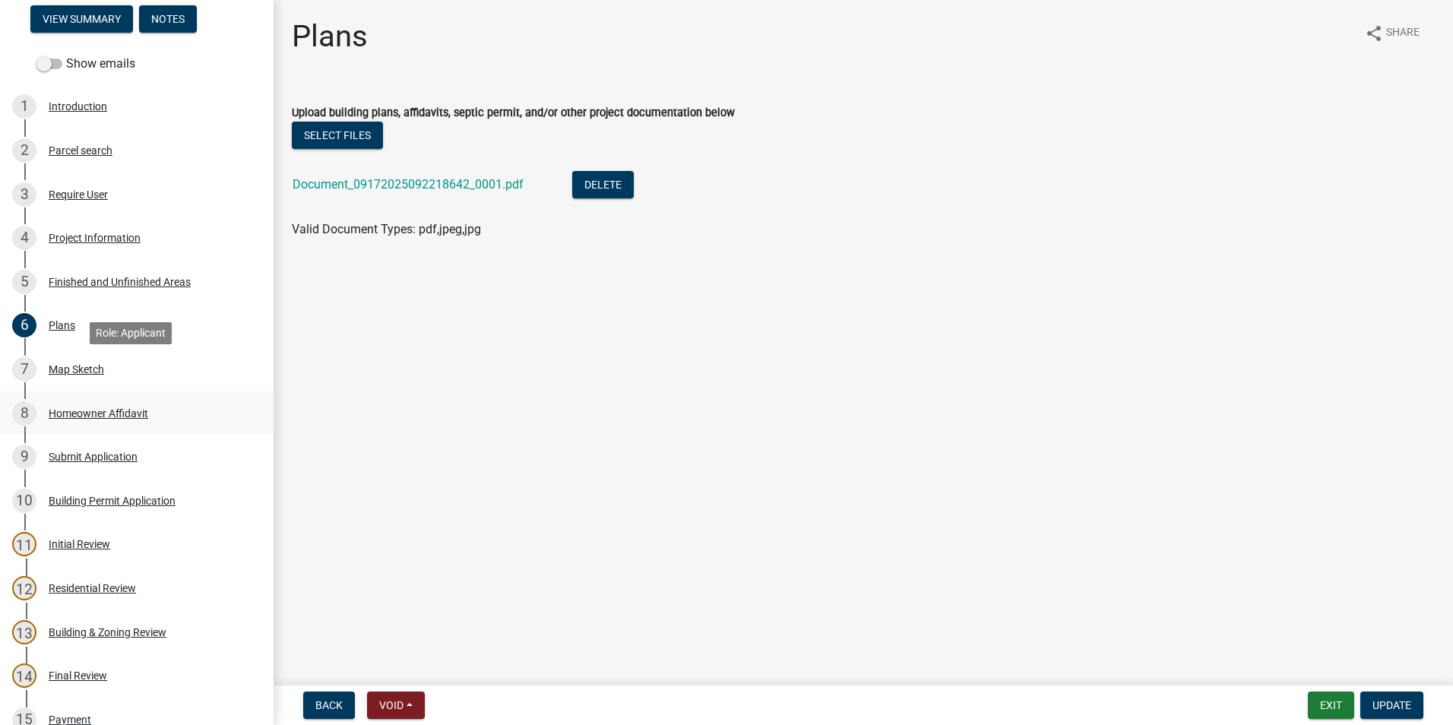
scroll to position [152, 0]
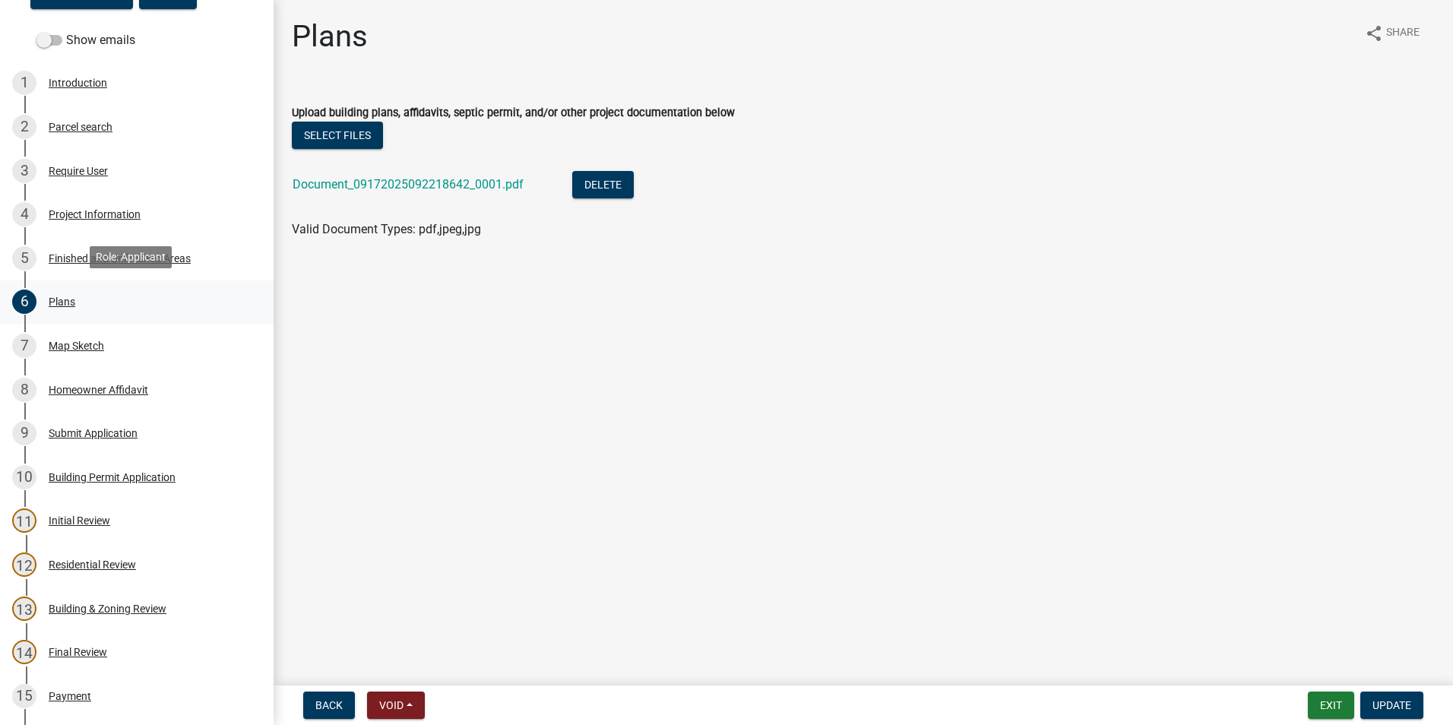
click at [182, 311] on div "6 Plans" at bounding box center [130, 302] width 237 height 24
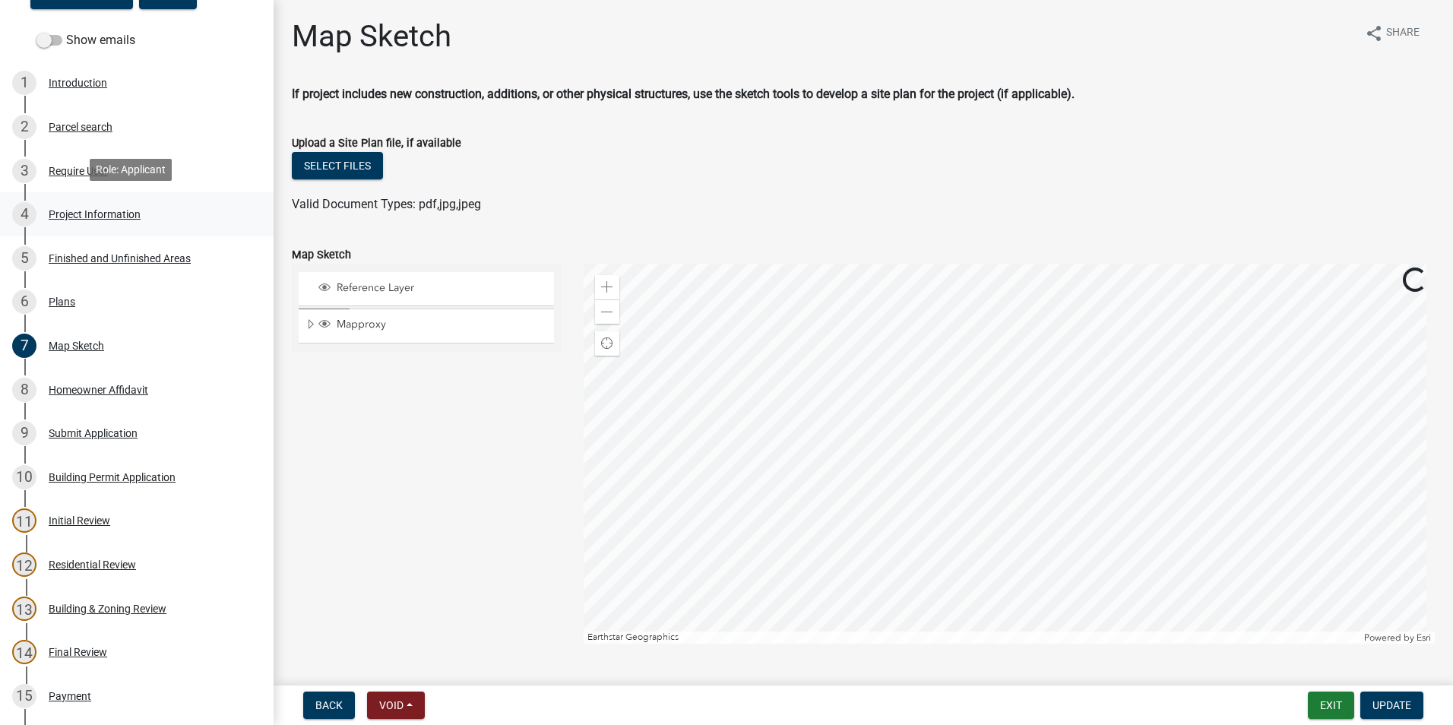
click at [177, 210] on div "4 Project Information" at bounding box center [130, 214] width 237 height 24
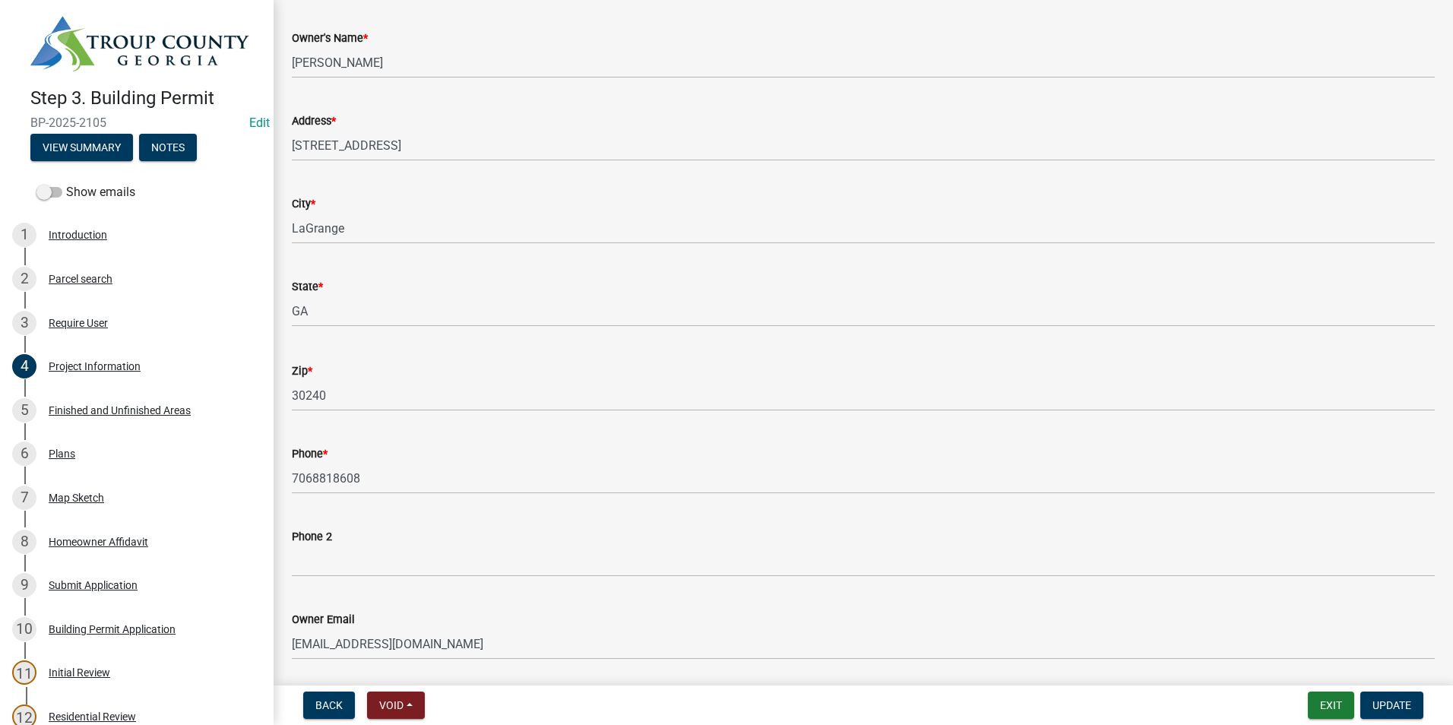
scroll to position [171, 0]
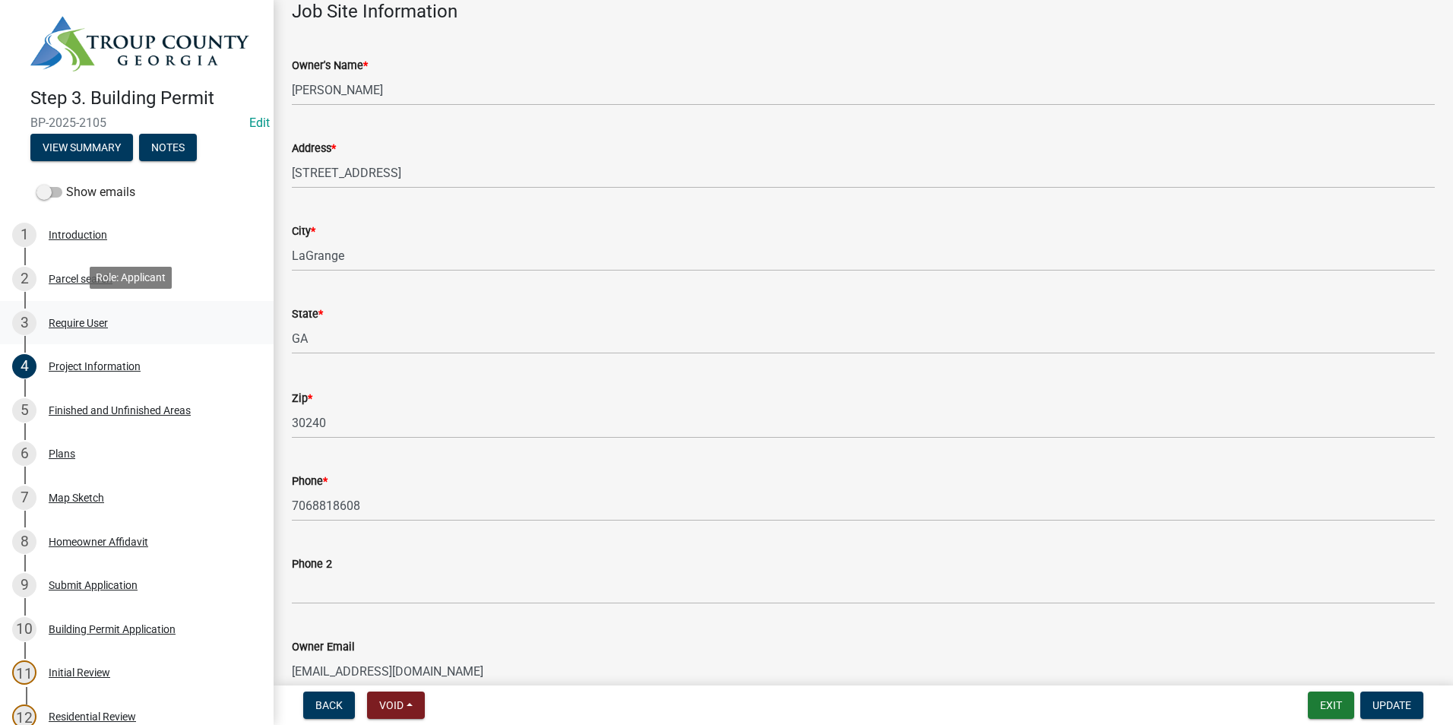
click at [74, 322] on div "Require User" at bounding box center [78, 323] width 59 height 11
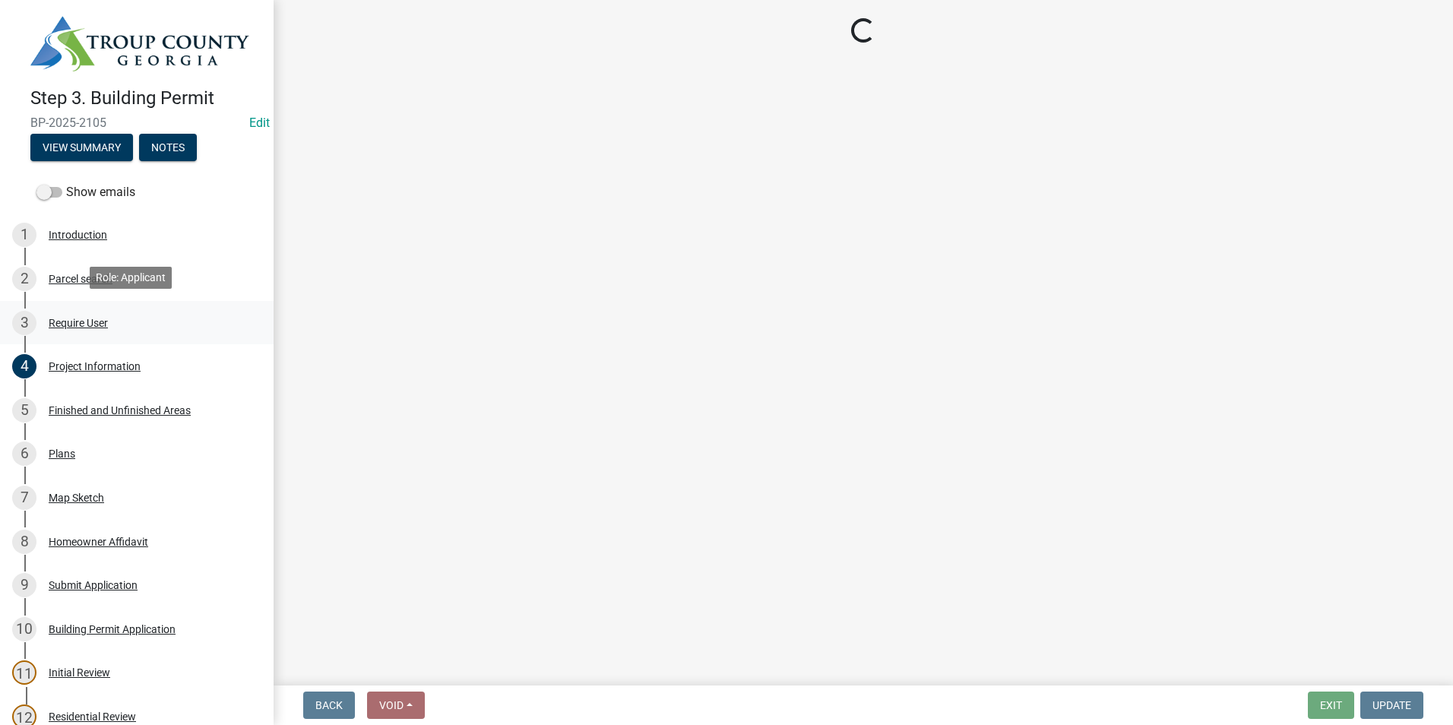
scroll to position [0, 0]
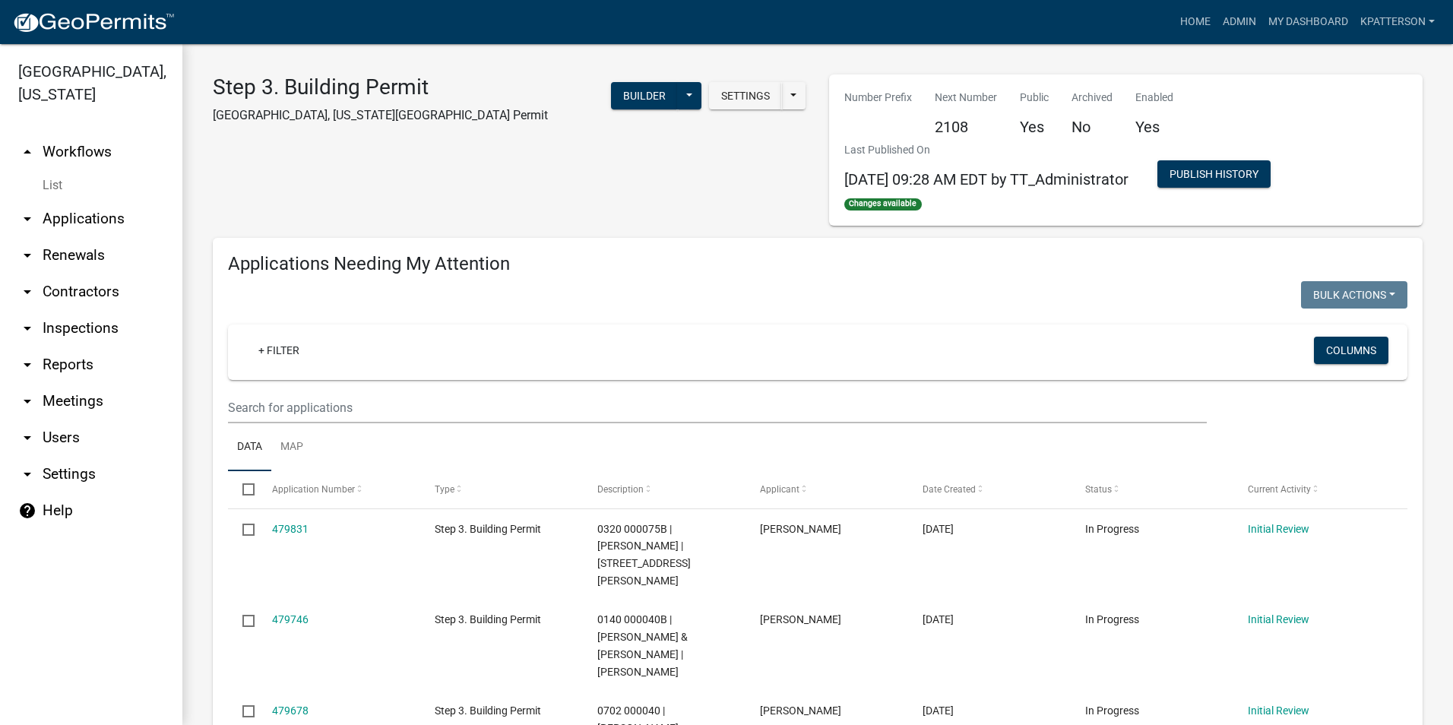
click at [97, 201] on link "arrow_drop_down Applications" at bounding box center [91, 219] width 182 height 36
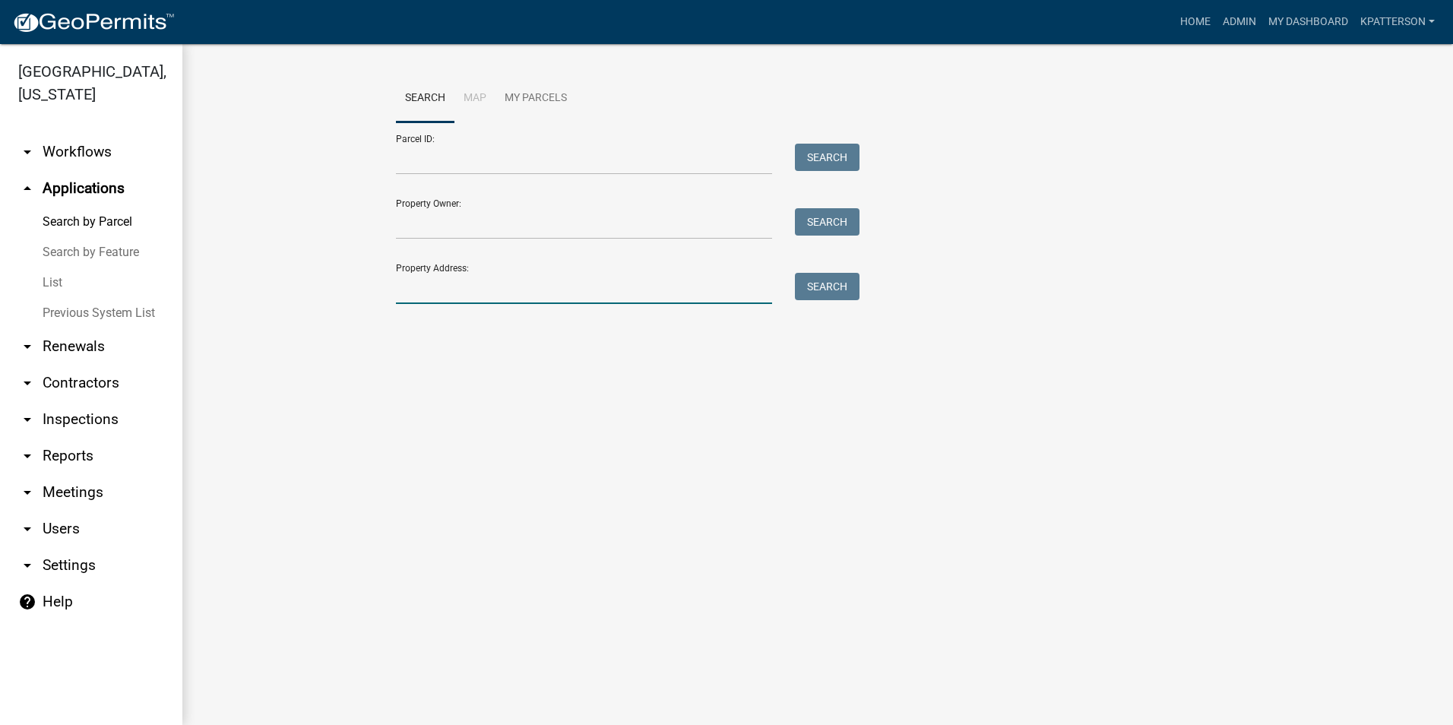
click at [463, 285] on input "Property Address:" at bounding box center [584, 288] width 376 height 31
type input "[STREET_ADDRESS]"
click at [817, 289] on button "Search" at bounding box center [827, 286] width 65 height 27
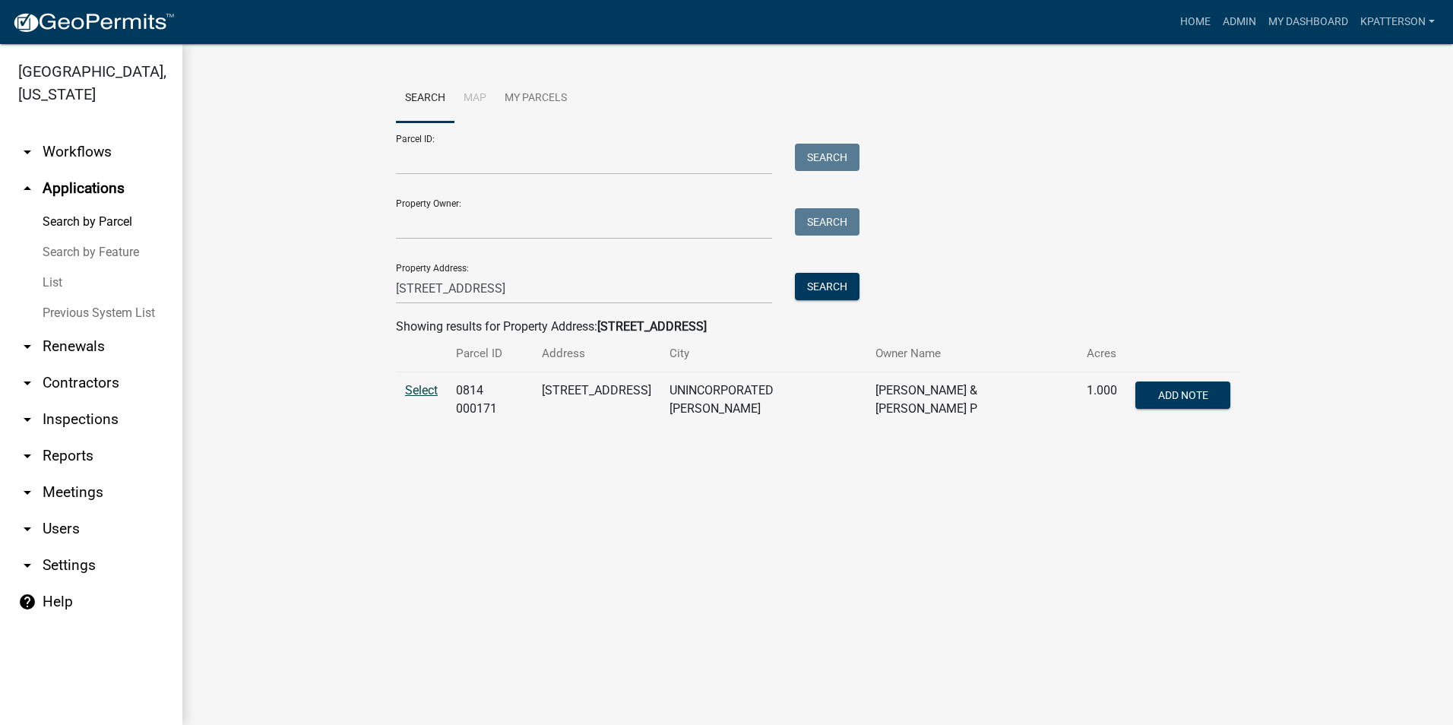
click at [411, 388] on span "Select" at bounding box center [421, 390] width 33 height 14
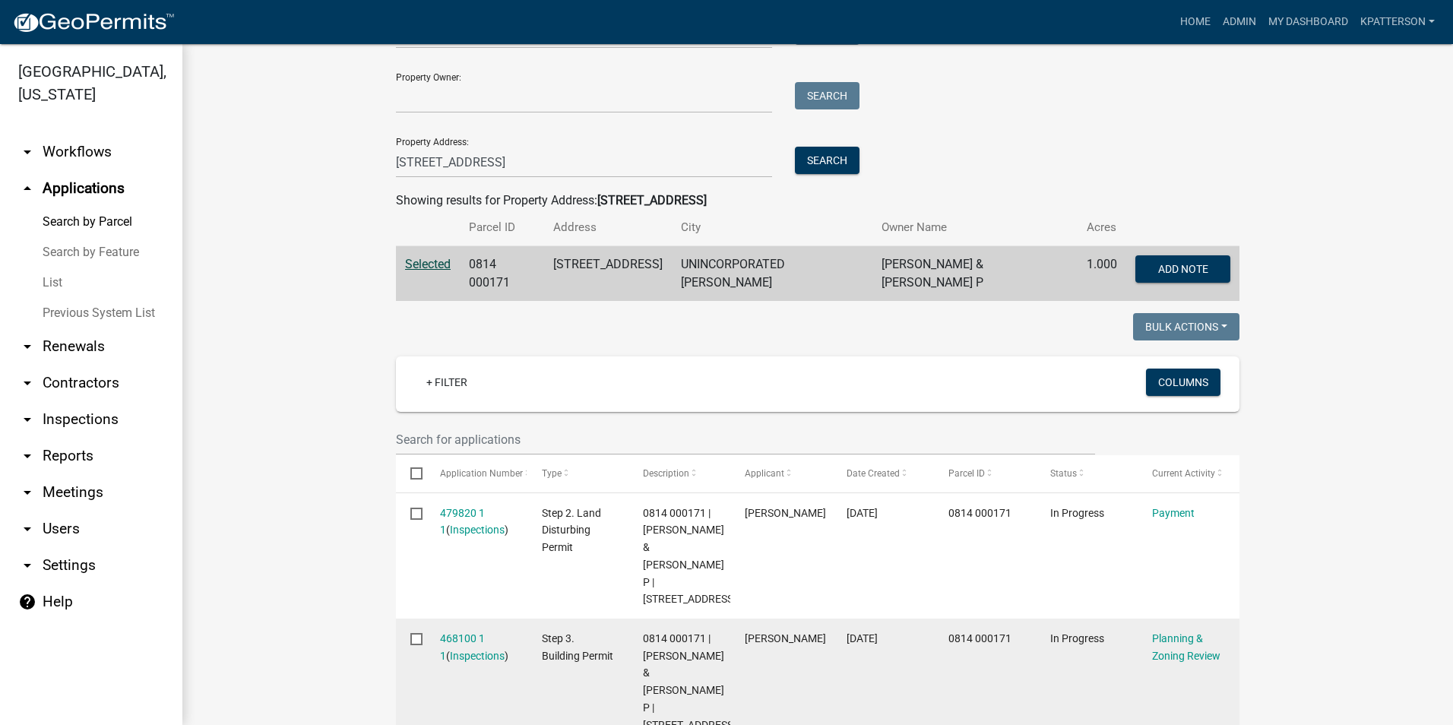
scroll to position [228, 0]
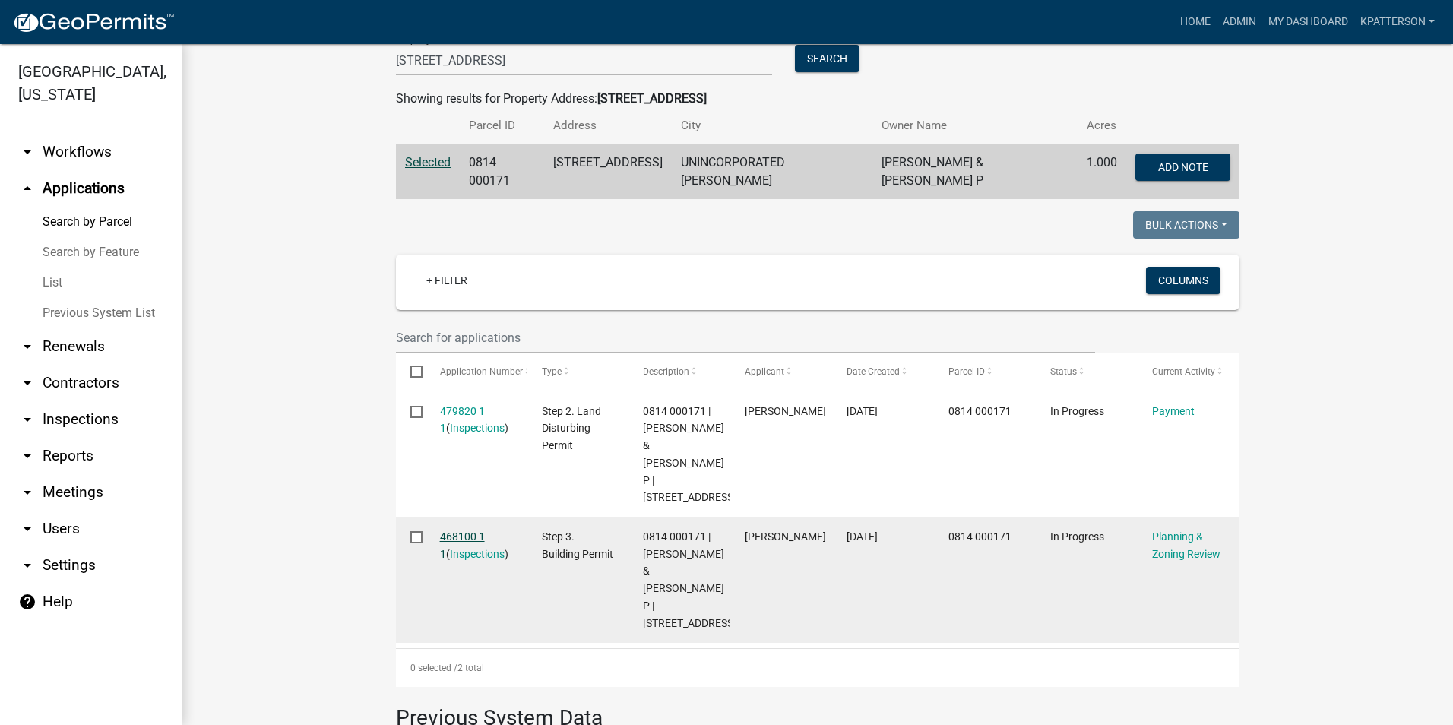
click at [480, 533] on link "468100 1 1" at bounding box center [462, 546] width 45 height 30
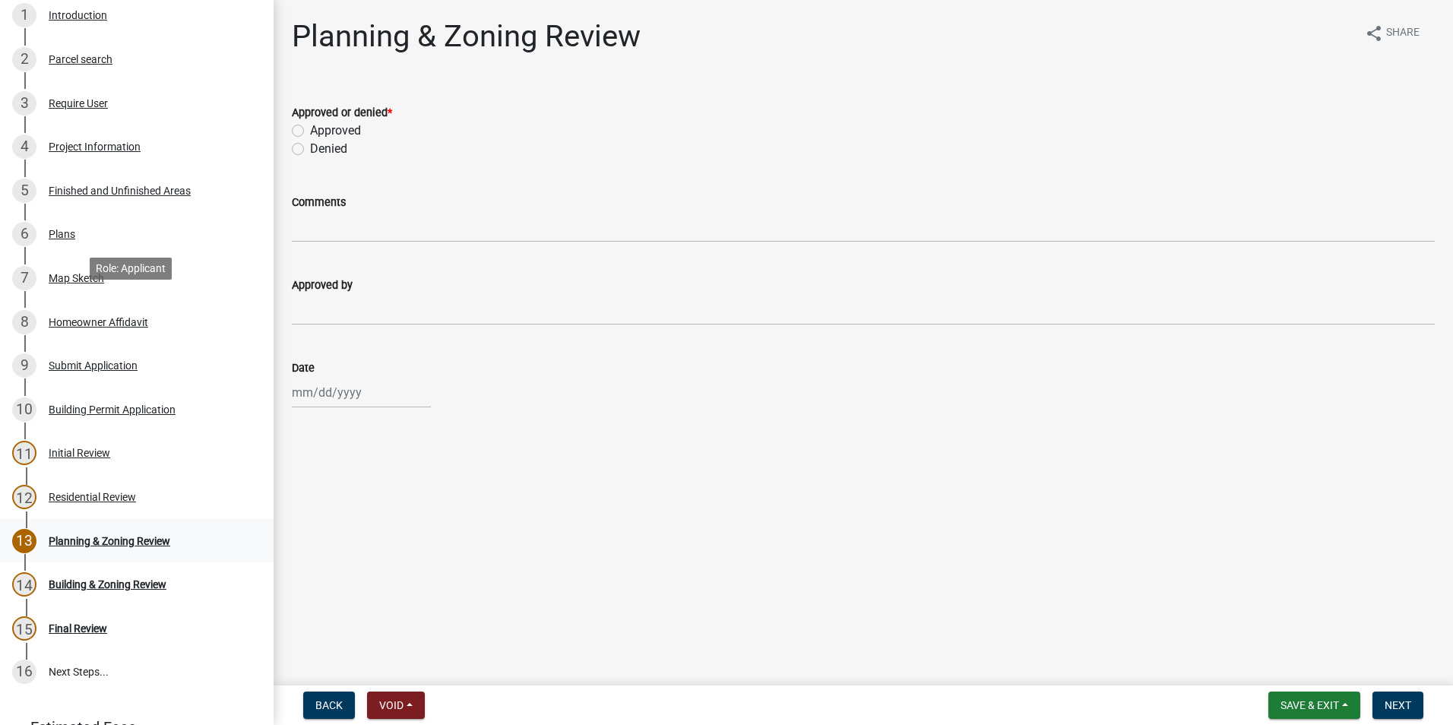
scroll to position [228, 0]
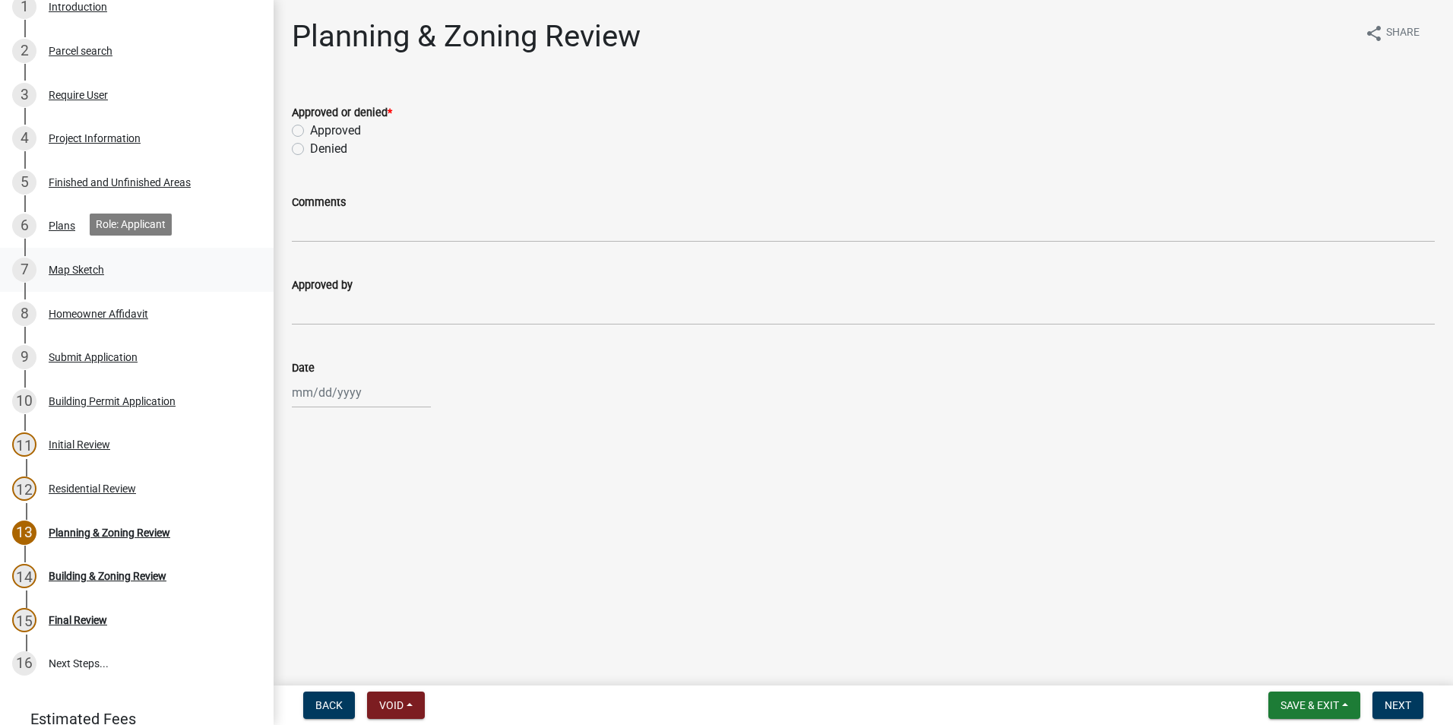
click at [124, 280] on link "7 Map Sketch" at bounding box center [137, 270] width 274 height 44
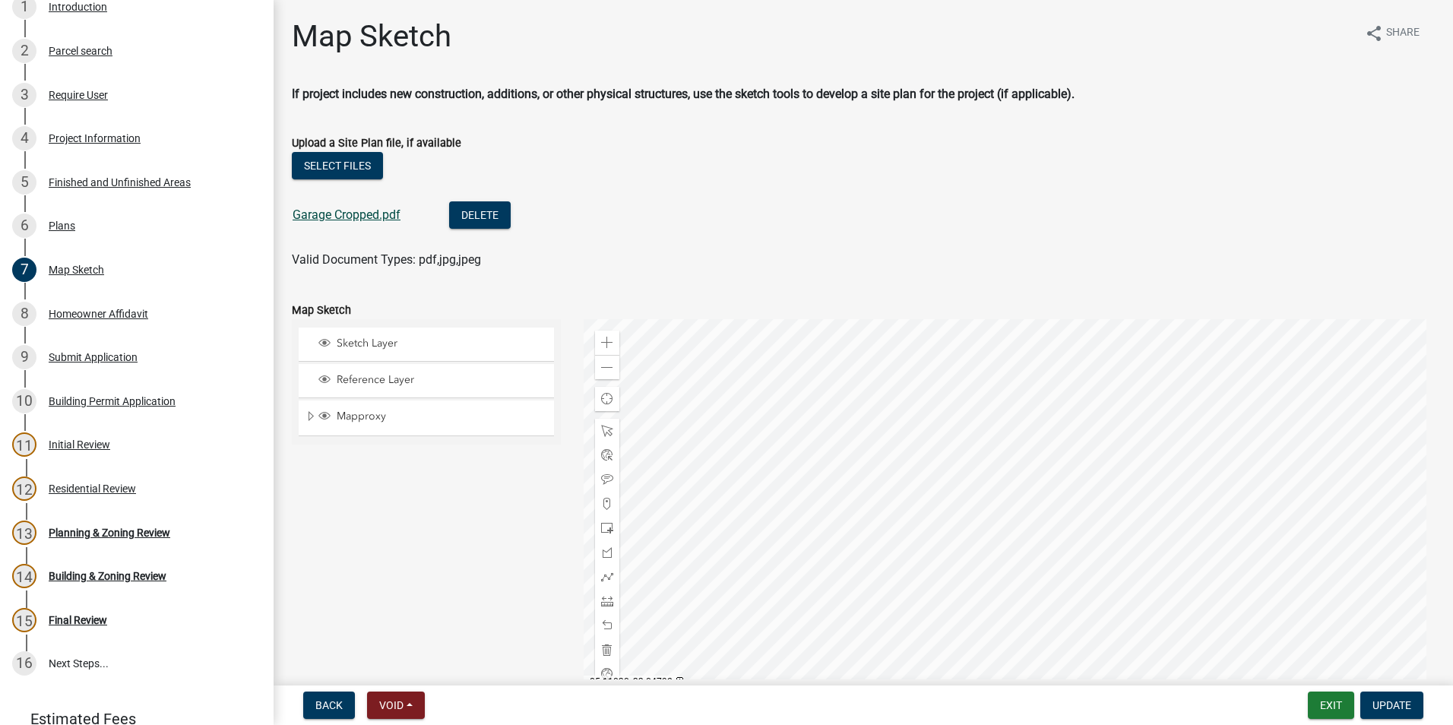
click at [376, 216] on link "Garage Cropped.pdf" at bounding box center [347, 215] width 108 height 14
click at [358, 210] on link "Garage Cropped.pdf" at bounding box center [347, 215] width 108 height 14
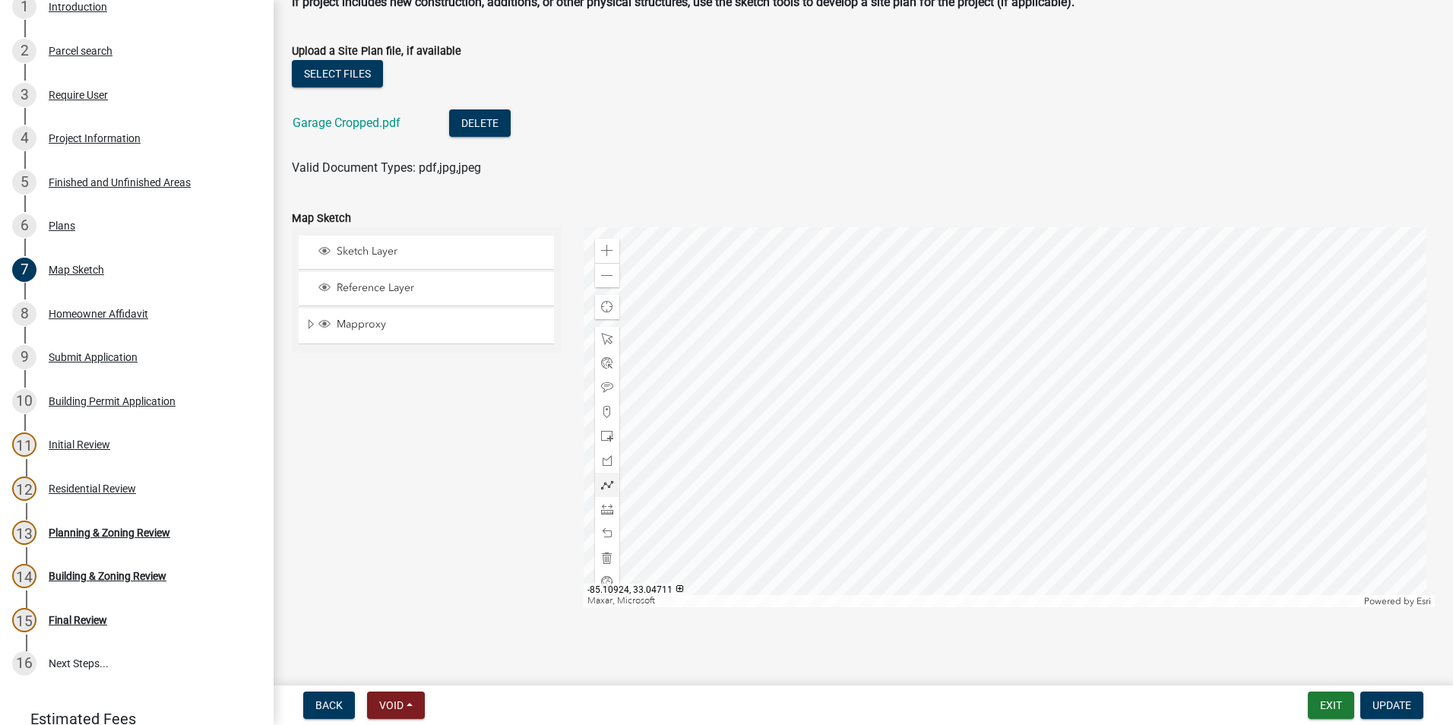
scroll to position [93, 0]
click at [926, 495] on div at bounding box center [1010, 417] width 852 height 380
click at [1326, 704] on button "Exit" at bounding box center [1331, 705] width 46 height 27
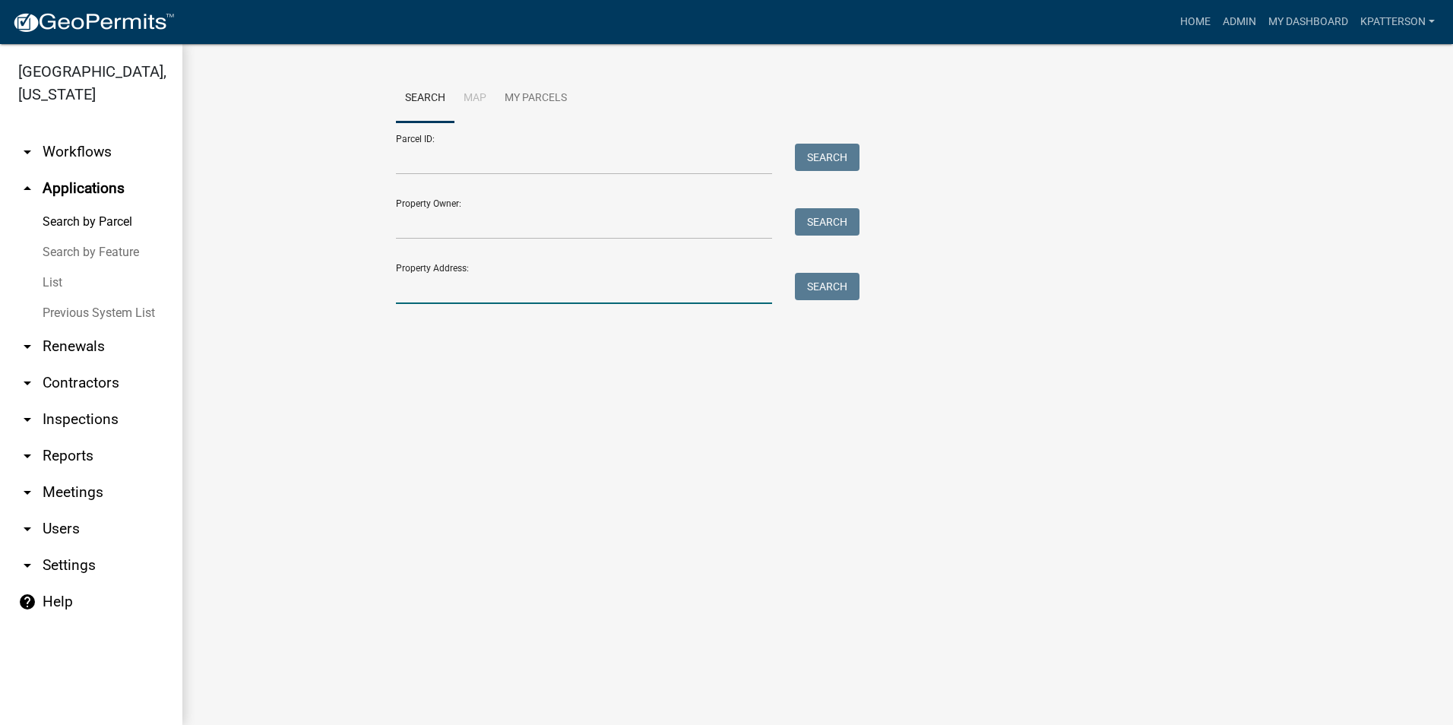
click at [558, 280] on input "Property Address:" at bounding box center [584, 288] width 376 height 31
type input "309 Cheyenne Drive"
click at [823, 290] on button "Search" at bounding box center [827, 286] width 65 height 27
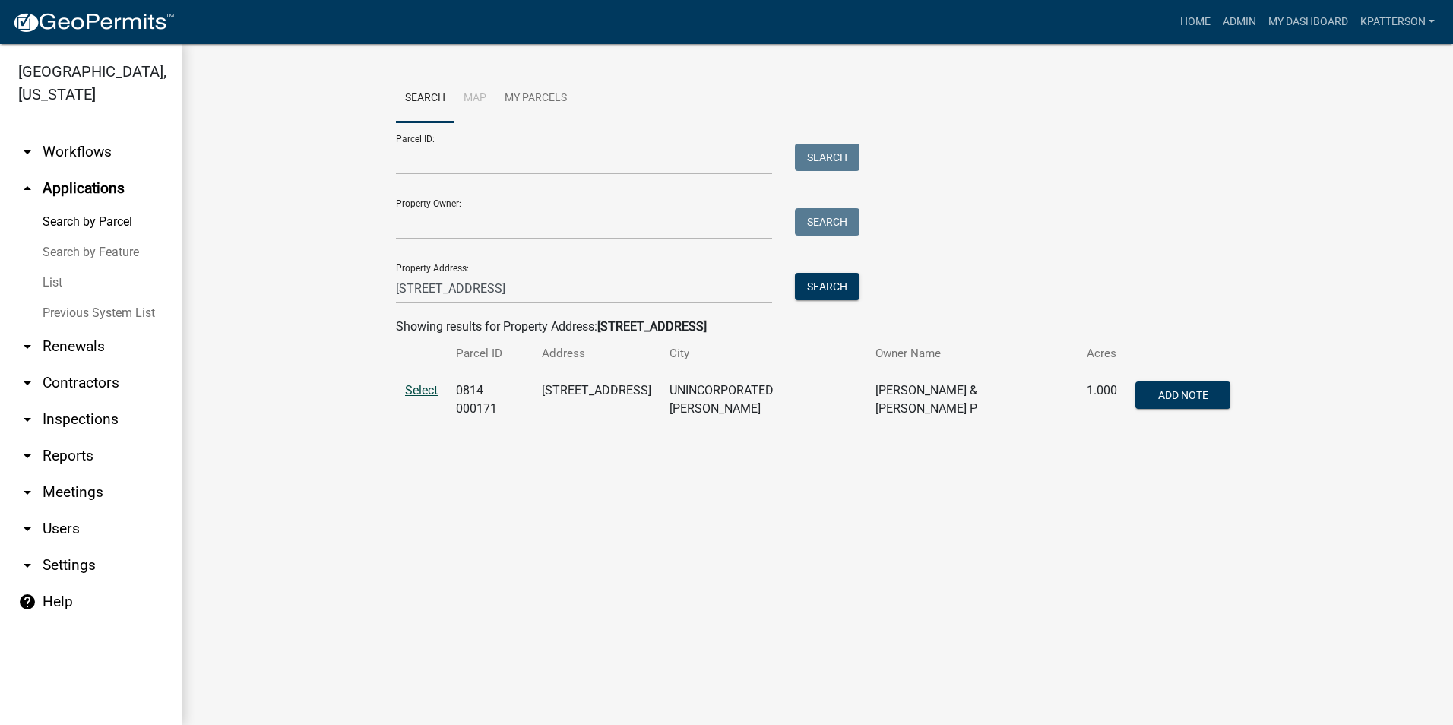
click at [426, 394] on span "Select" at bounding box center [421, 390] width 33 height 14
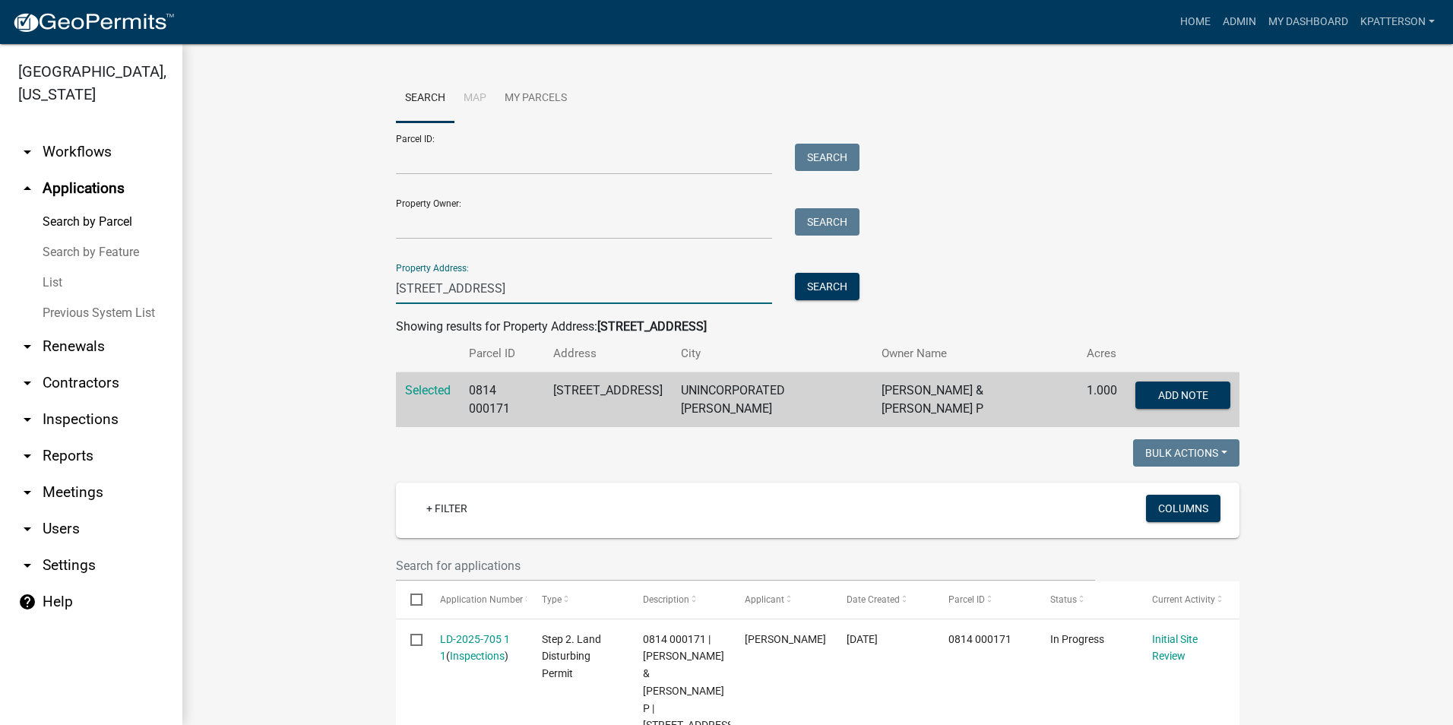
drag, startPoint x: 573, startPoint y: 287, endPoint x: 344, endPoint y: 352, distance: 238.5
click at [344, 353] on wm-workflow-application-search-view "Search Map My Parcels Parcel ID: Search Property Owner: Search Property Address…" at bounding box center [818, 633] width 1210 height 1119
type input "7710 west"
click at [836, 274] on button "Search" at bounding box center [827, 286] width 65 height 27
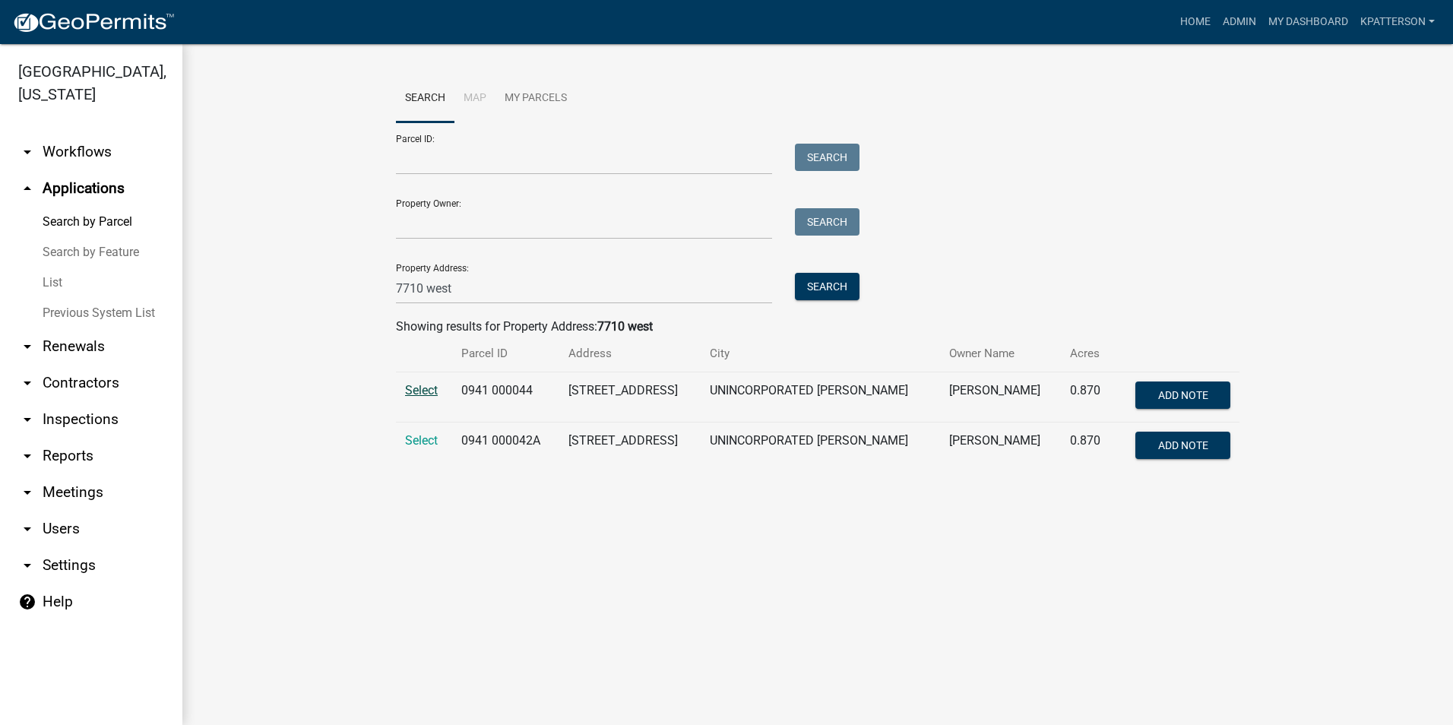
click at [432, 386] on span "Select" at bounding box center [421, 390] width 33 height 14
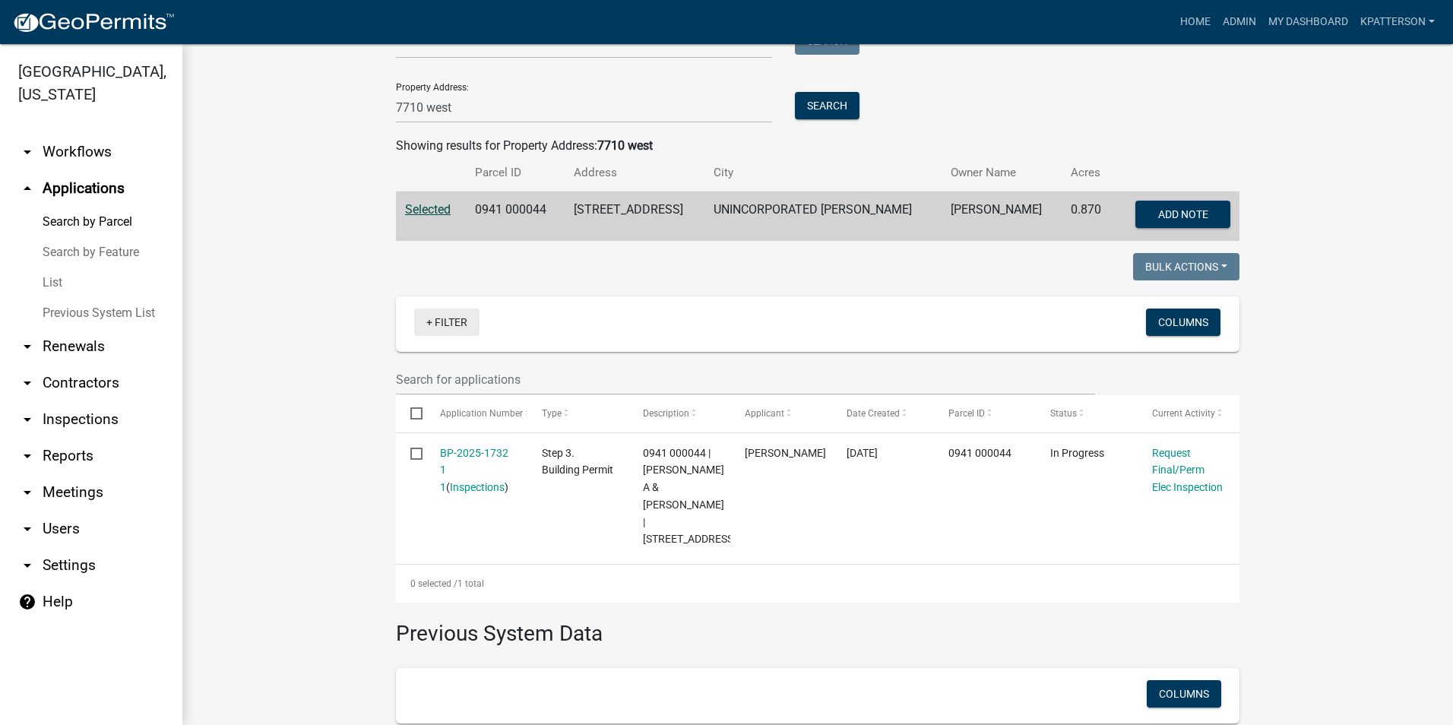
scroll to position [228, 0]
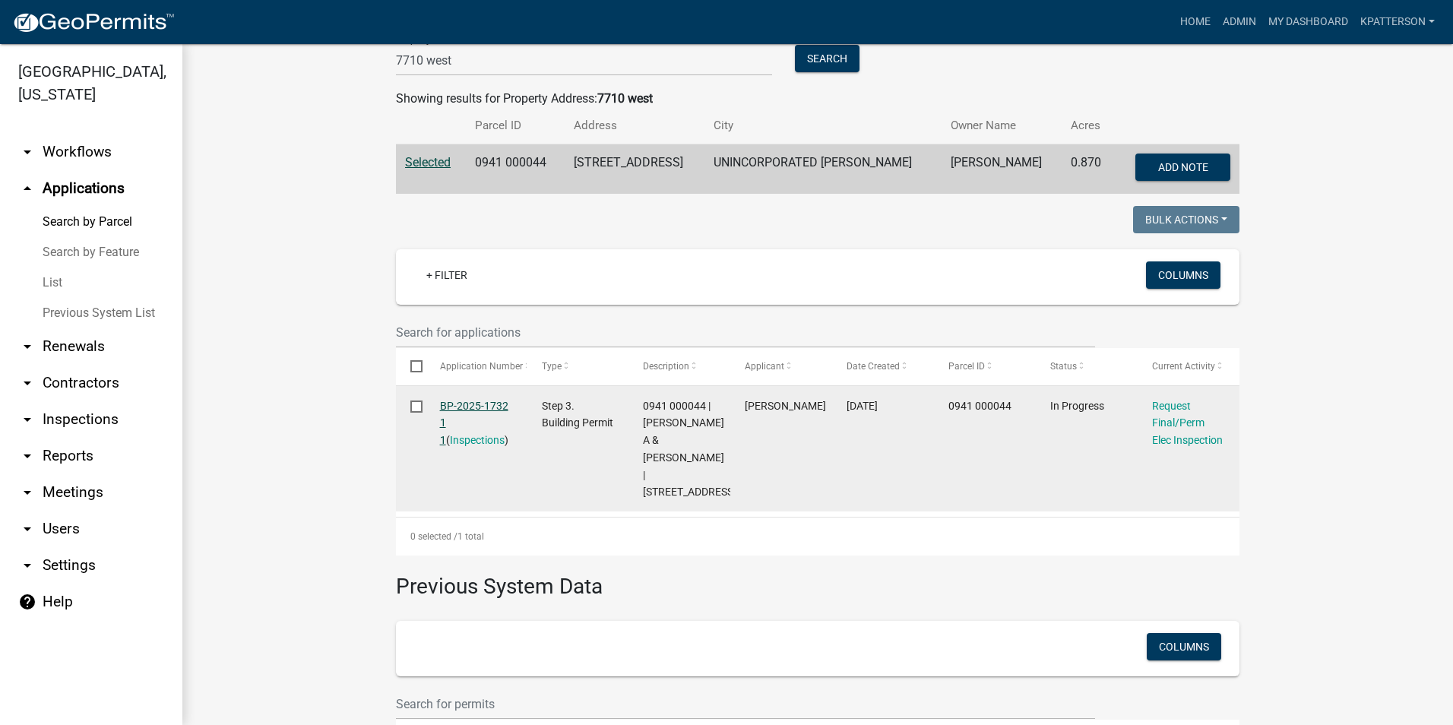
click at [461, 407] on link "BP-2025-1732 1 1" at bounding box center [474, 423] width 68 height 47
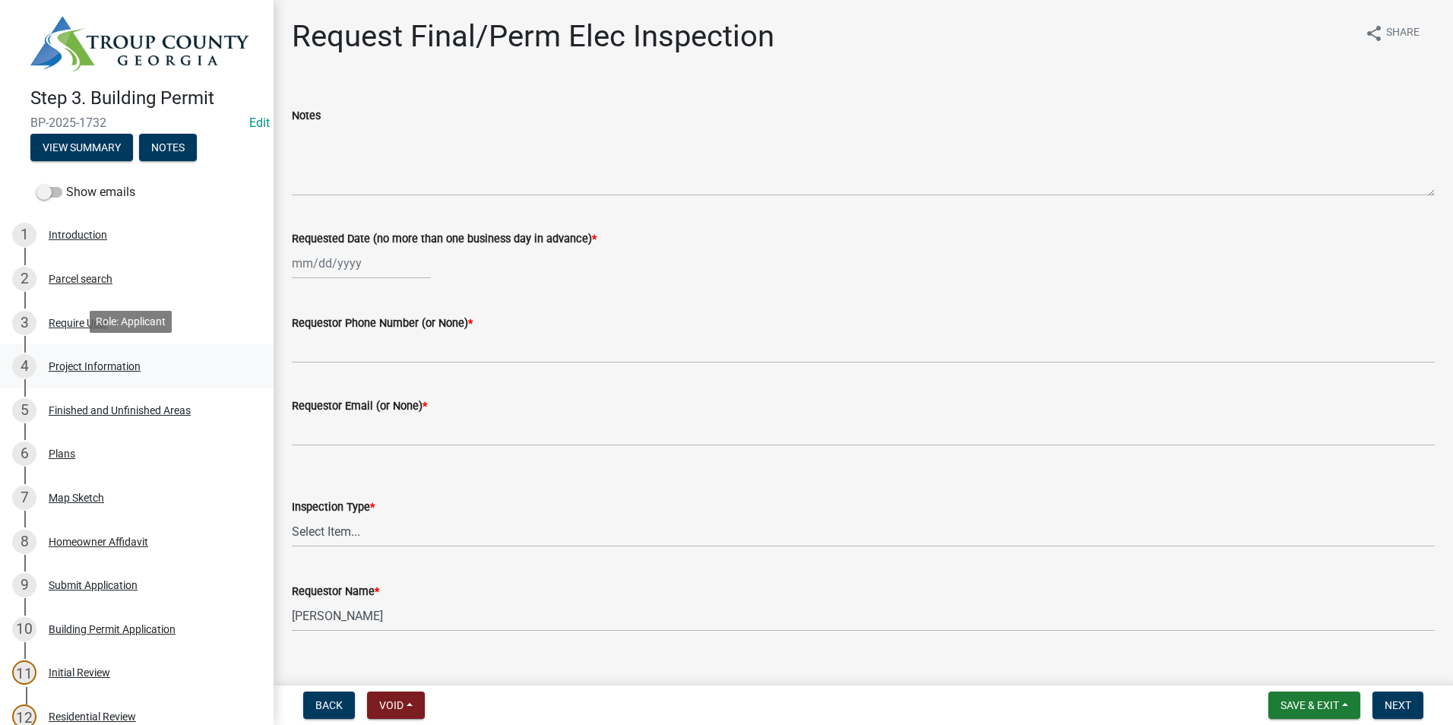
click at [80, 344] on link "4 Project Information" at bounding box center [137, 366] width 274 height 44
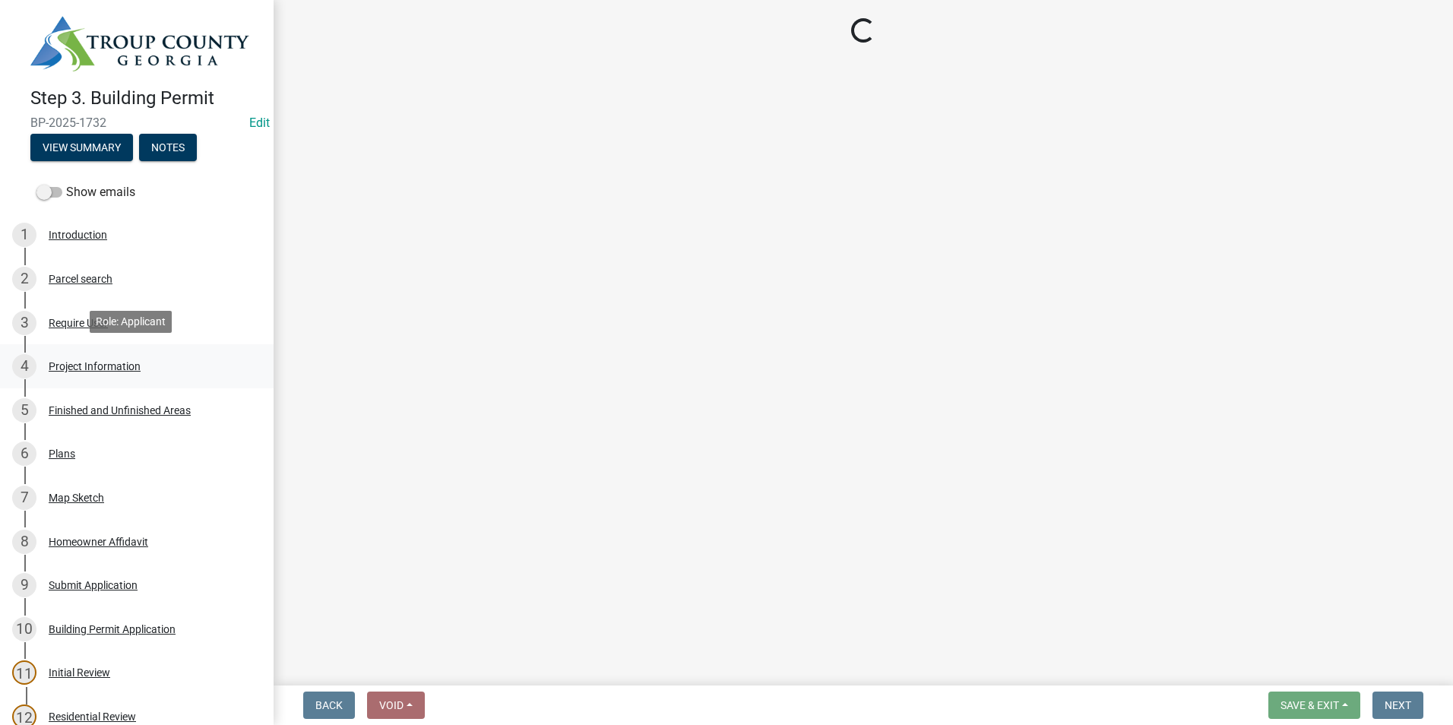
click at [213, 372] on div "4 Project Information" at bounding box center [130, 366] width 237 height 24
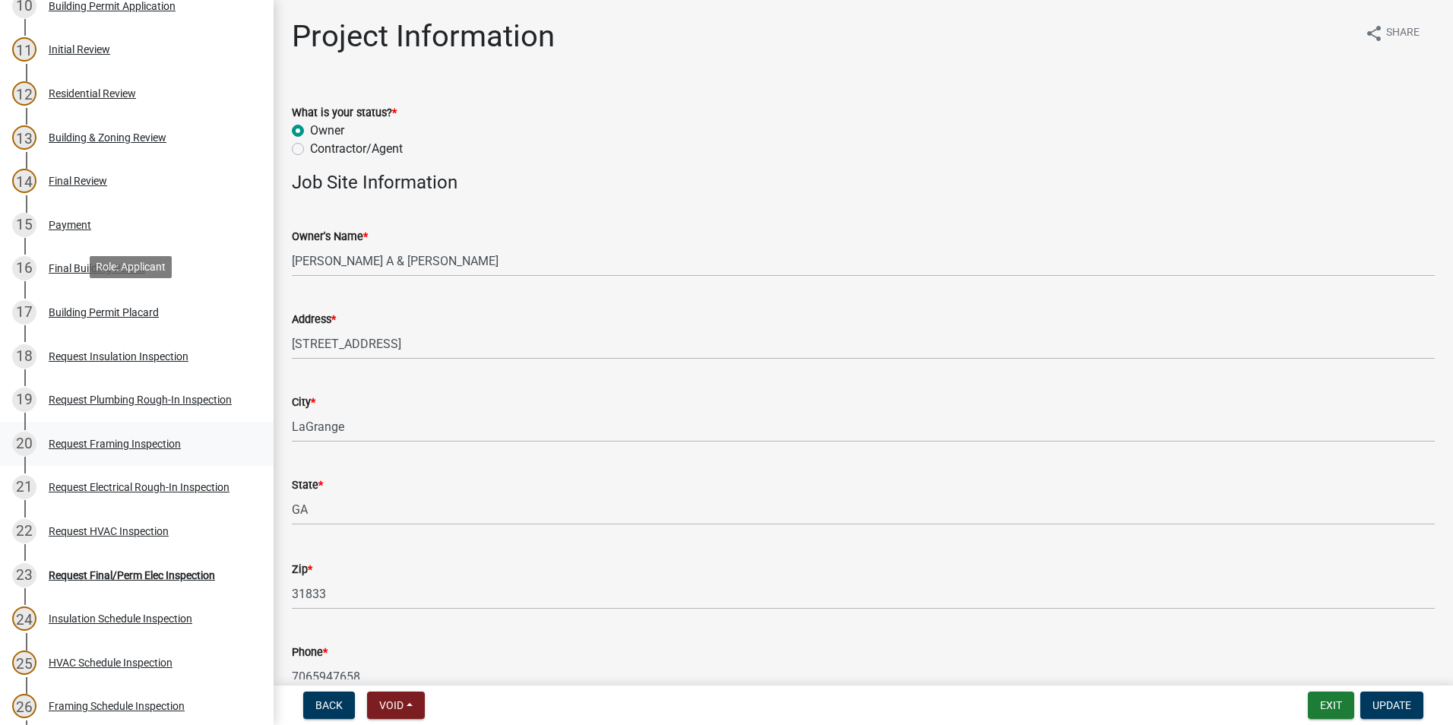
scroll to position [760, 0]
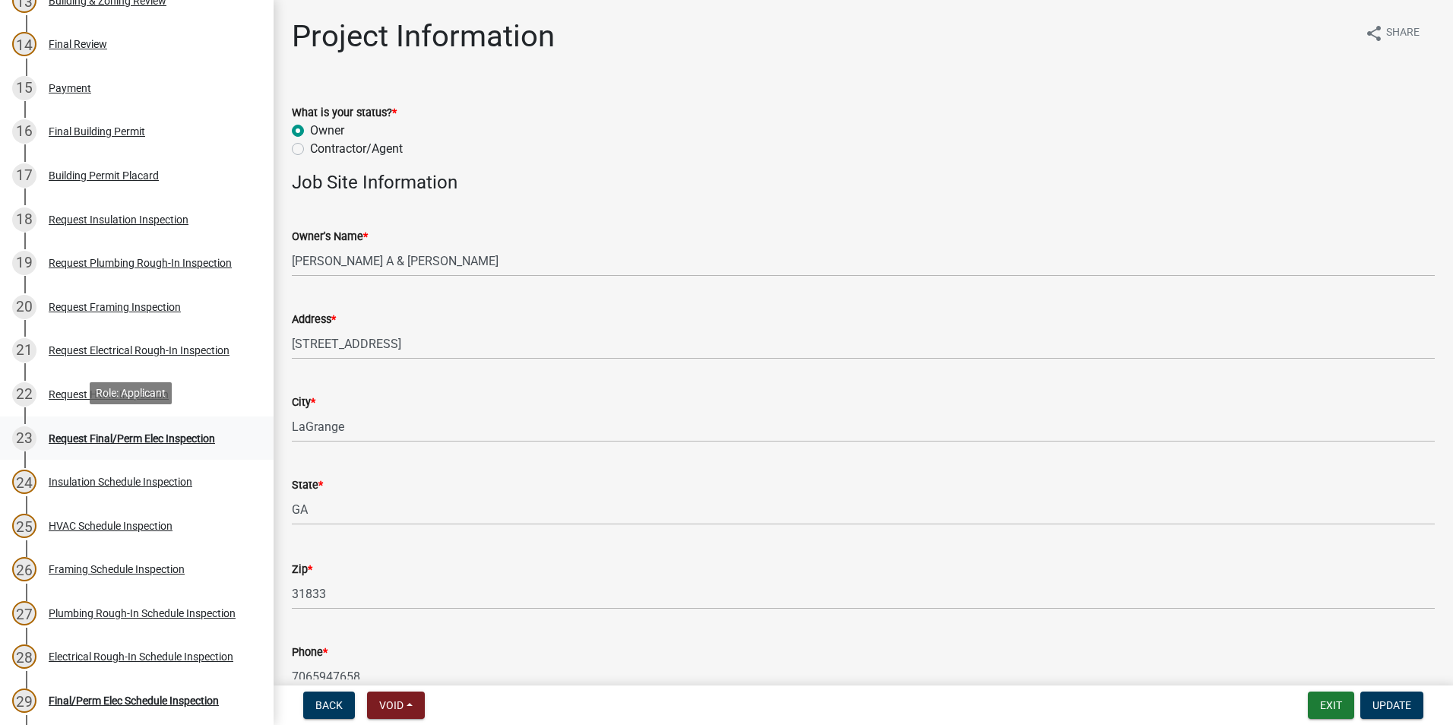
click at [61, 433] on div "Request Final/Perm Elec Inspection" at bounding box center [132, 438] width 166 height 11
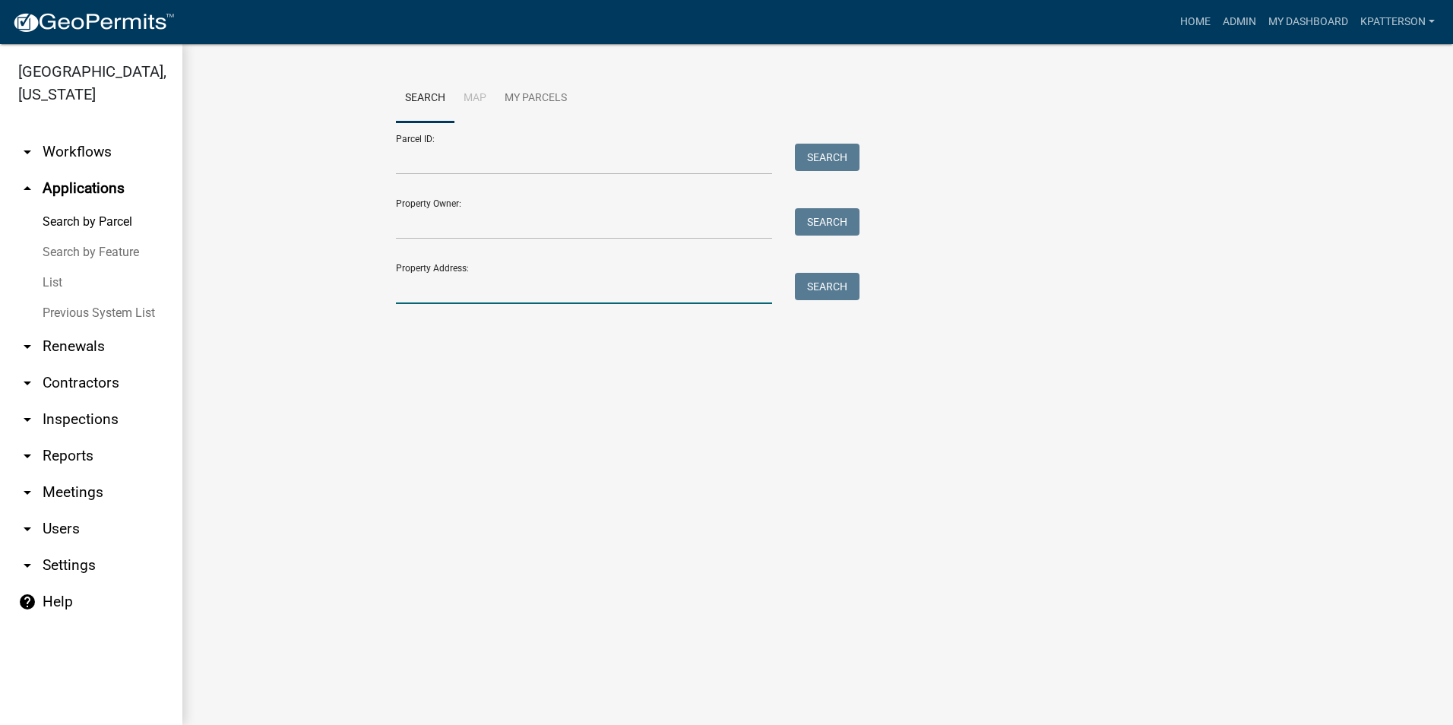
click at [567, 273] on input "Property Address:" at bounding box center [584, 288] width 376 height 31
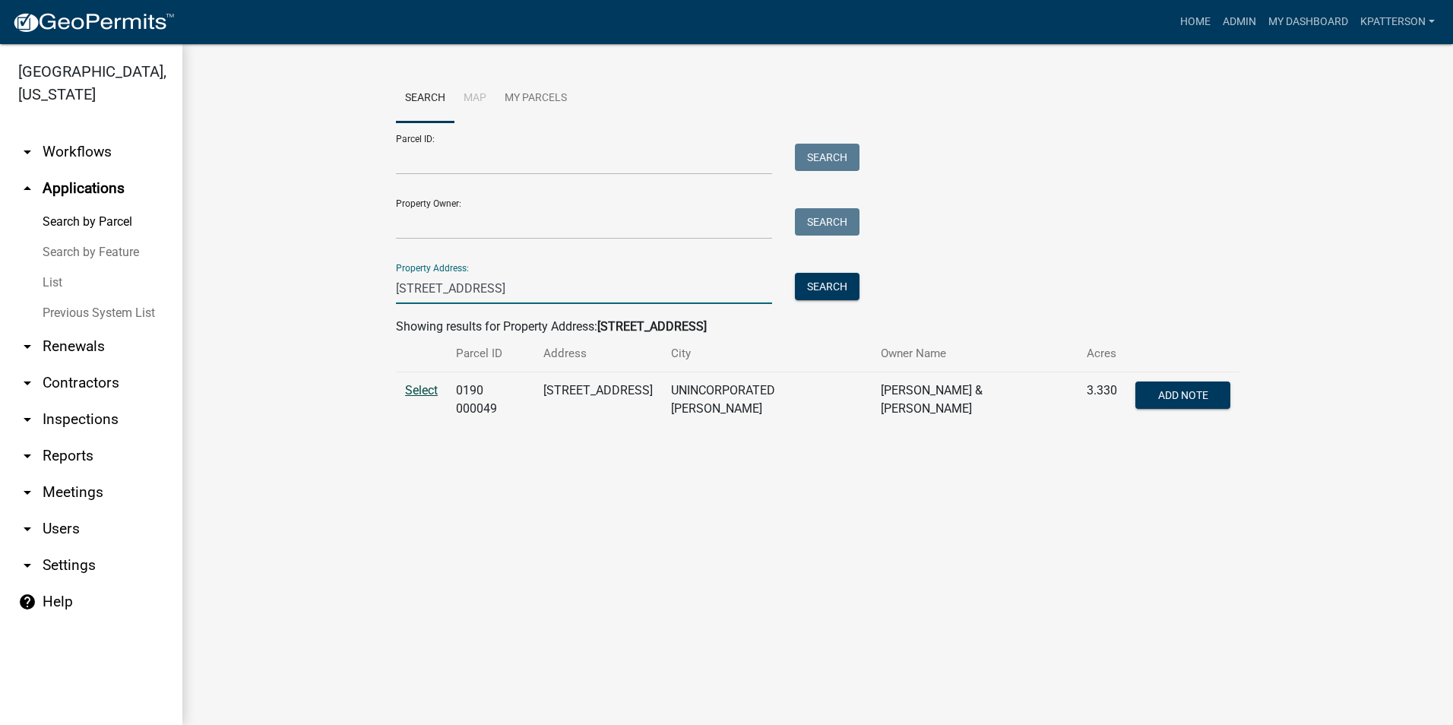
type input "[STREET_ADDRESS]"
click at [436, 395] on span "Select" at bounding box center [421, 390] width 33 height 14
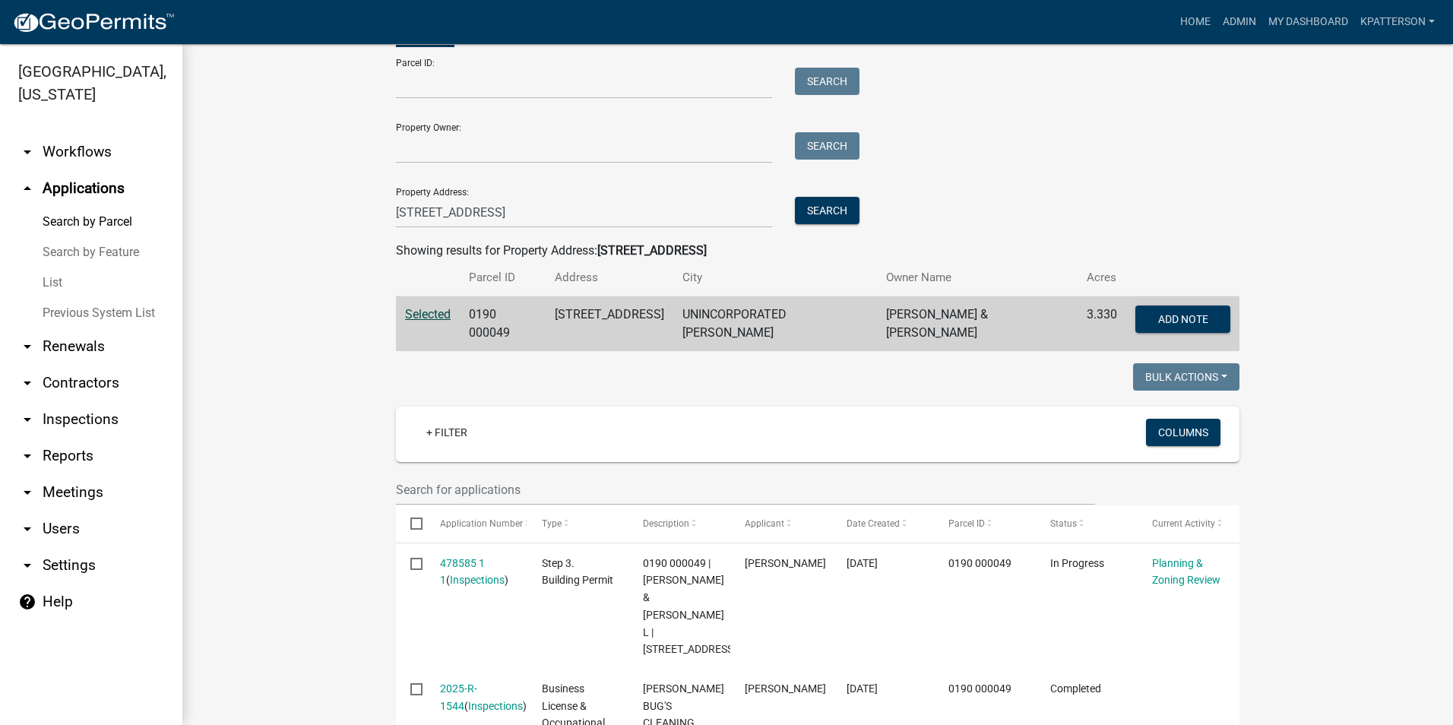
scroll to position [152, 0]
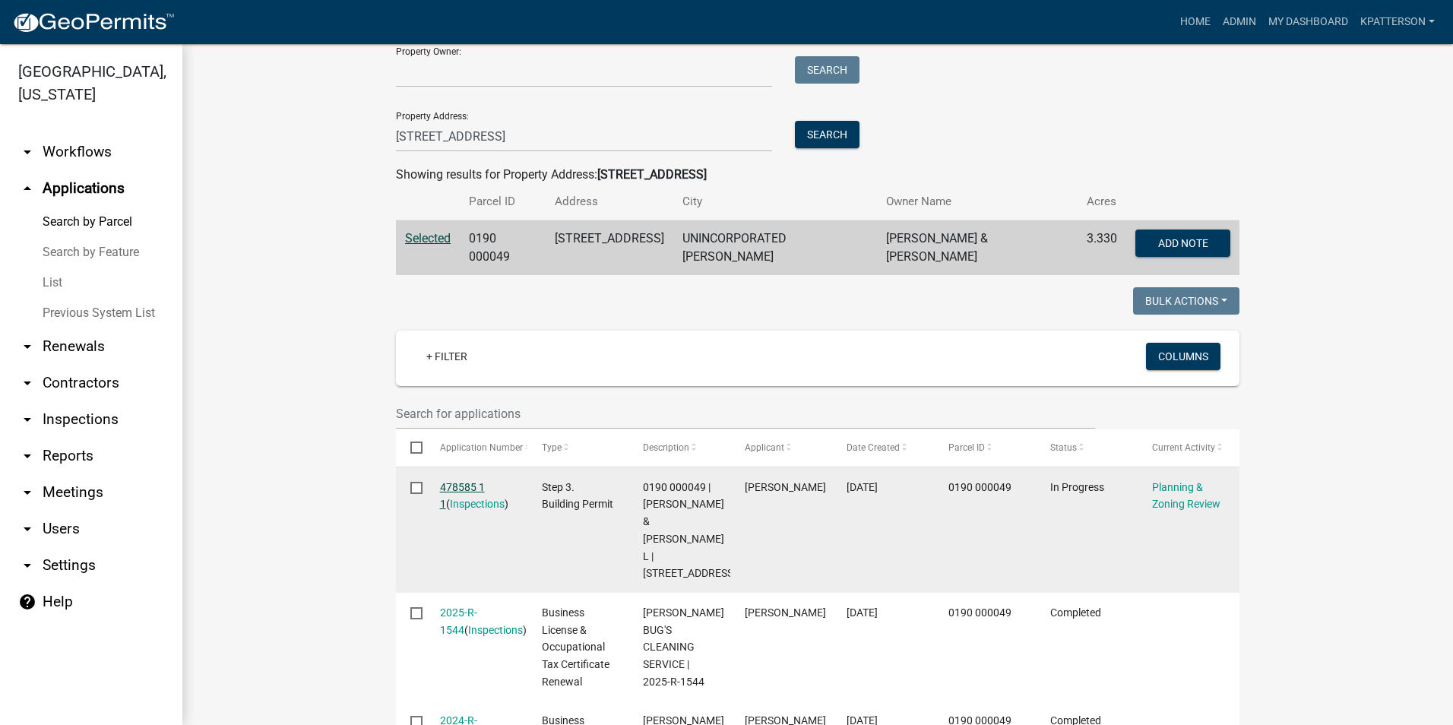
click at [447, 483] on link "478585 1 1" at bounding box center [462, 496] width 45 height 30
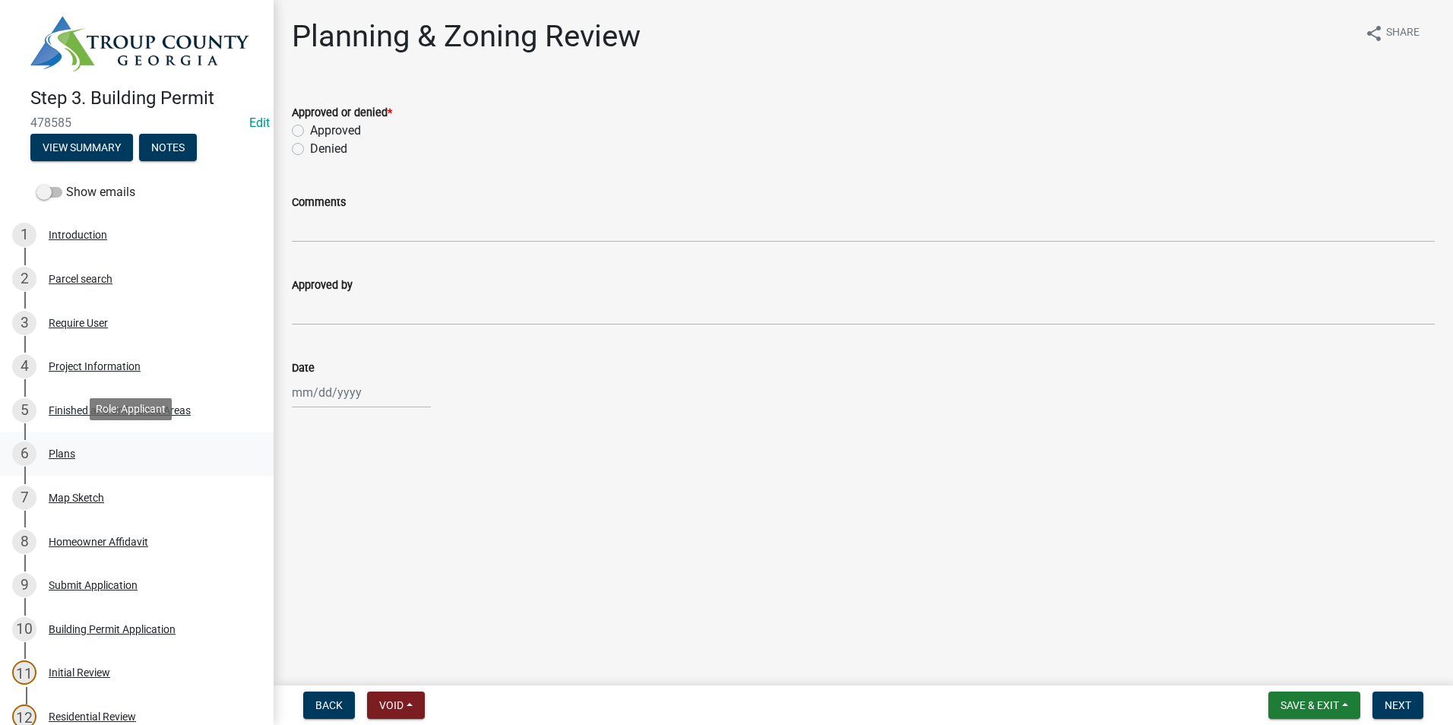
click at [116, 455] on div "6 Plans" at bounding box center [130, 454] width 237 height 24
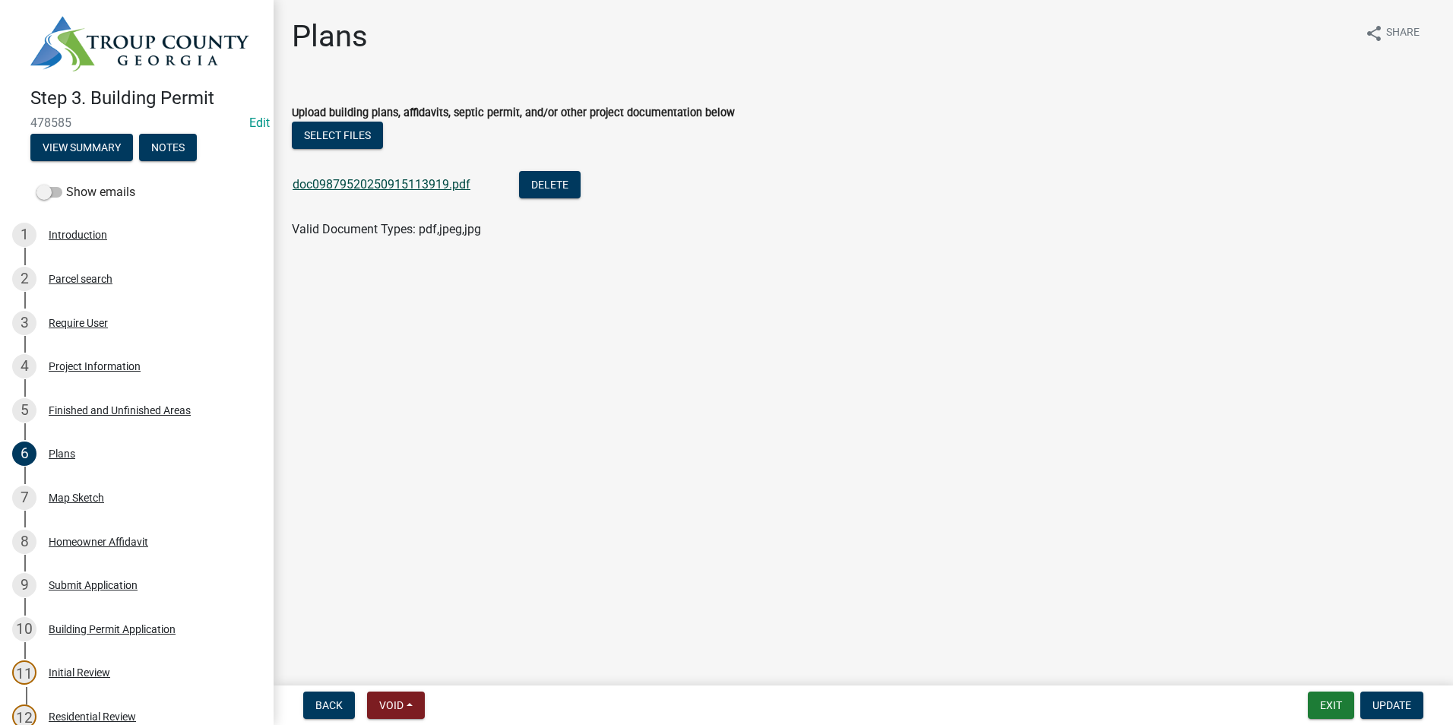
click at [369, 179] on link "doc09879520250915113919.pdf" at bounding box center [382, 184] width 178 height 14
click at [114, 494] on div "7 Map Sketch" at bounding box center [130, 498] width 237 height 24
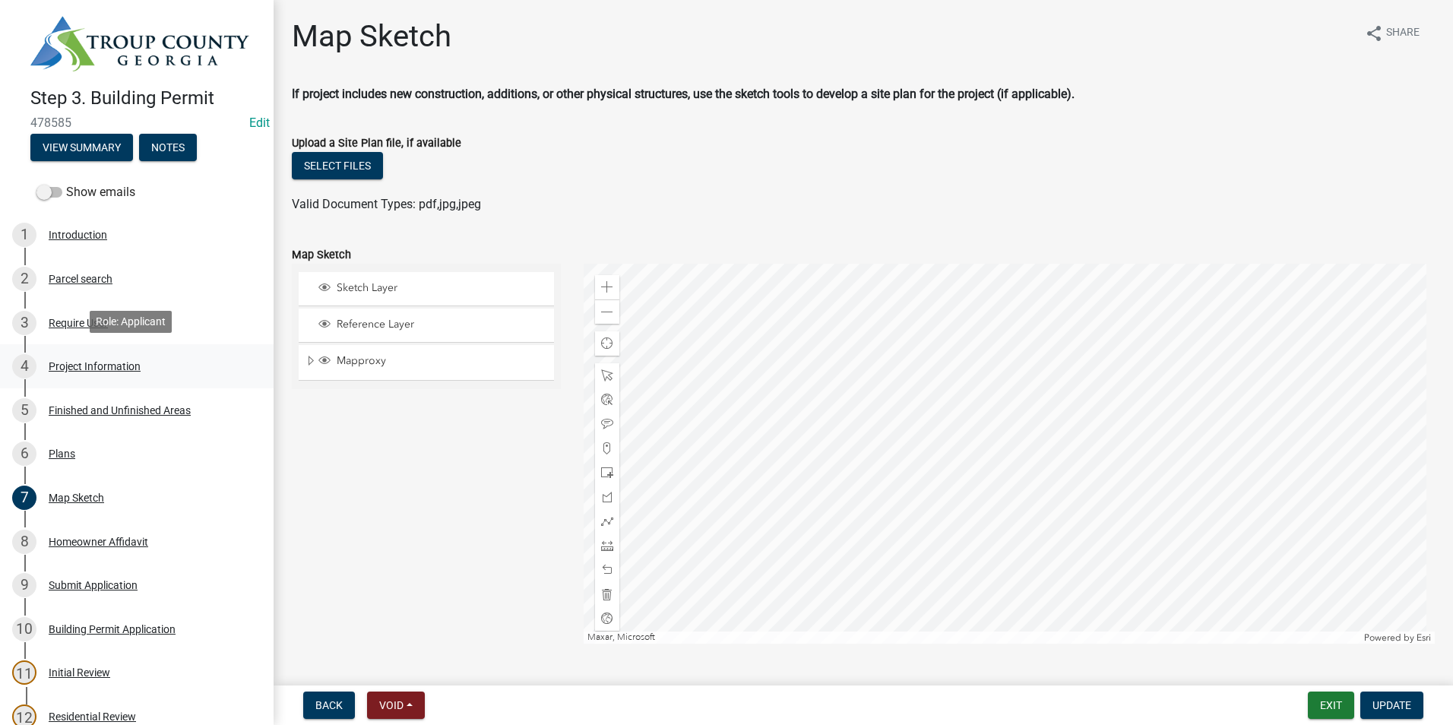
click at [138, 362] on div "Project Information" at bounding box center [95, 366] width 92 height 11
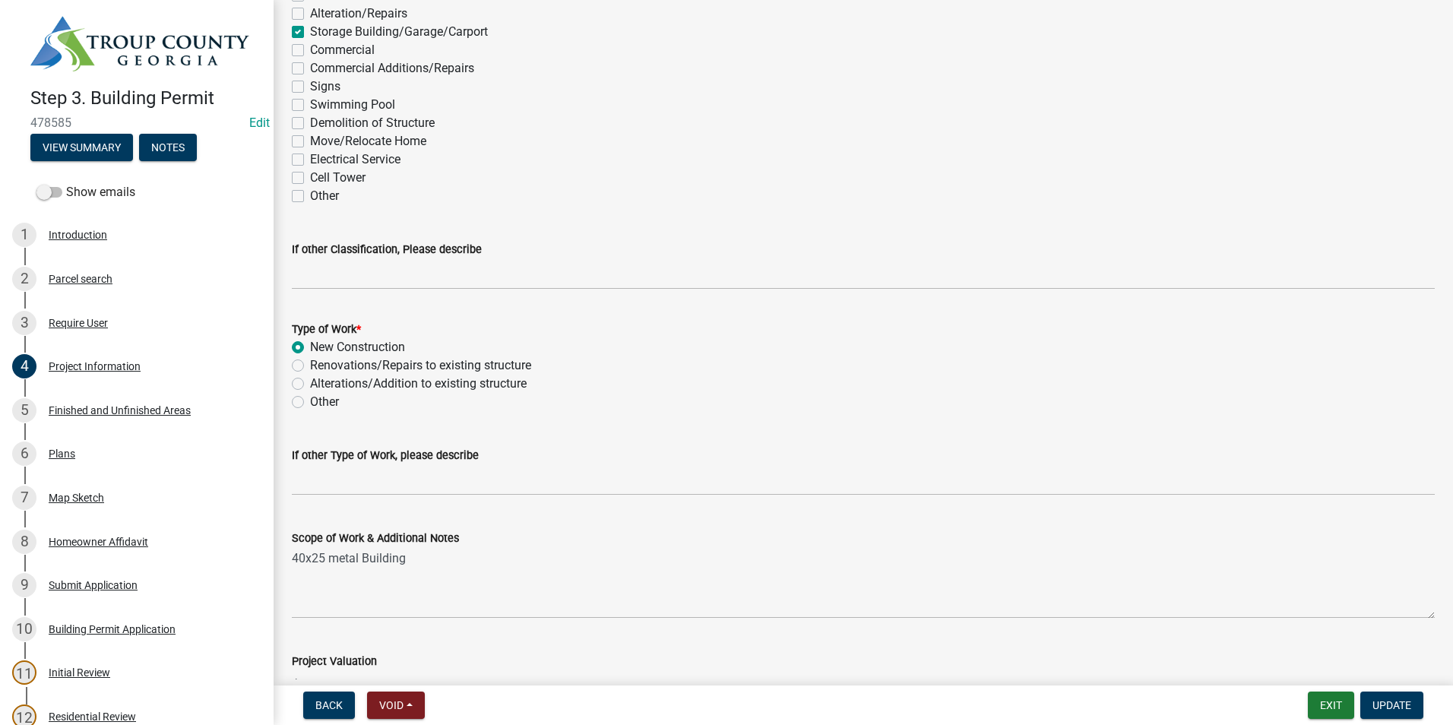
scroll to position [1387, 0]
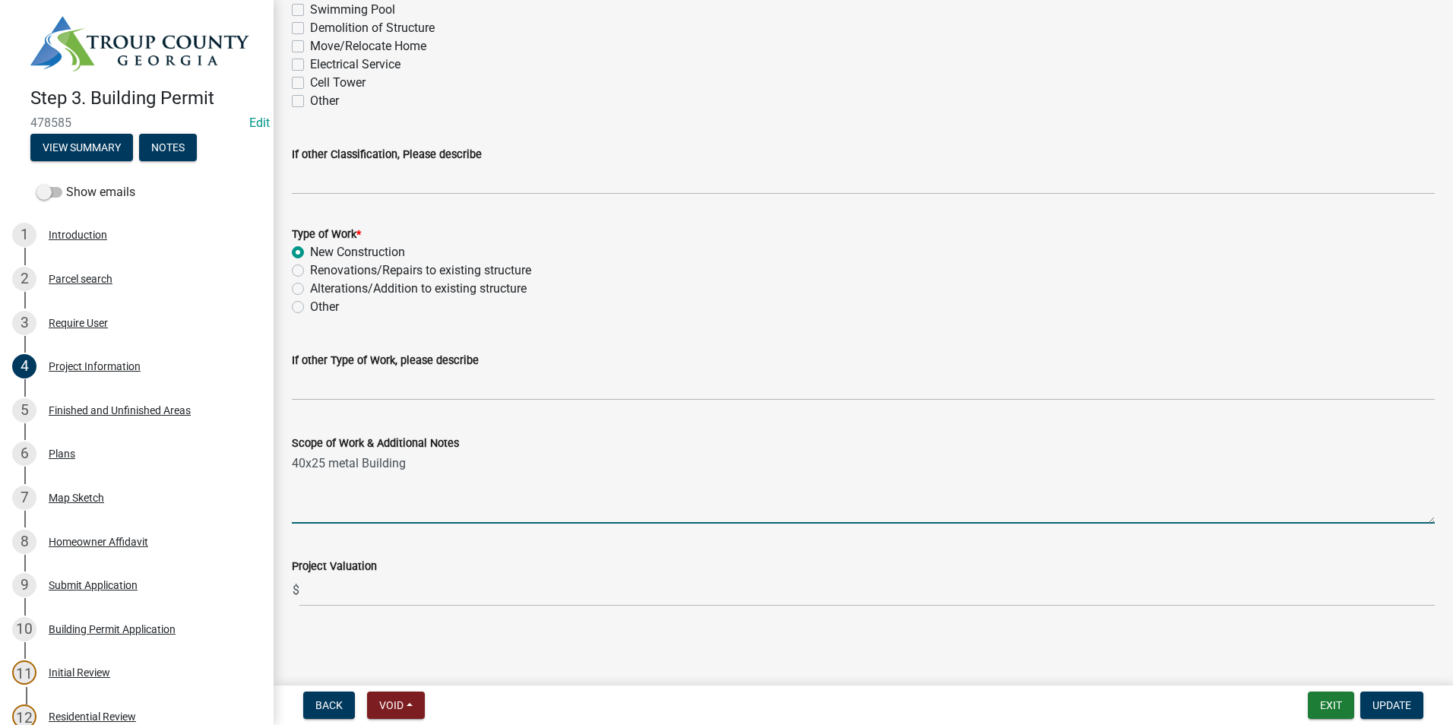
click at [424, 486] on textarea "40x25 metal Building" at bounding box center [863, 487] width 1143 height 71
type textarea "40x25 metal Building with power"
click at [1386, 702] on span "Update" at bounding box center [1392, 705] width 39 height 12
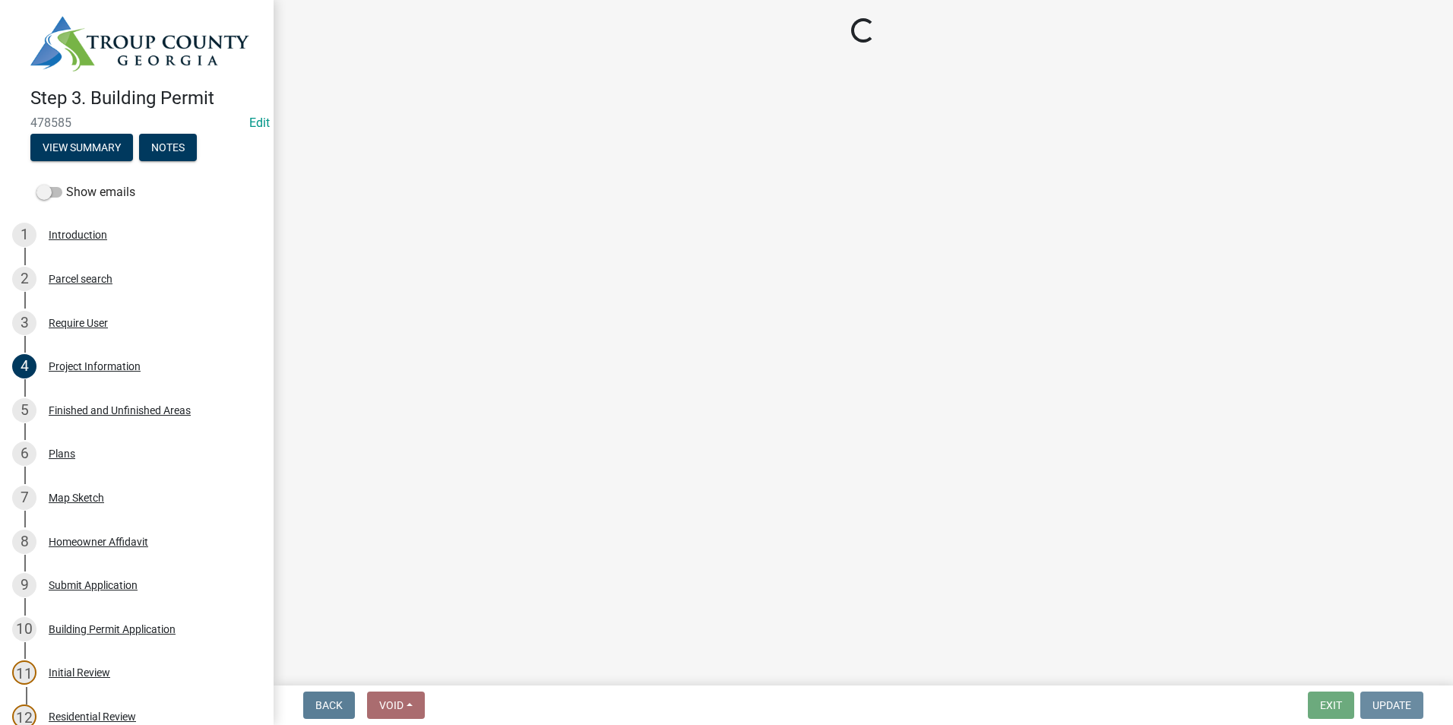
scroll to position [0, 0]
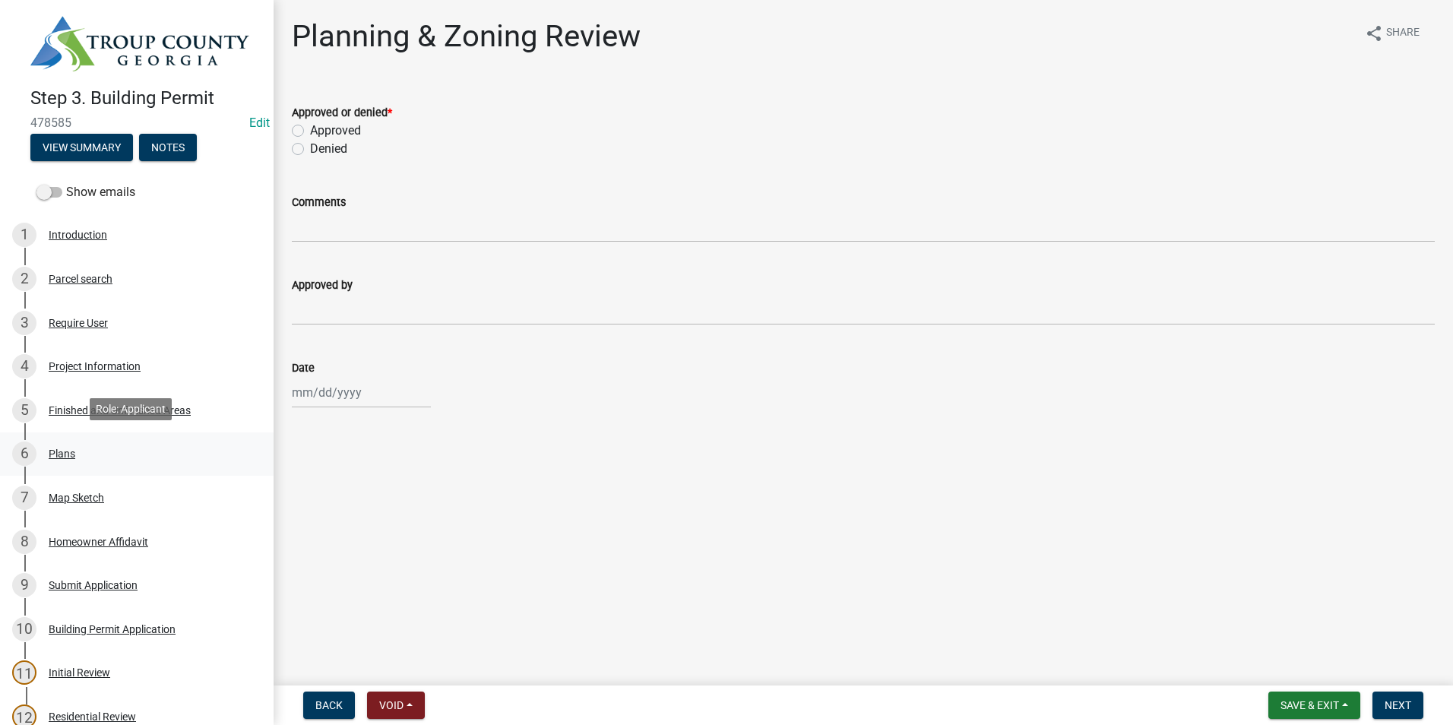
click at [110, 457] on div "6 Plans" at bounding box center [130, 454] width 237 height 24
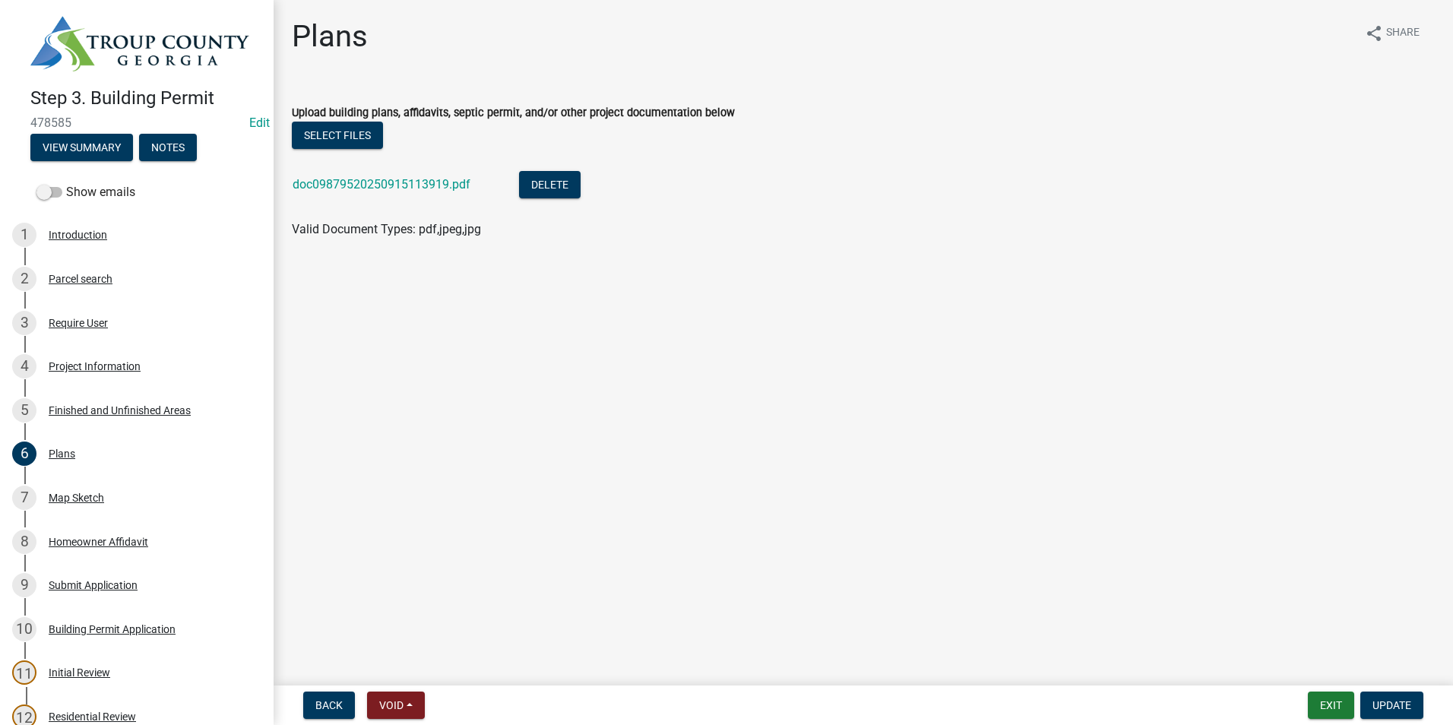
click at [388, 194] on div "doc09879520250915113919.pdf" at bounding box center [394, 186] width 202 height 31
click at [391, 179] on link "doc09879520250915113919.pdf" at bounding box center [382, 184] width 178 height 14
click at [165, 350] on link "4 Project Information" at bounding box center [137, 366] width 274 height 44
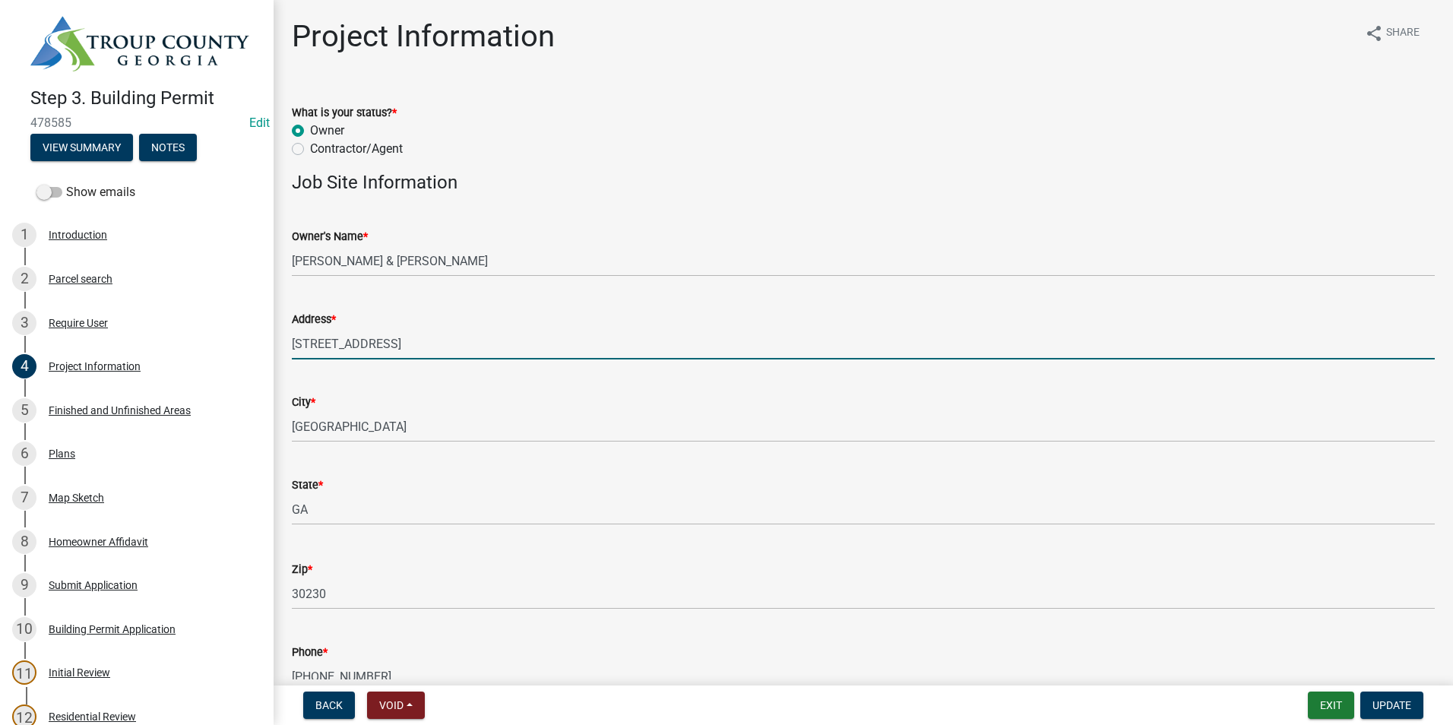
drag, startPoint x: 525, startPoint y: 343, endPoint x: 284, endPoint y: 340, distance: 240.2
click at [284, 340] on div "Address * 3162 MOUNTVILLE-HOGANSVILLE RD" at bounding box center [864, 324] width 1166 height 71
